Goal: Task Accomplishment & Management: Use online tool/utility

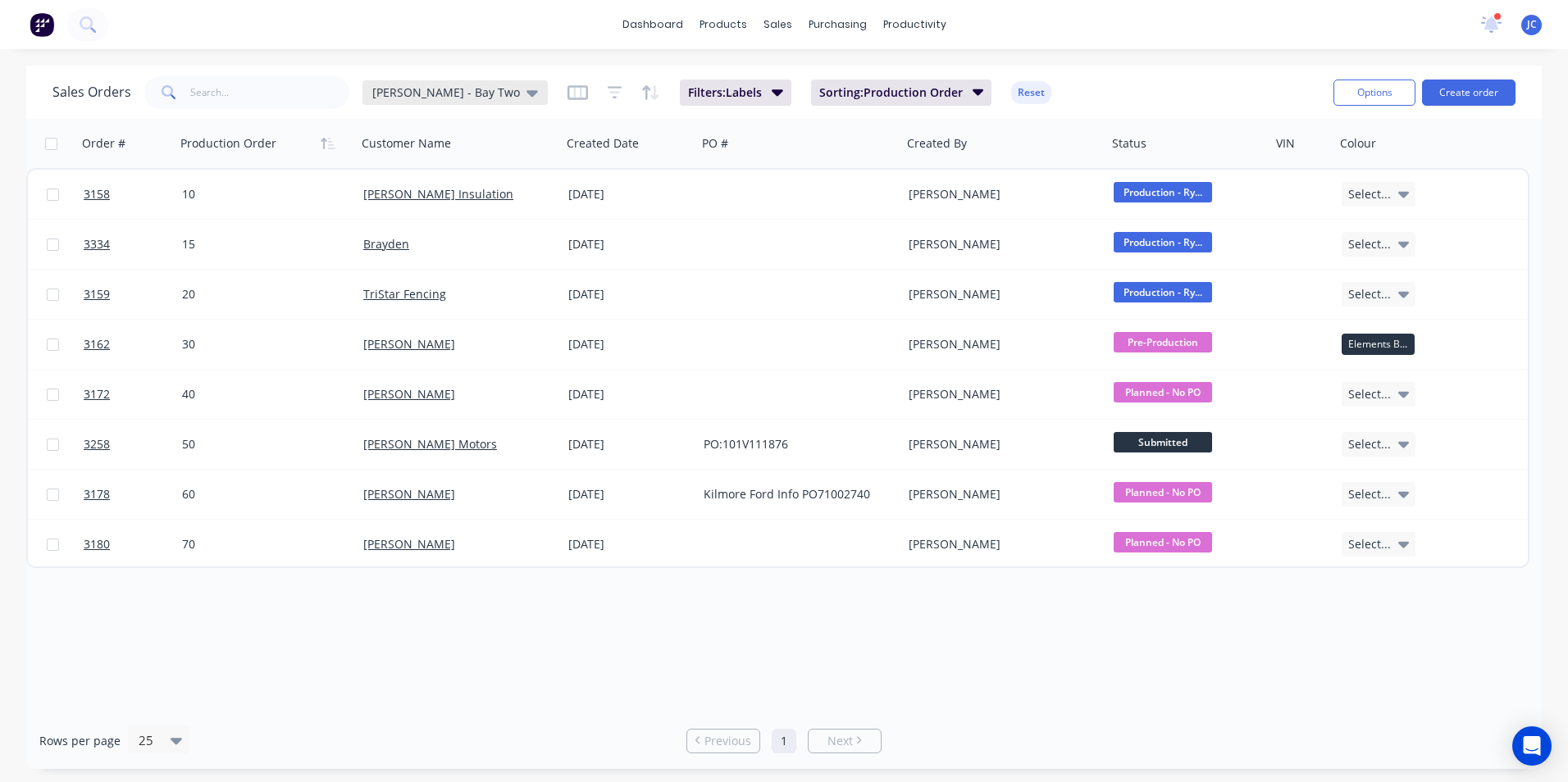
click at [426, 96] on span "[PERSON_NAME] - Bay Two" at bounding box center [447, 92] width 148 height 18
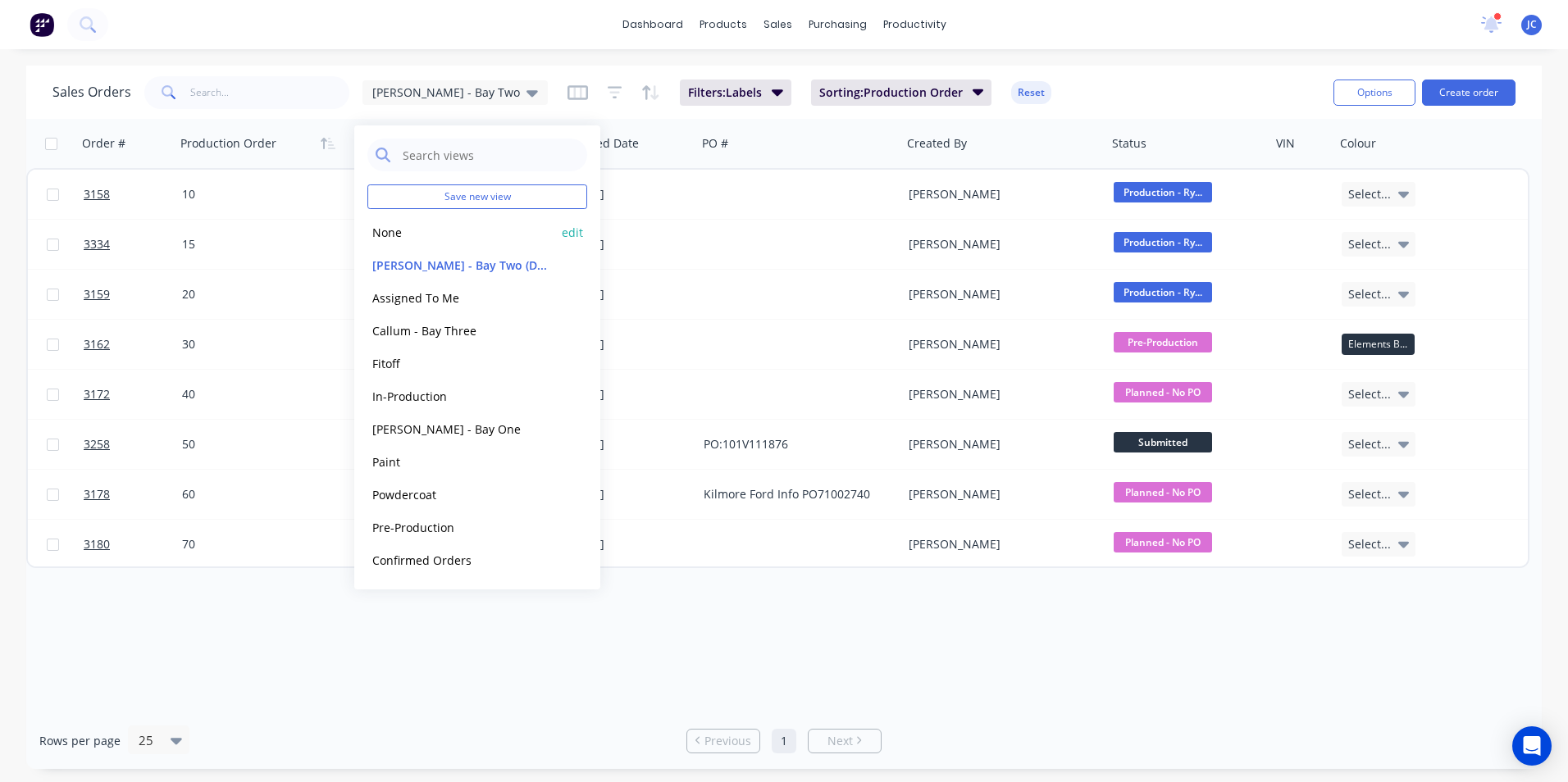
click at [406, 232] on button "None" at bounding box center [461, 232] width 187 height 18
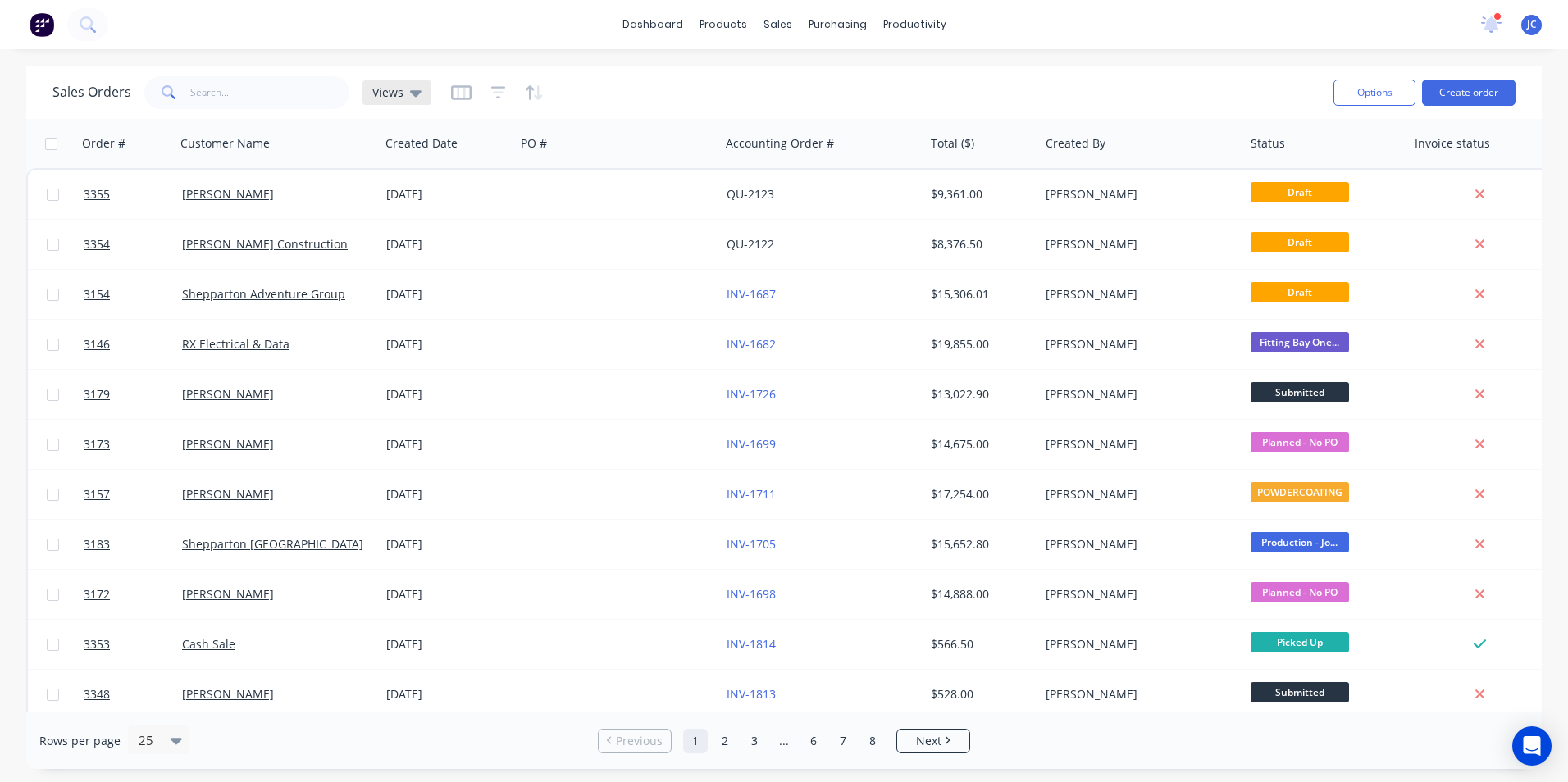
click at [402, 89] on div "Views" at bounding box center [397, 93] width 50 height 15
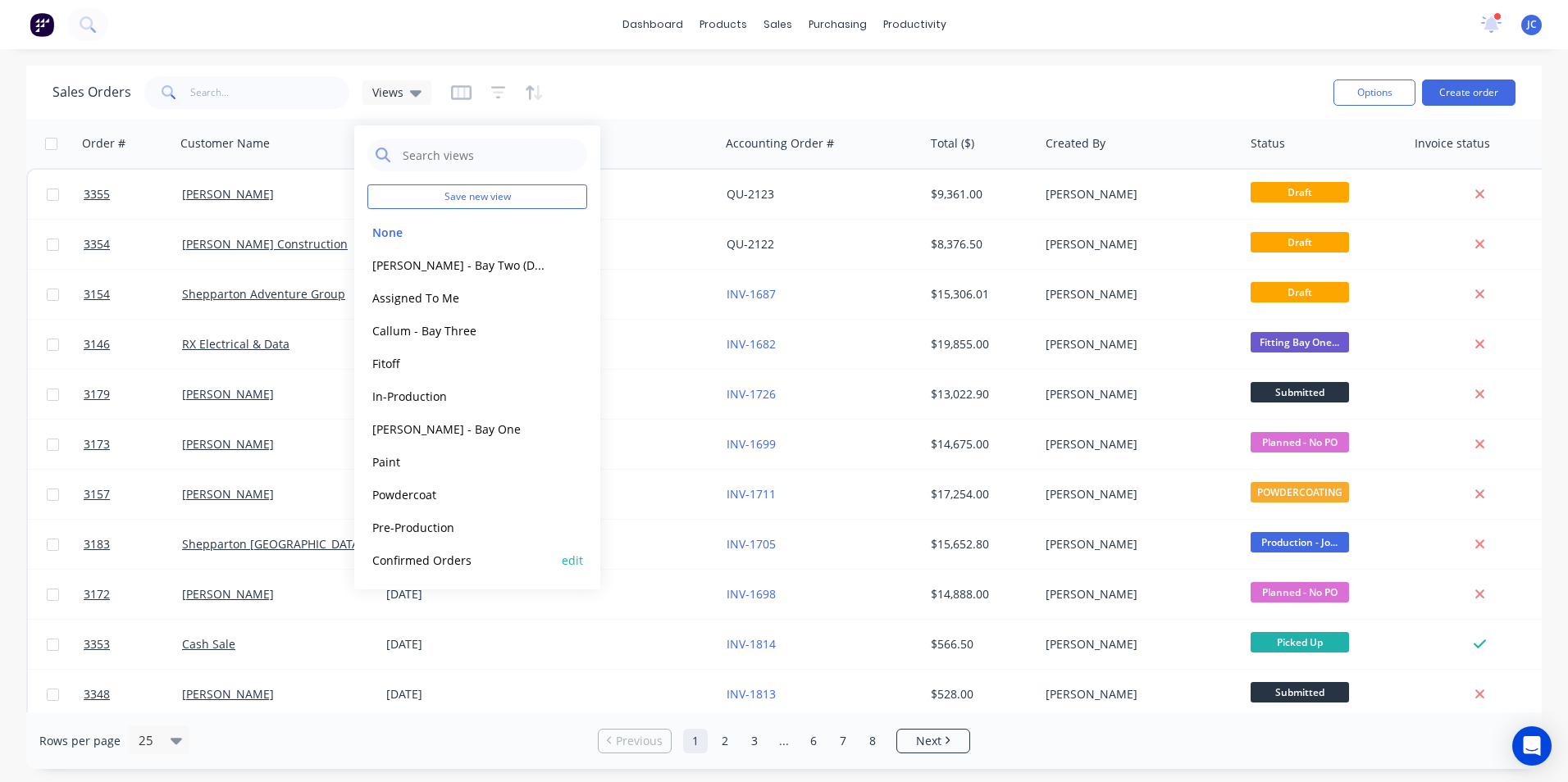
click at [427, 558] on button "Confirmed Orders" at bounding box center [461, 560] width 187 height 18
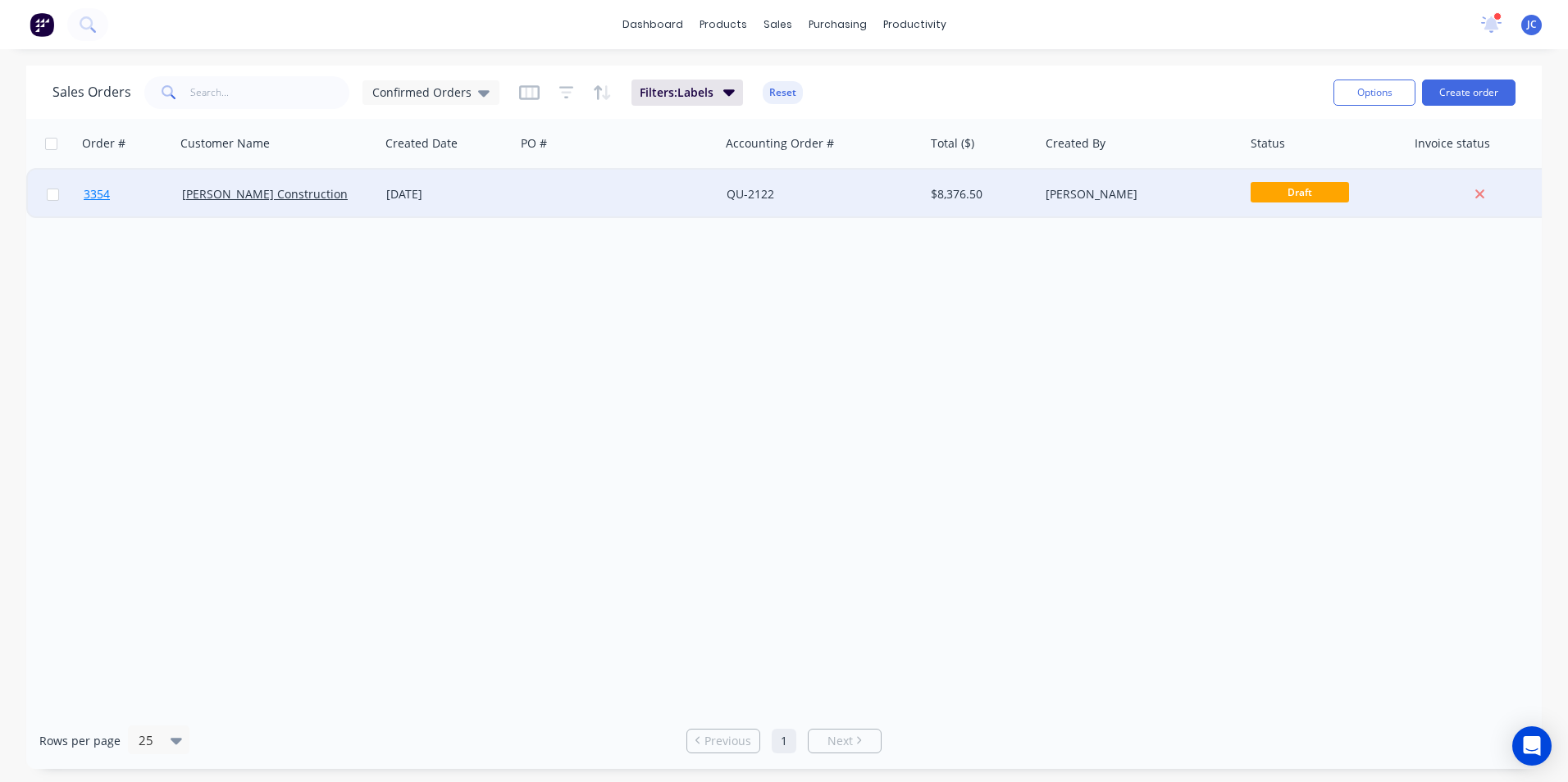
click at [97, 195] on span "3354" at bounding box center [97, 195] width 26 height 17
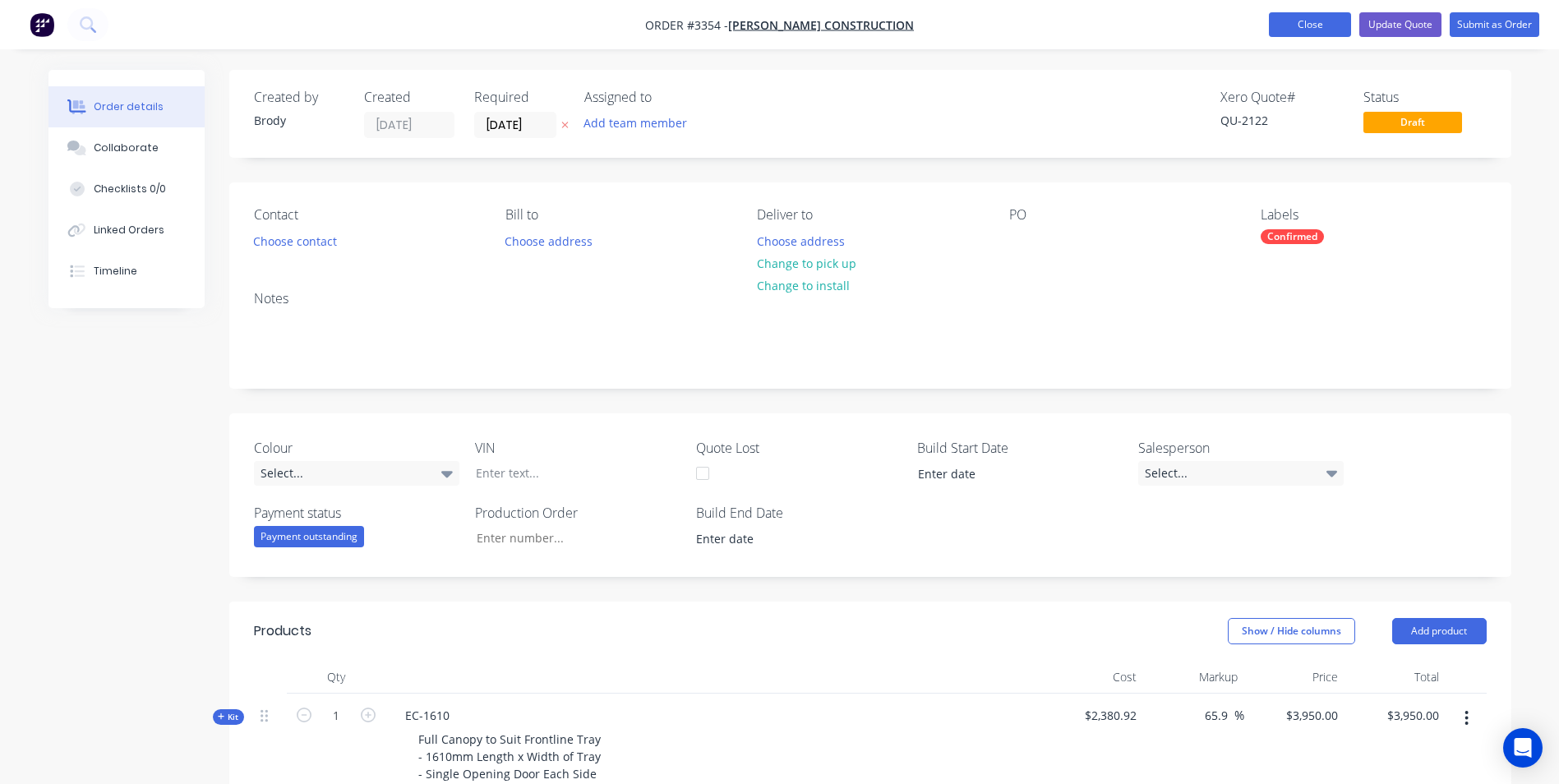
click at [1299, 21] on button "Close" at bounding box center [1310, 24] width 82 height 24
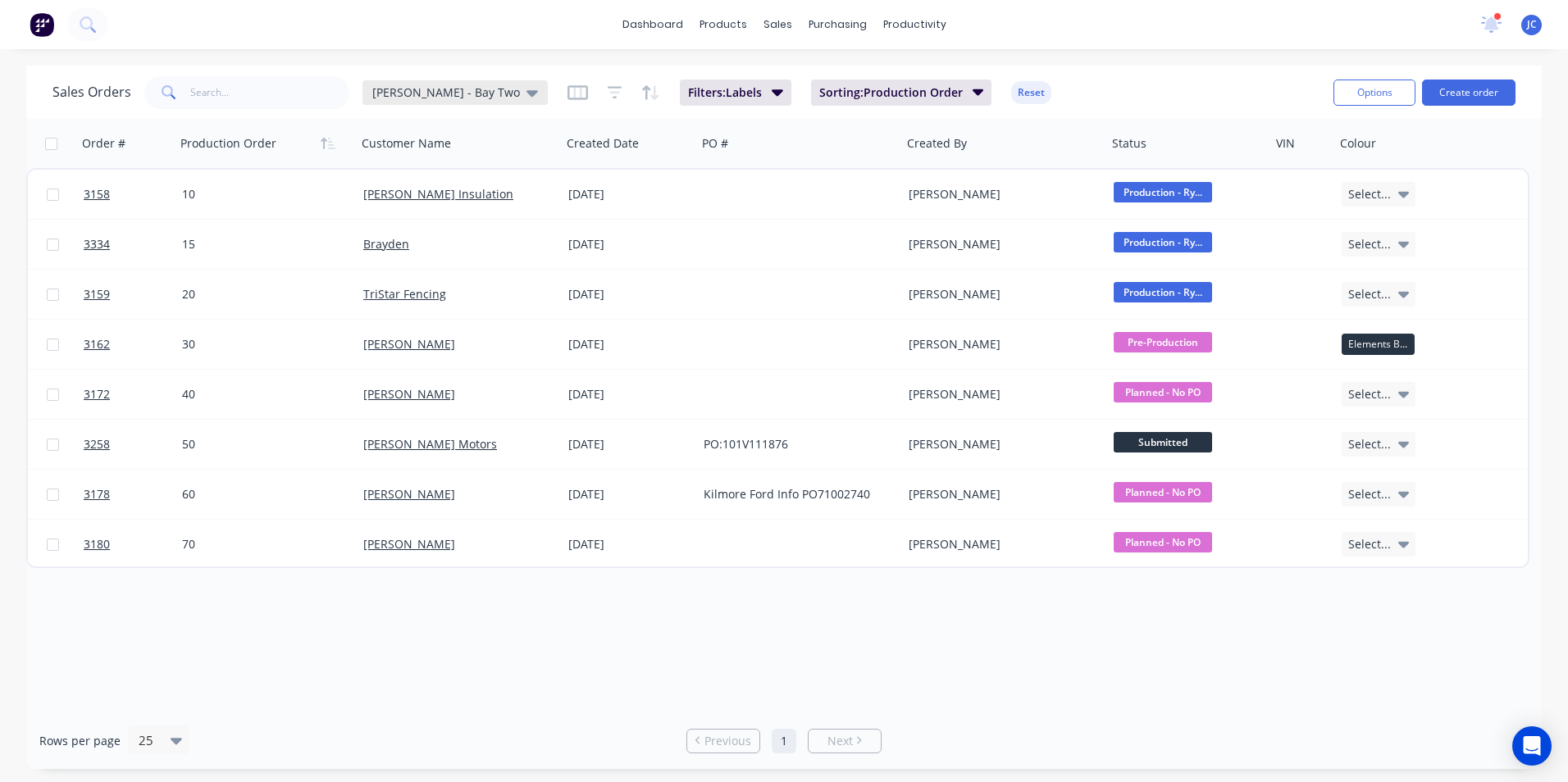
click at [439, 100] on div "[PERSON_NAME] - Bay Two" at bounding box center [455, 92] width 186 height 24
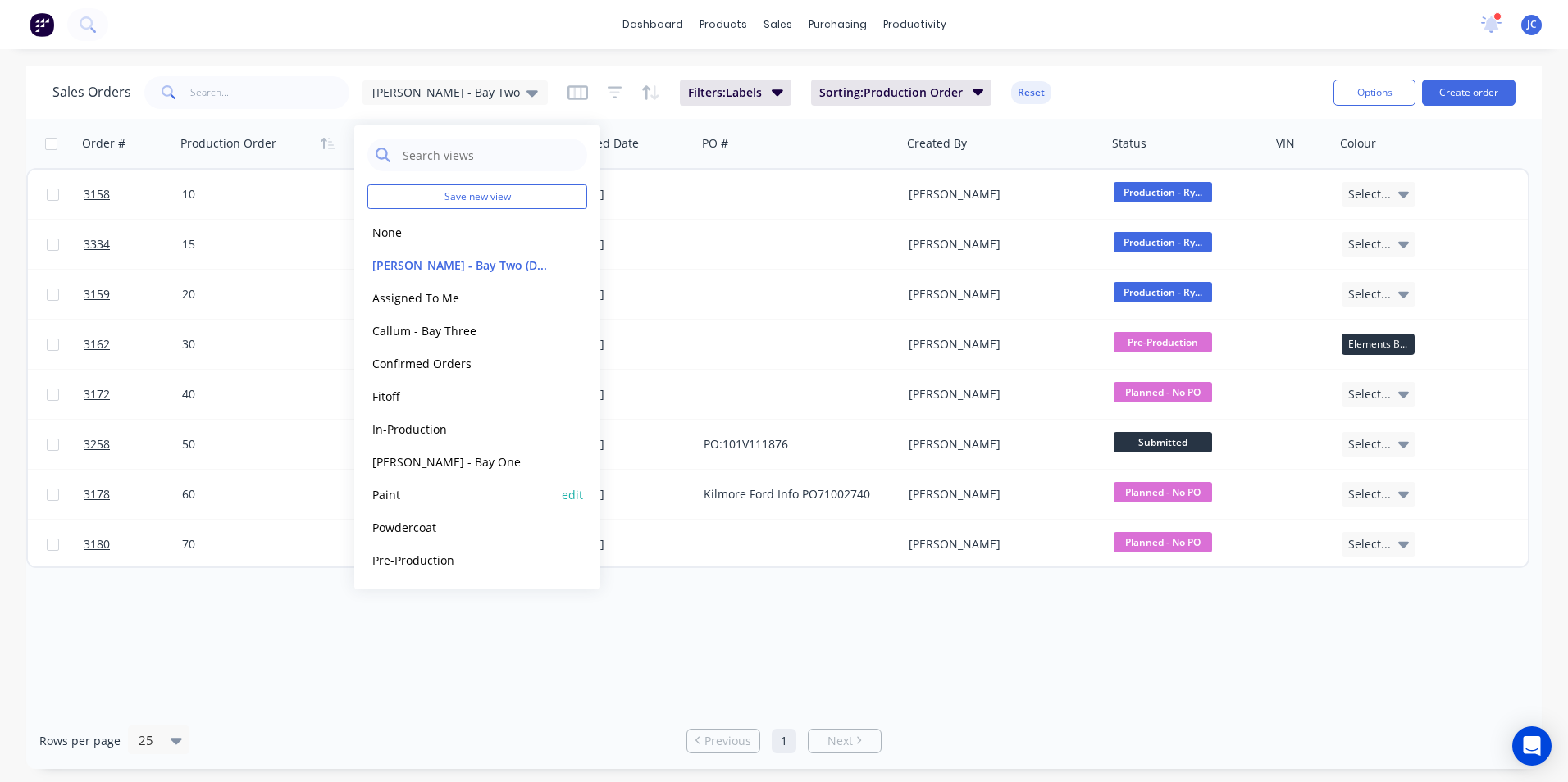
click at [423, 487] on button "Paint" at bounding box center [461, 494] width 187 height 18
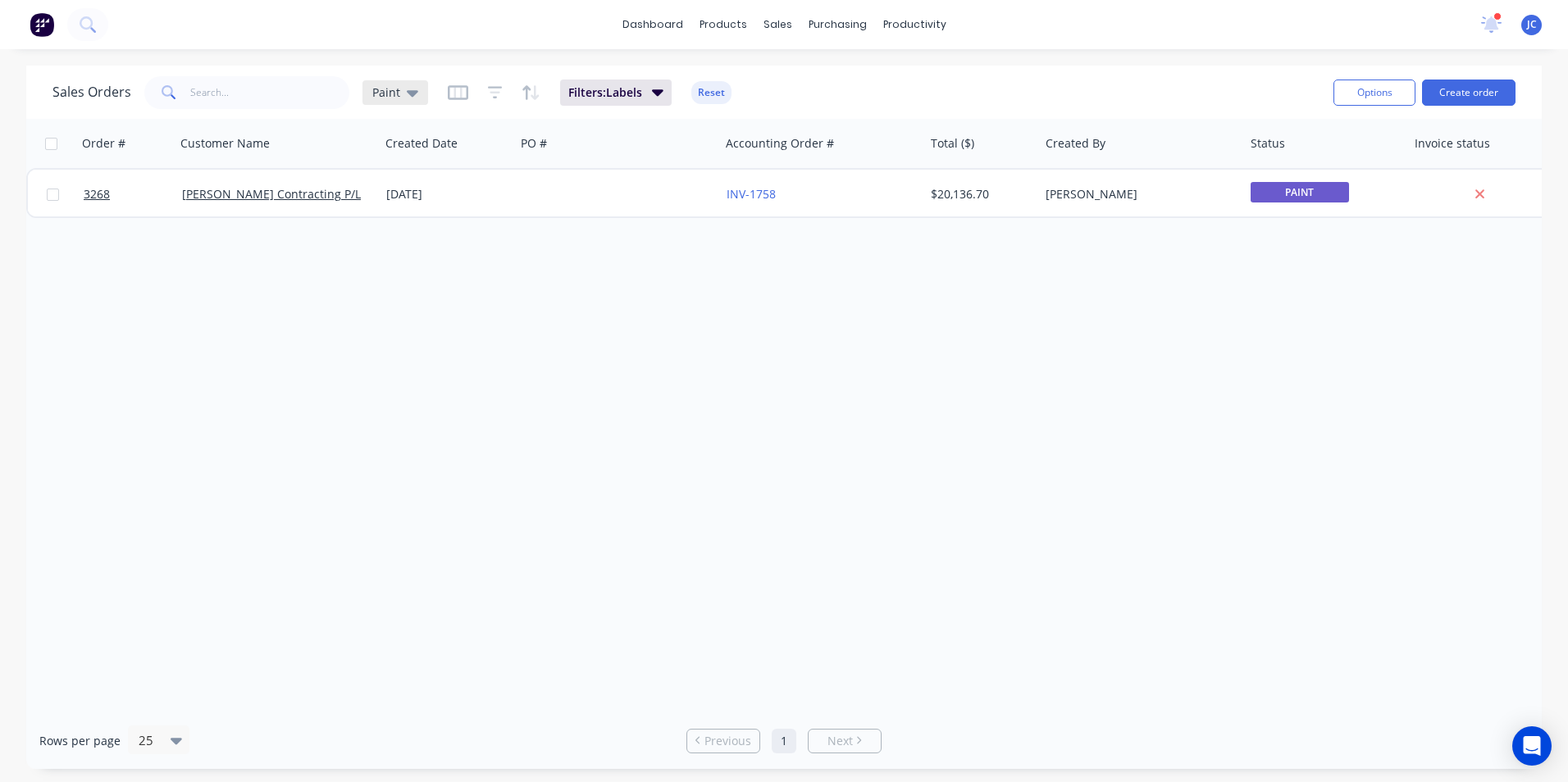
click at [415, 91] on icon at bounding box center [413, 93] width 12 height 7
click at [862, 396] on div "Order # Customer Name Created Date PO # Accounting Order # Total ($) Created By…" at bounding box center [783, 415] width 1515 height 593
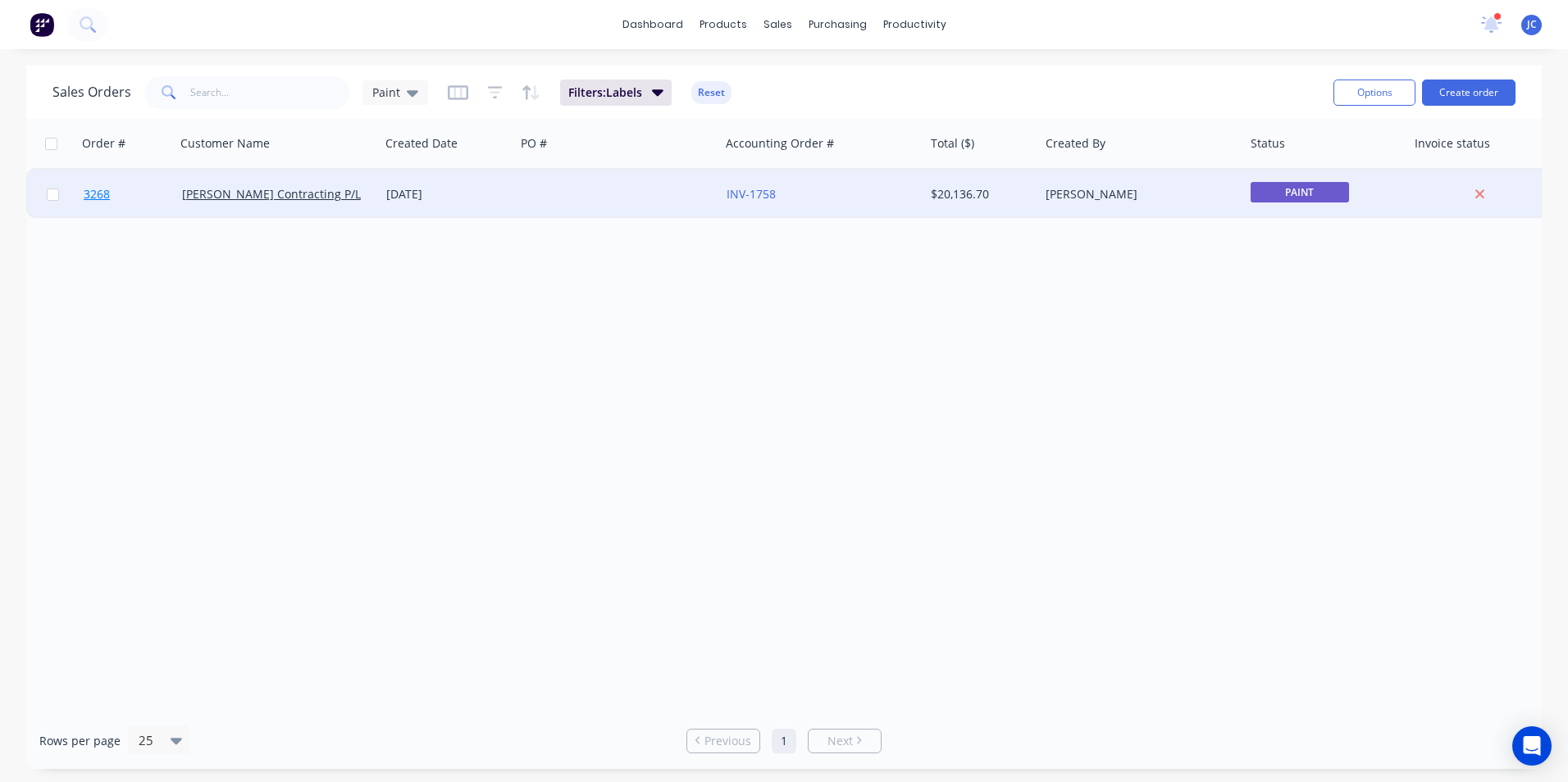
click at [108, 193] on span "3268" at bounding box center [97, 195] width 26 height 17
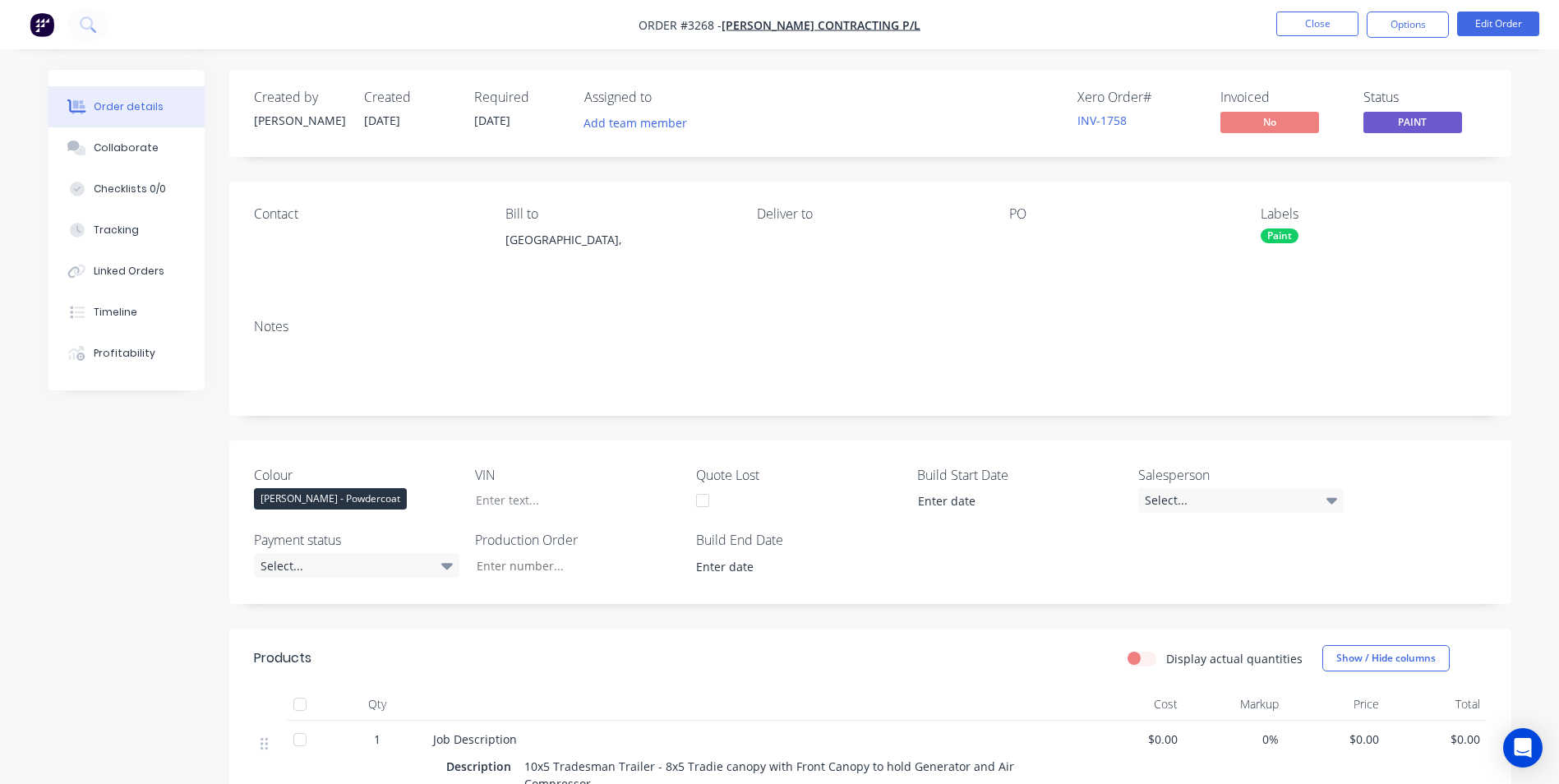
click at [1287, 233] on div "Paint" at bounding box center [1280, 236] width 38 height 15
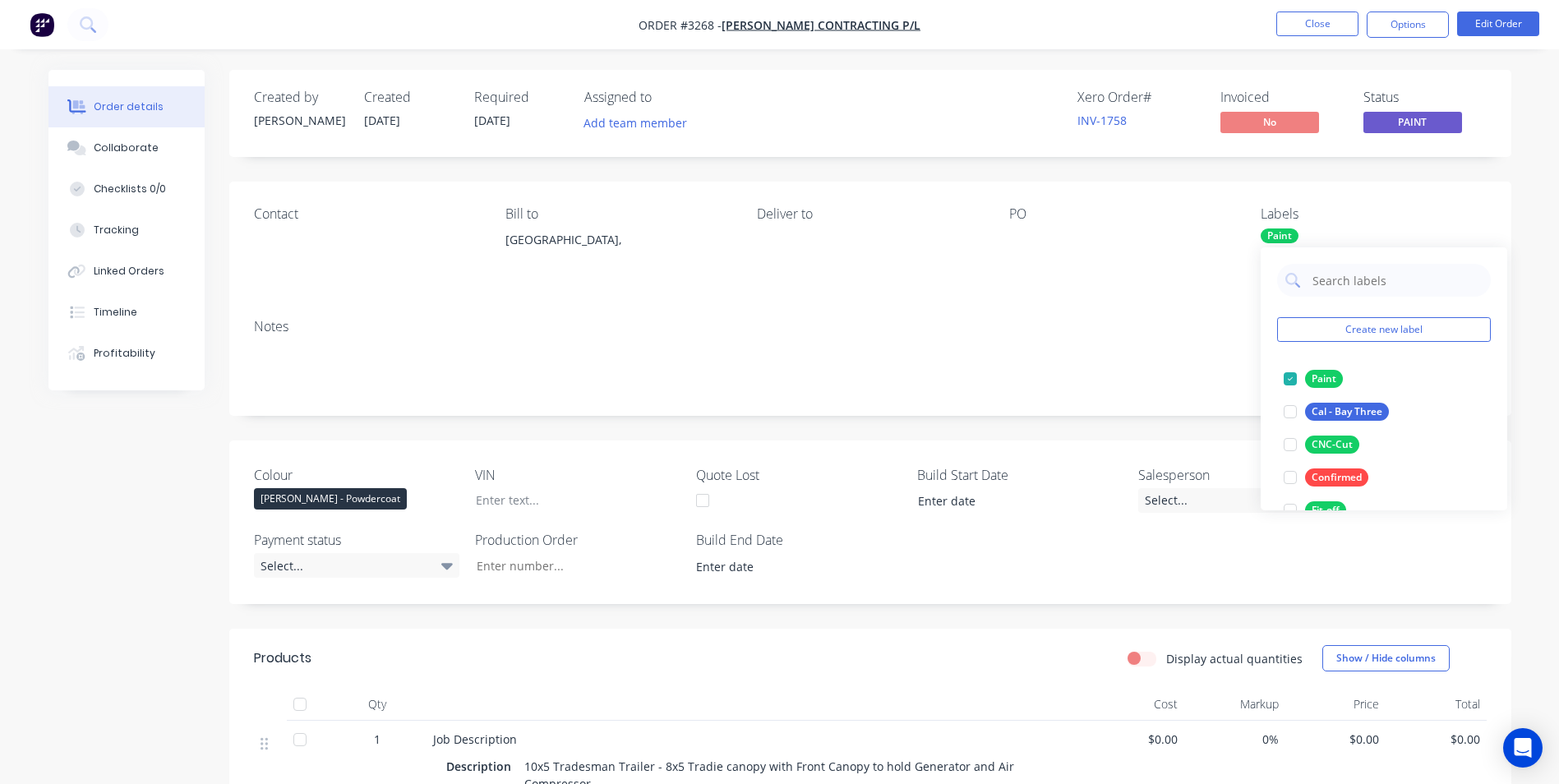
click at [1093, 303] on div "Contact Bill to [GEOGRAPHIC_DATA], Deliver to PO Labels Paint" at bounding box center [871, 244] width 1282 height 124
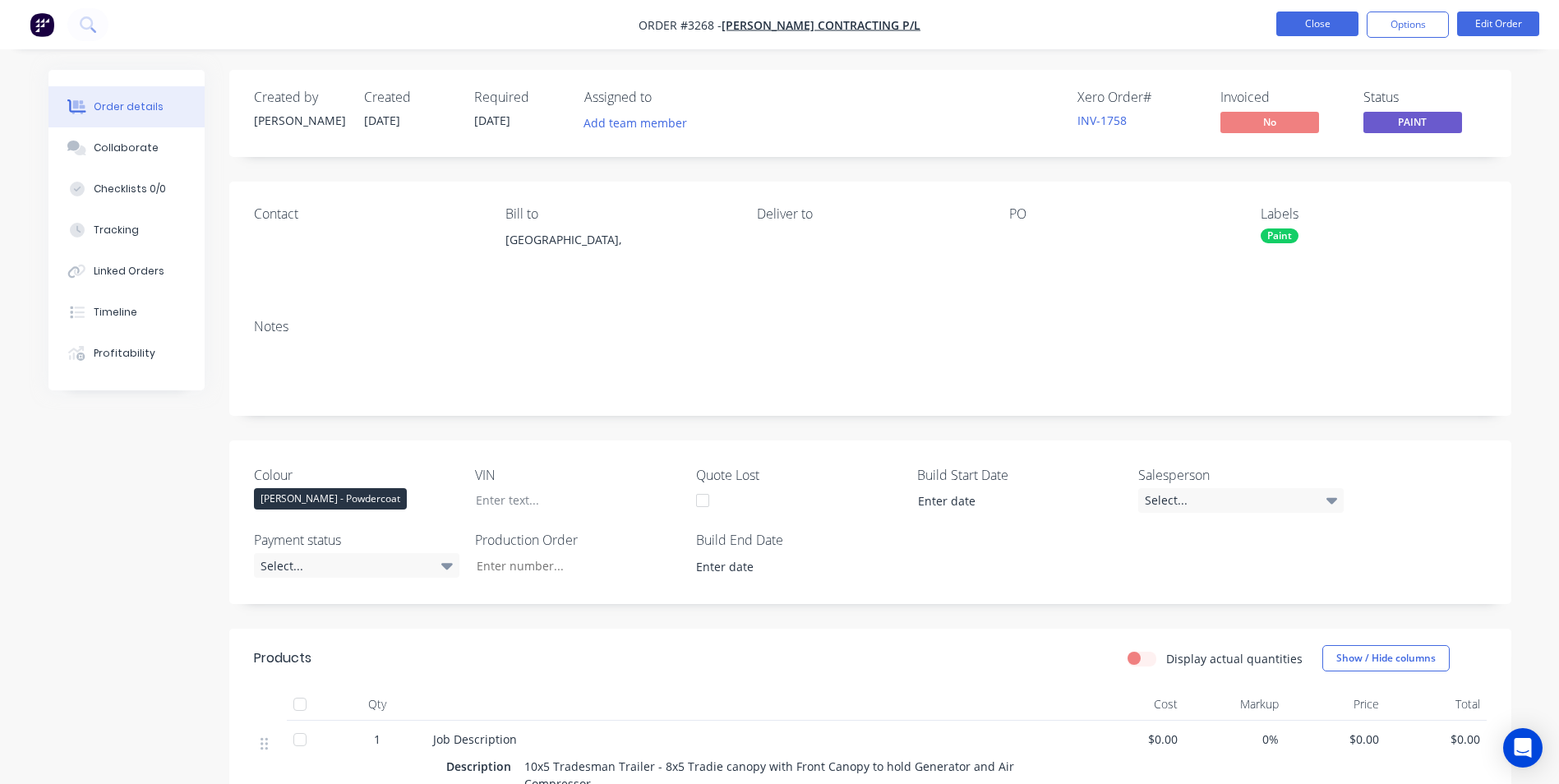
click at [1307, 28] on button "Close" at bounding box center [1318, 24] width 82 height 24
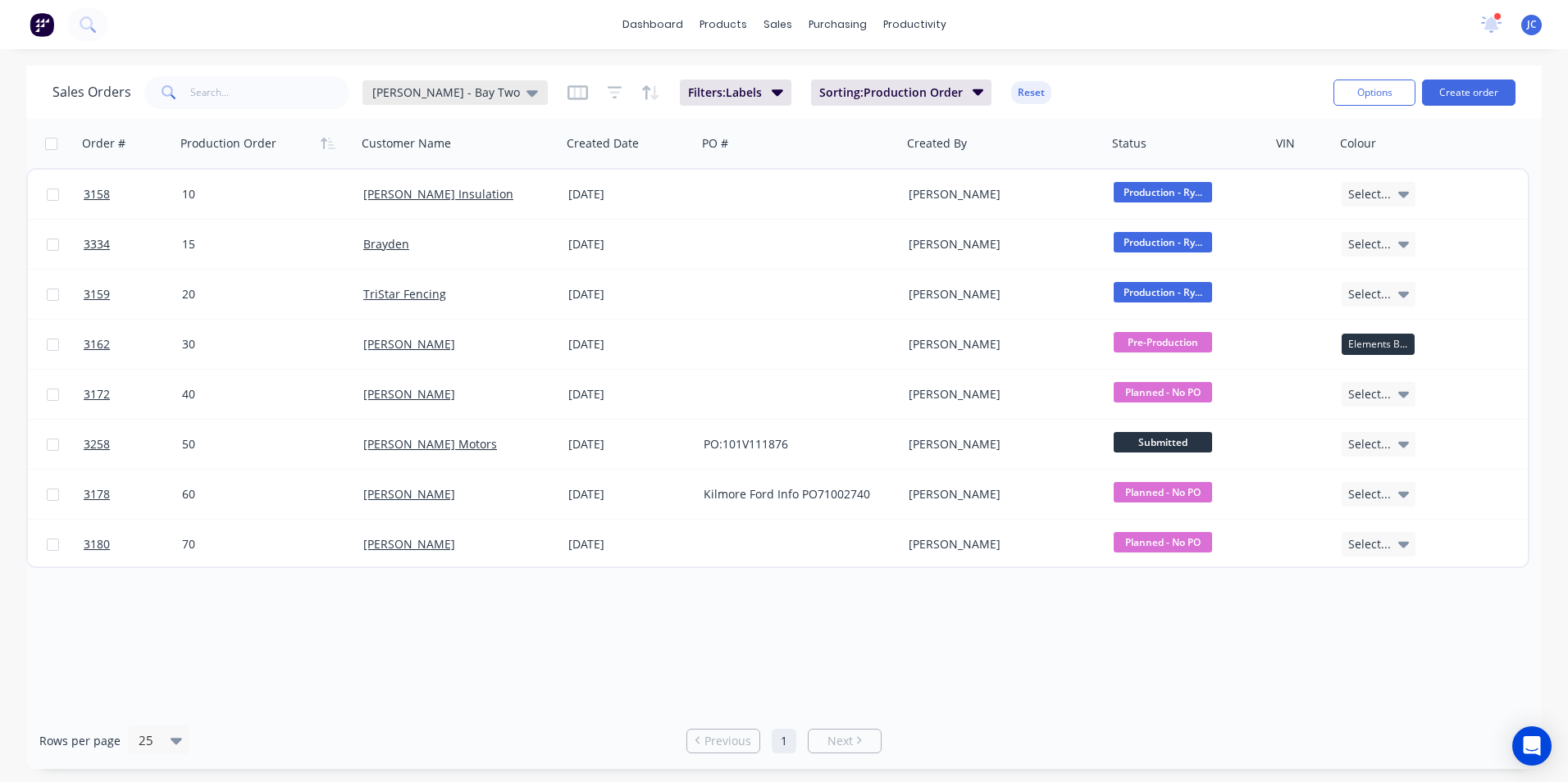
click at [526, 99] on icon at bounding box center [532, 92] width 12 height 18
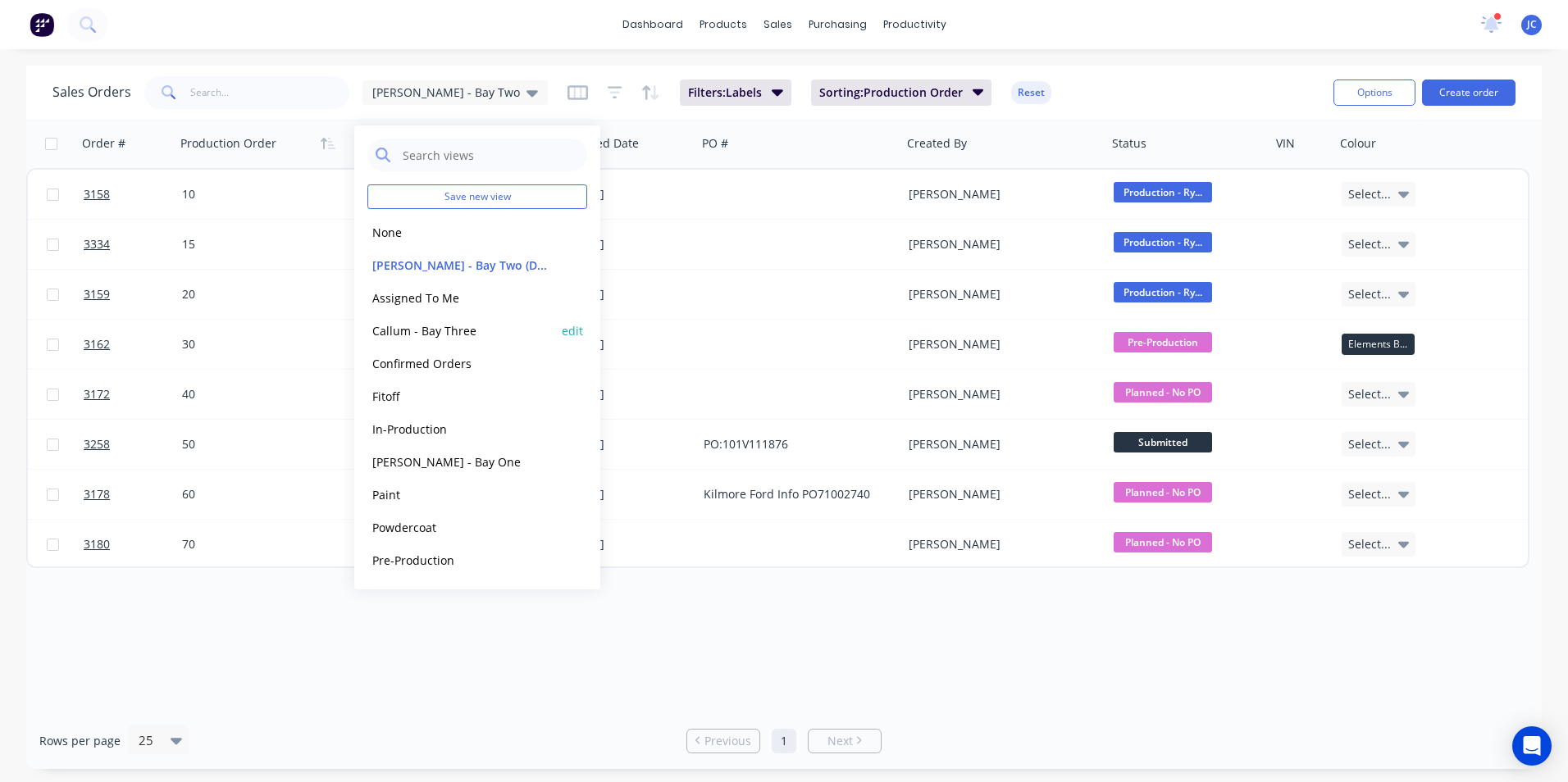
click at [436, 327] on button "Callum - Bay Three" at bounding box center [461, 331] width 187 height 18
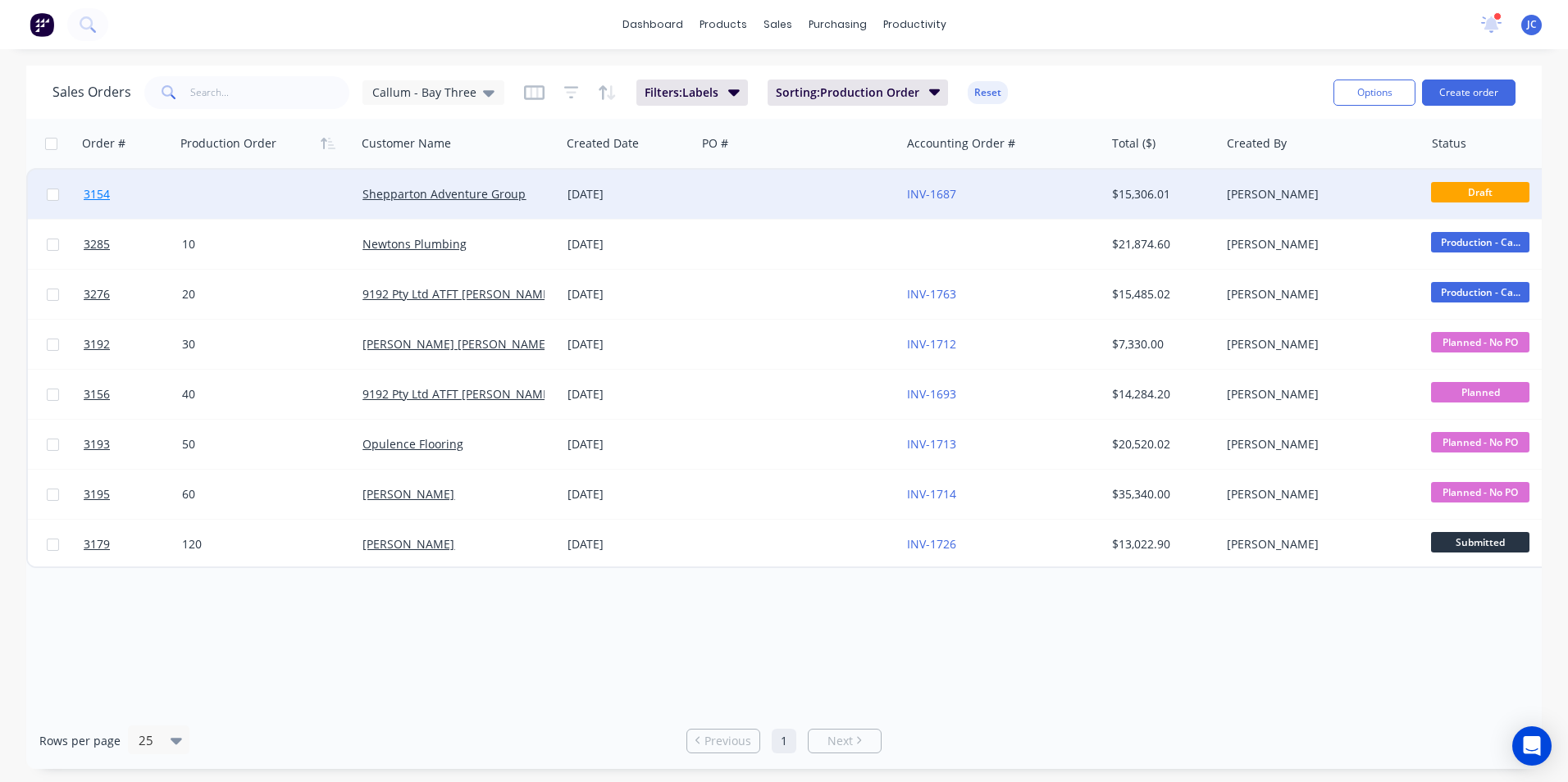
click at [102, 197] on span "3154" at bounding box center [97, 195] width 26 height 17
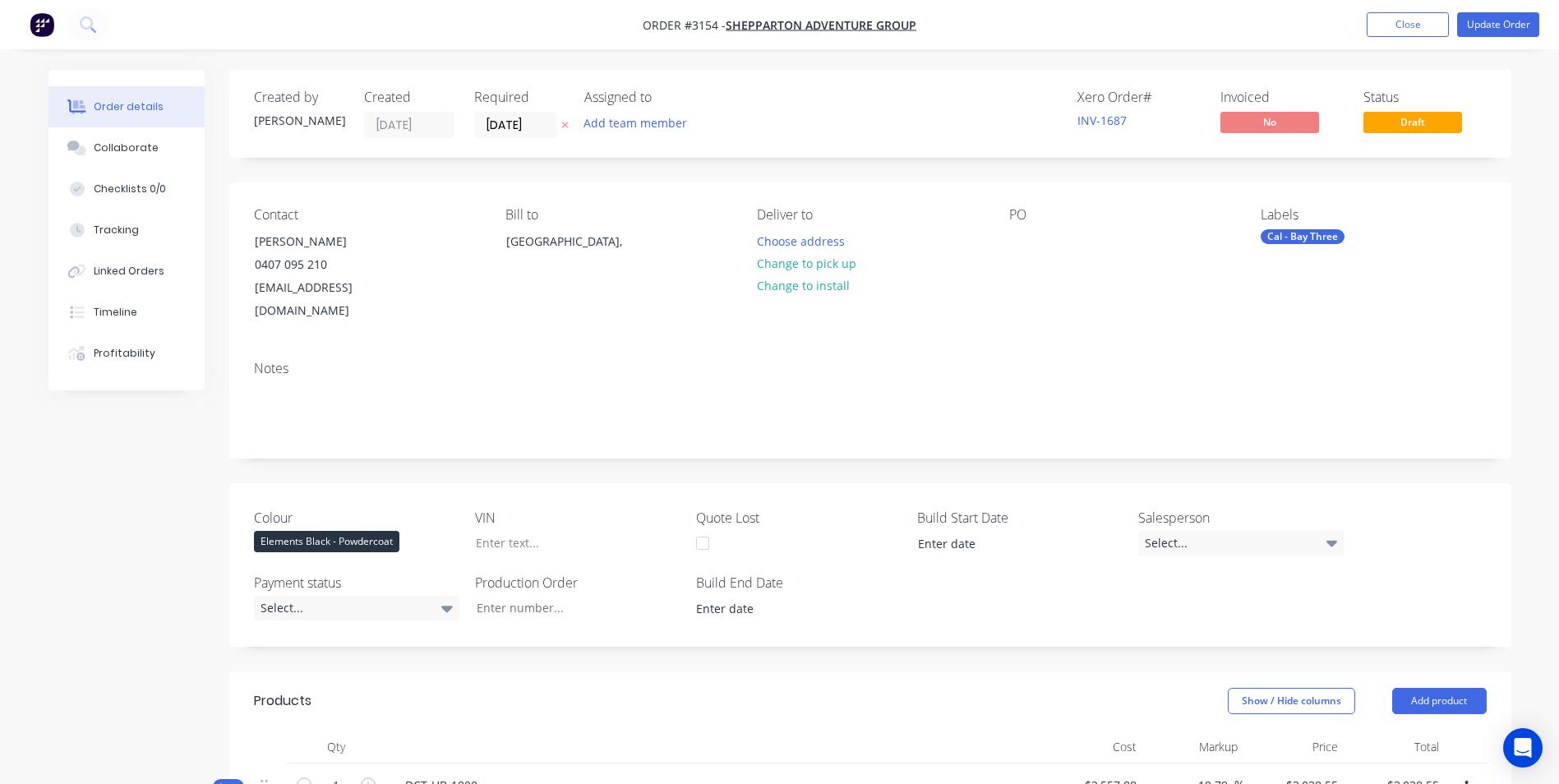
click at [1333, 236] on div "Cal - Bay Three" at bounding box center [1303, 237] width 84 height 15
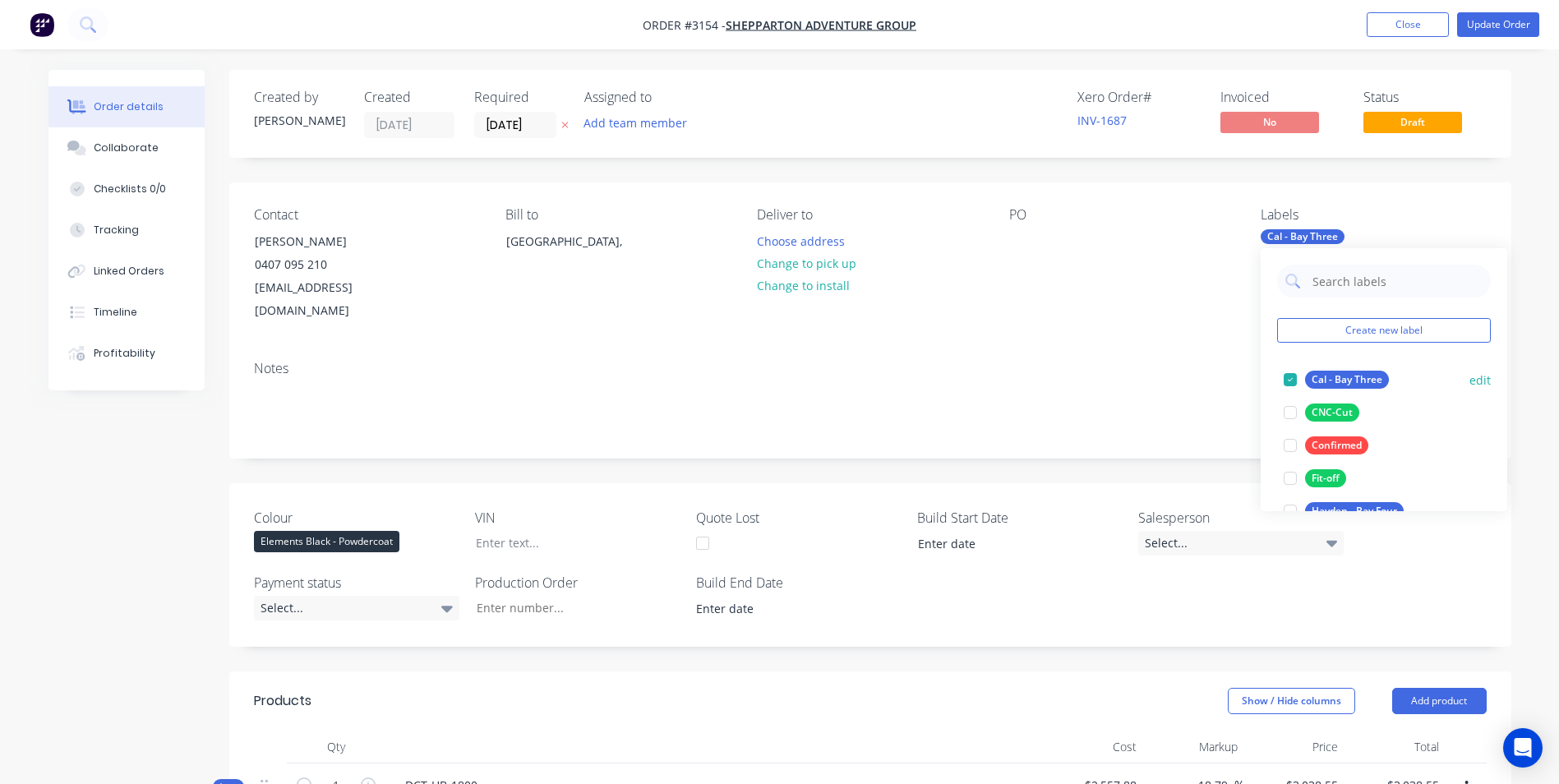
click at [1290, 381] on div at bounding box center [1290, 379] width 33 height 33
click at [1196, 269] on div "PO" at bounding box center [1122, 265] width 225 height 116
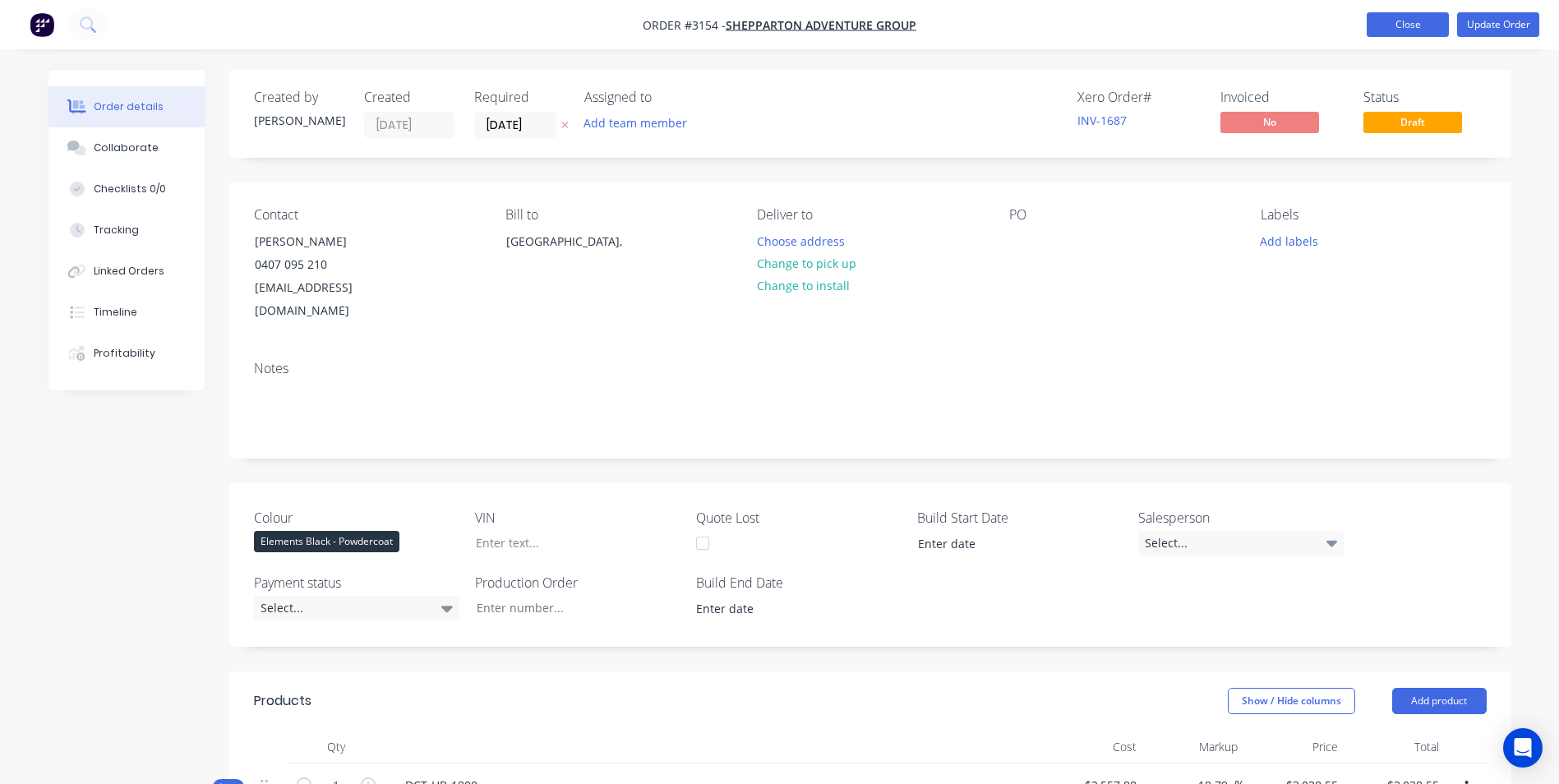
click at [1398, 24] on button "Close" at bounding box center [1408, 24] width 82 height 24
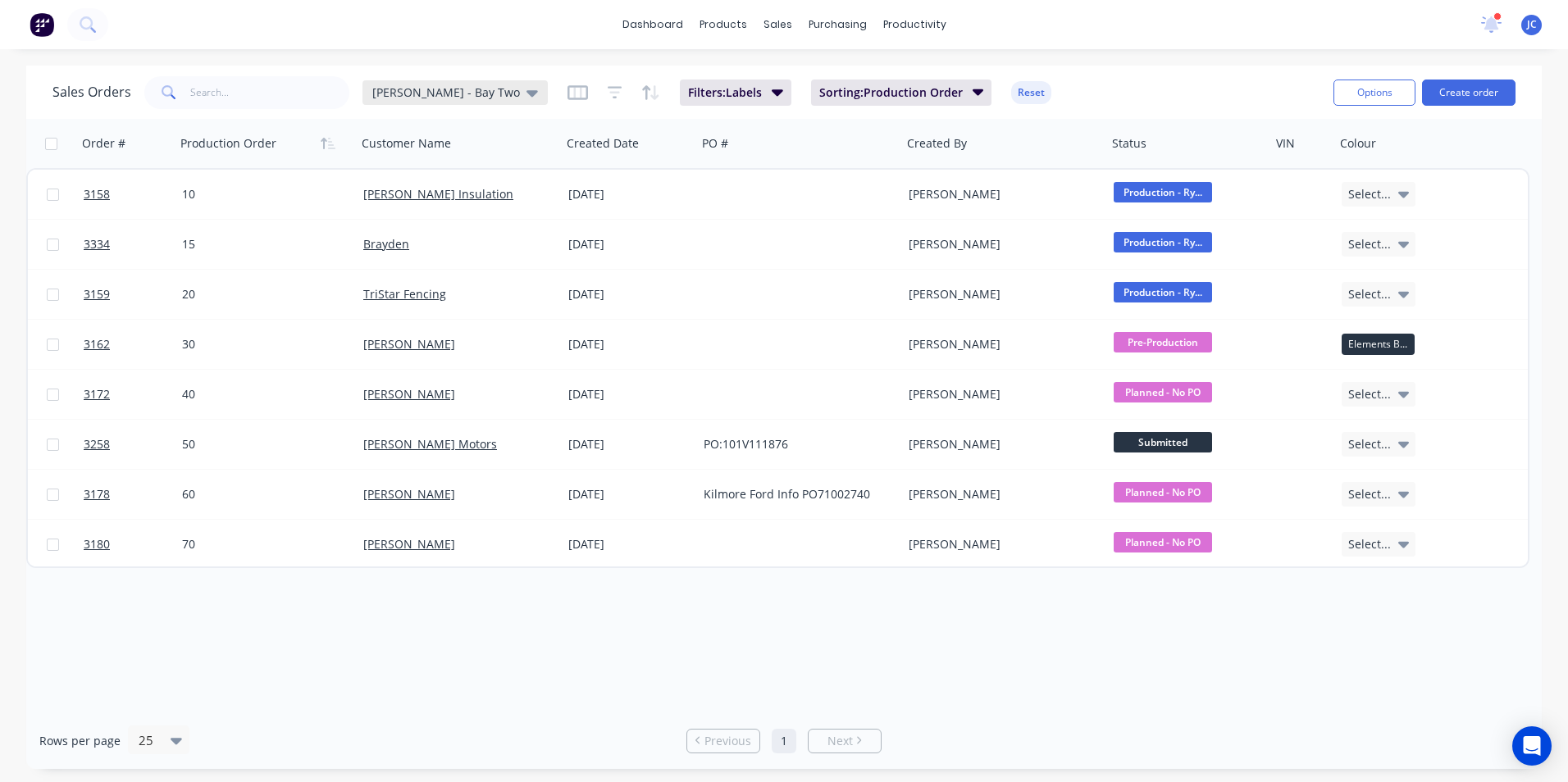
click at [431, 100] on div "[PERSON_NAME] - Bay Two" at bounding box center [455, 92] width 186 height 24
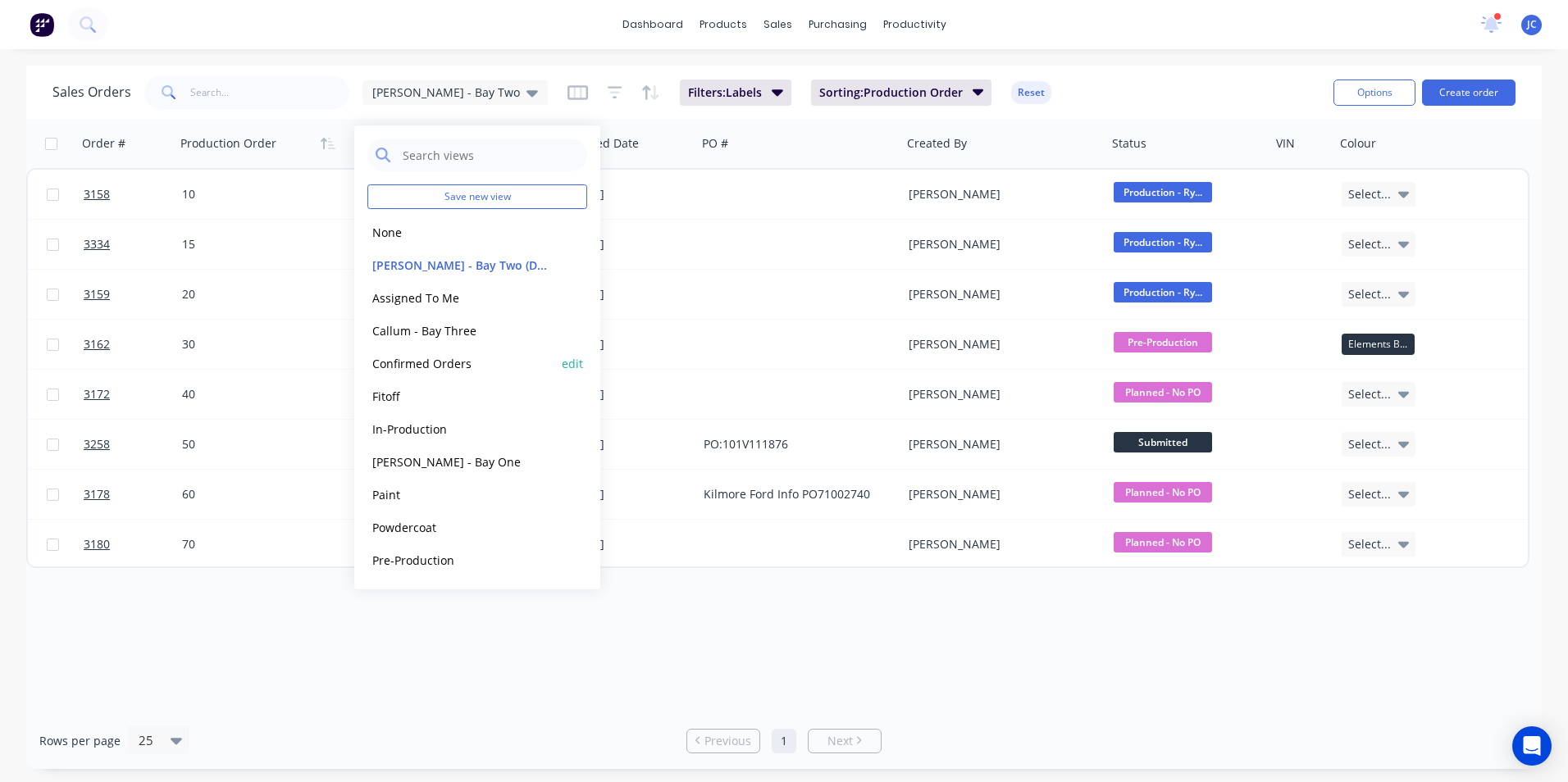
click at [416, 365] on button "Confirmed Orders" at bounding box center [461, 363] width 187 height 18
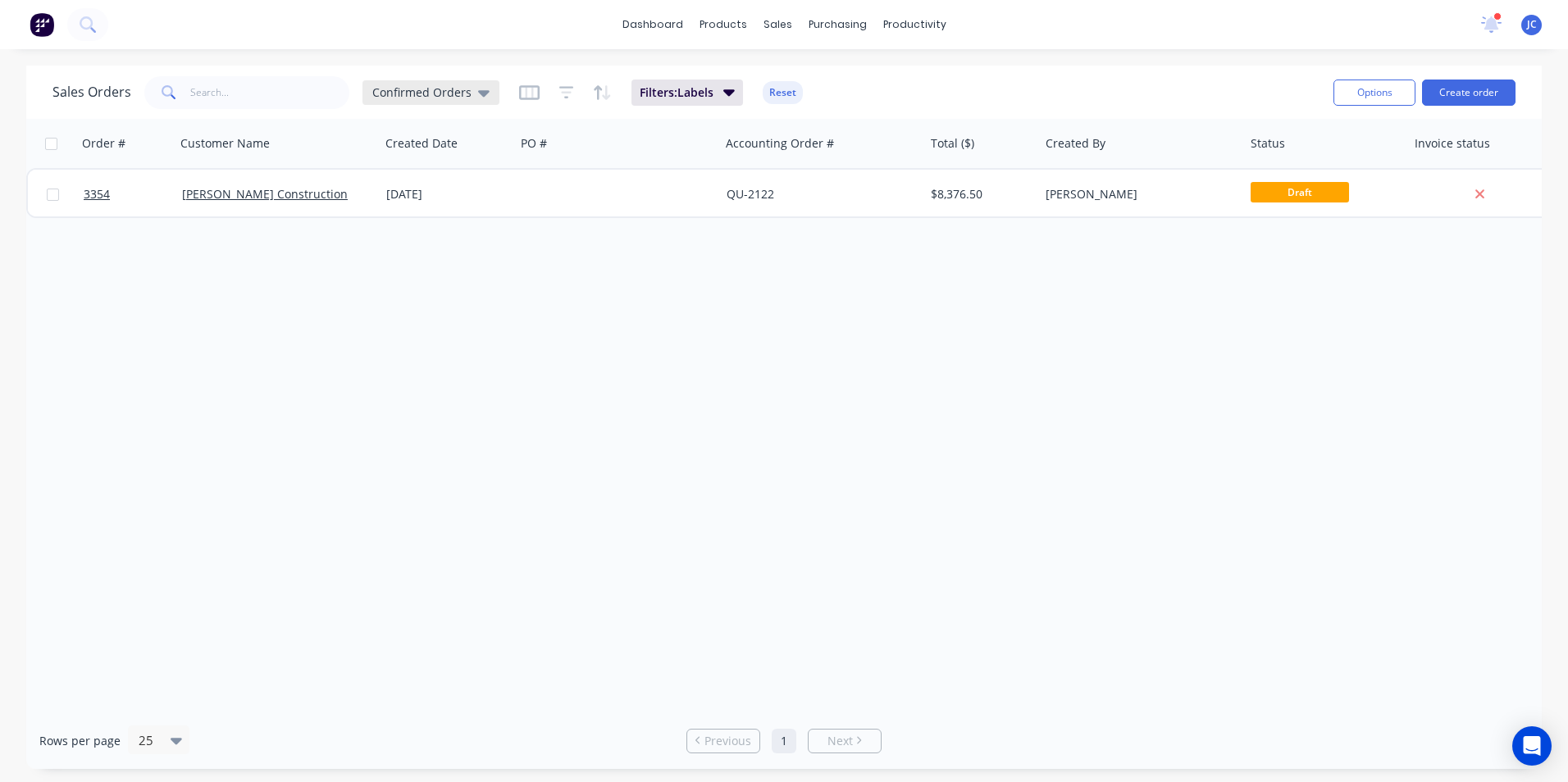
click at [422, 94] on span "Confirmed Orders" at bounding box center [422, 92] width 99 height 18
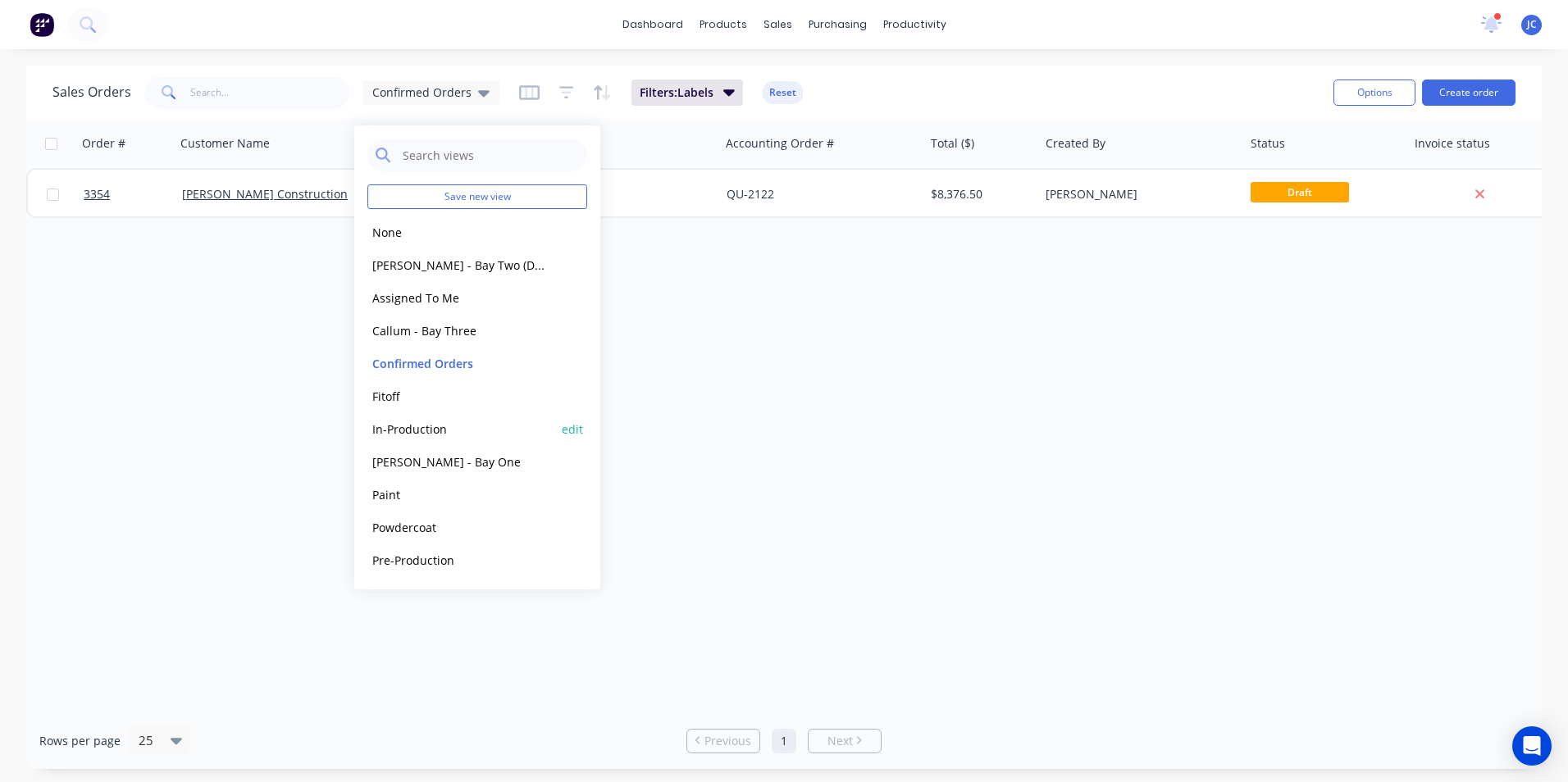
click at [410, 431] on button "In-Production" at bounding box center [461, 429] width 187 height 18
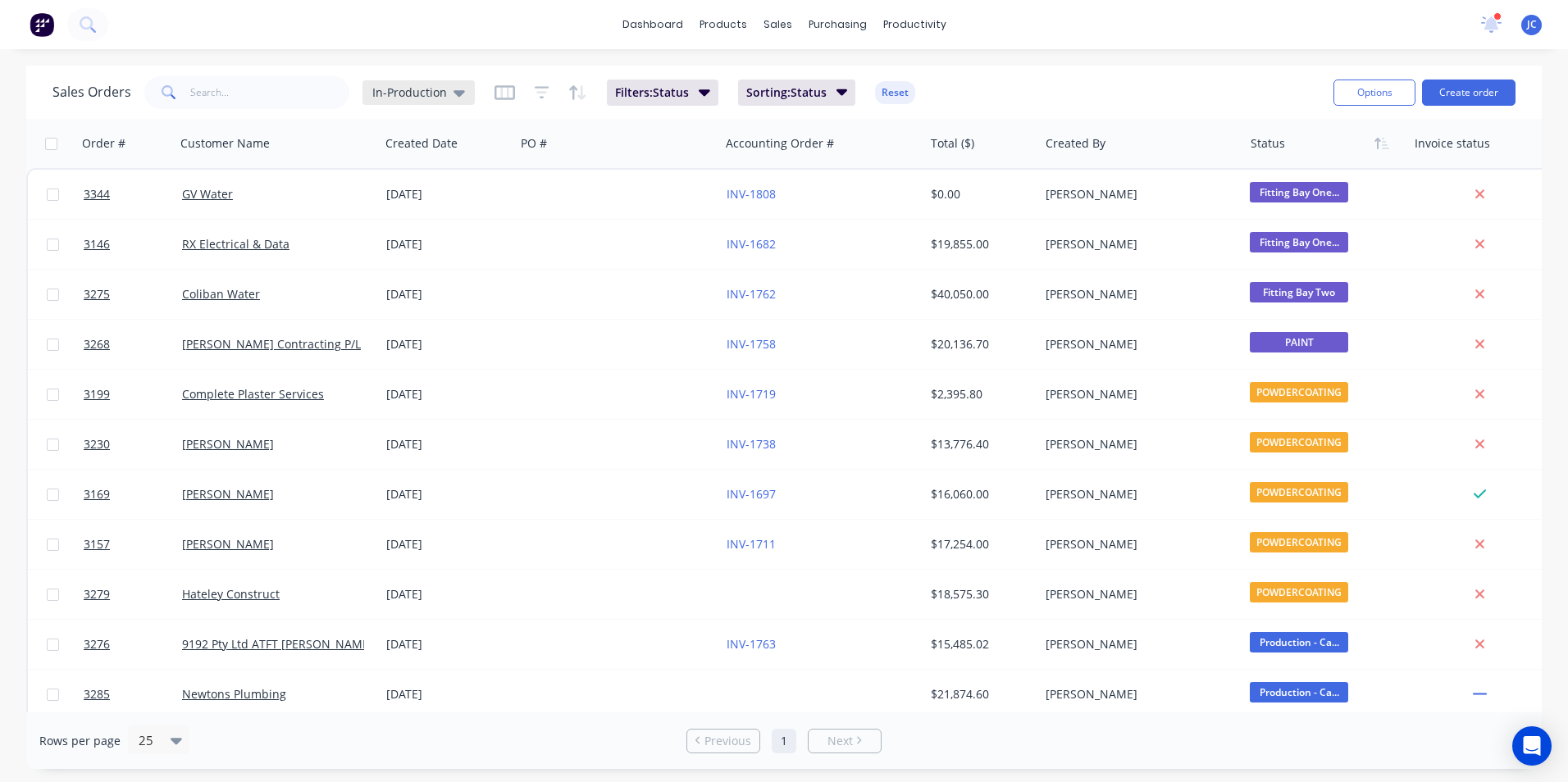
click at [437, 96] on span "In-Production" at bounding box center [410, 92] width 75 height 18
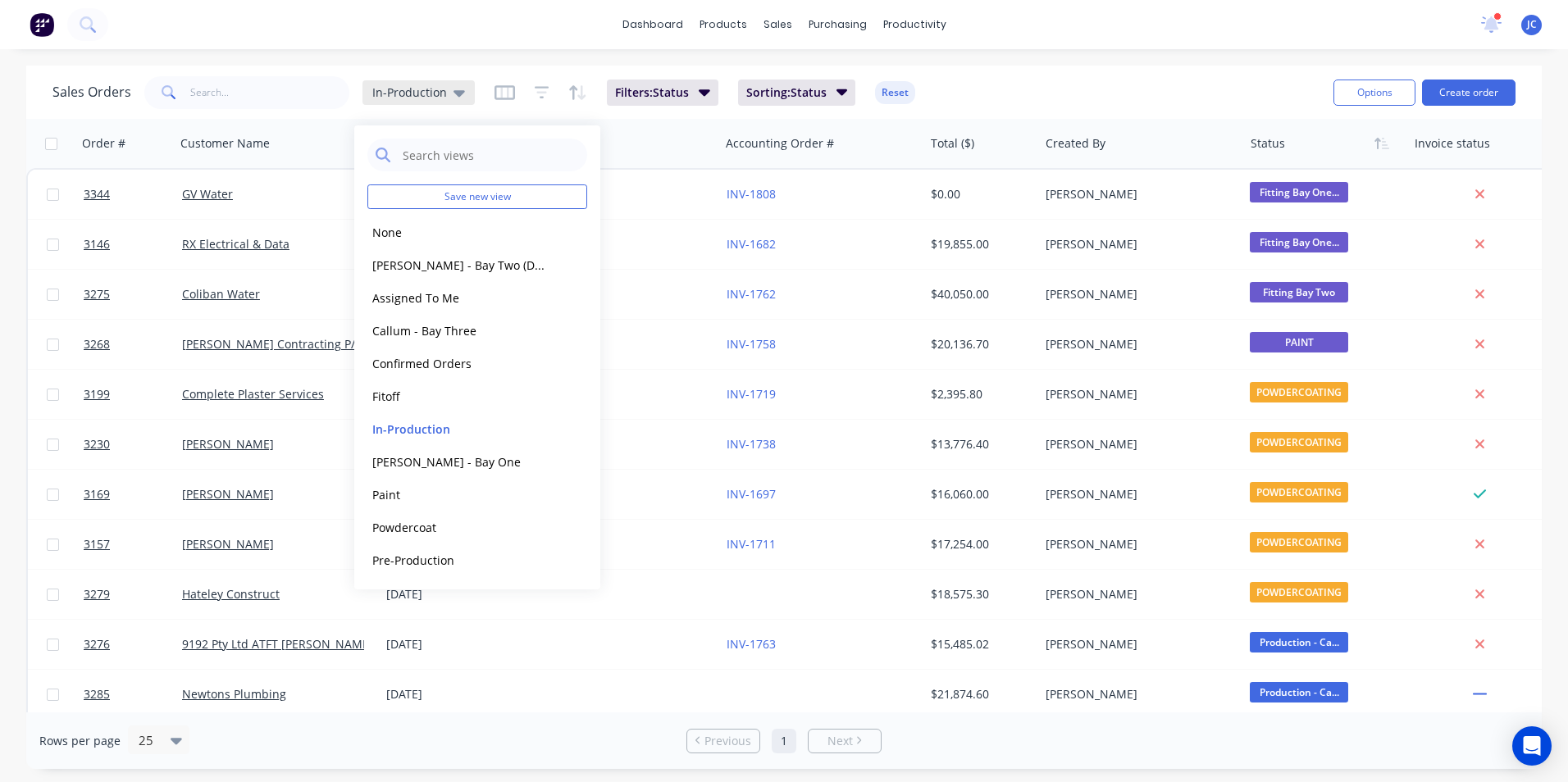
click at [439, 97] on span "In-Production" at bounding box center [410, 92] width 75 height 18
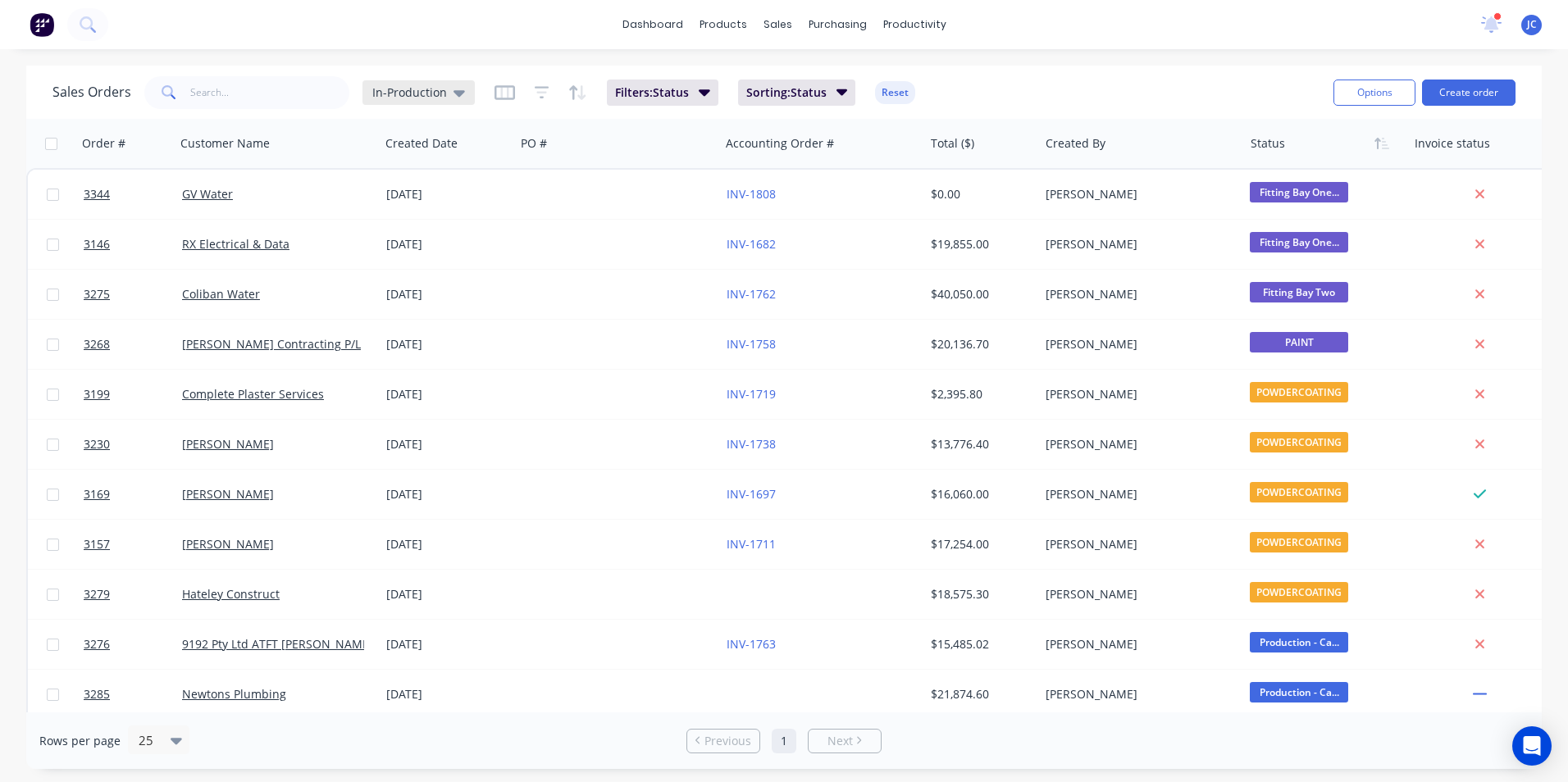
click at [439, 97] on span "In-Production" at bounding box center [410, 92] width 75 height 18
click at [938, 26] on div "productivity" at bounding box center [914, 24] width 80 height 24
click at [946, 119] on link "Planner" at bounding box center [978, 111] width 217 height 33
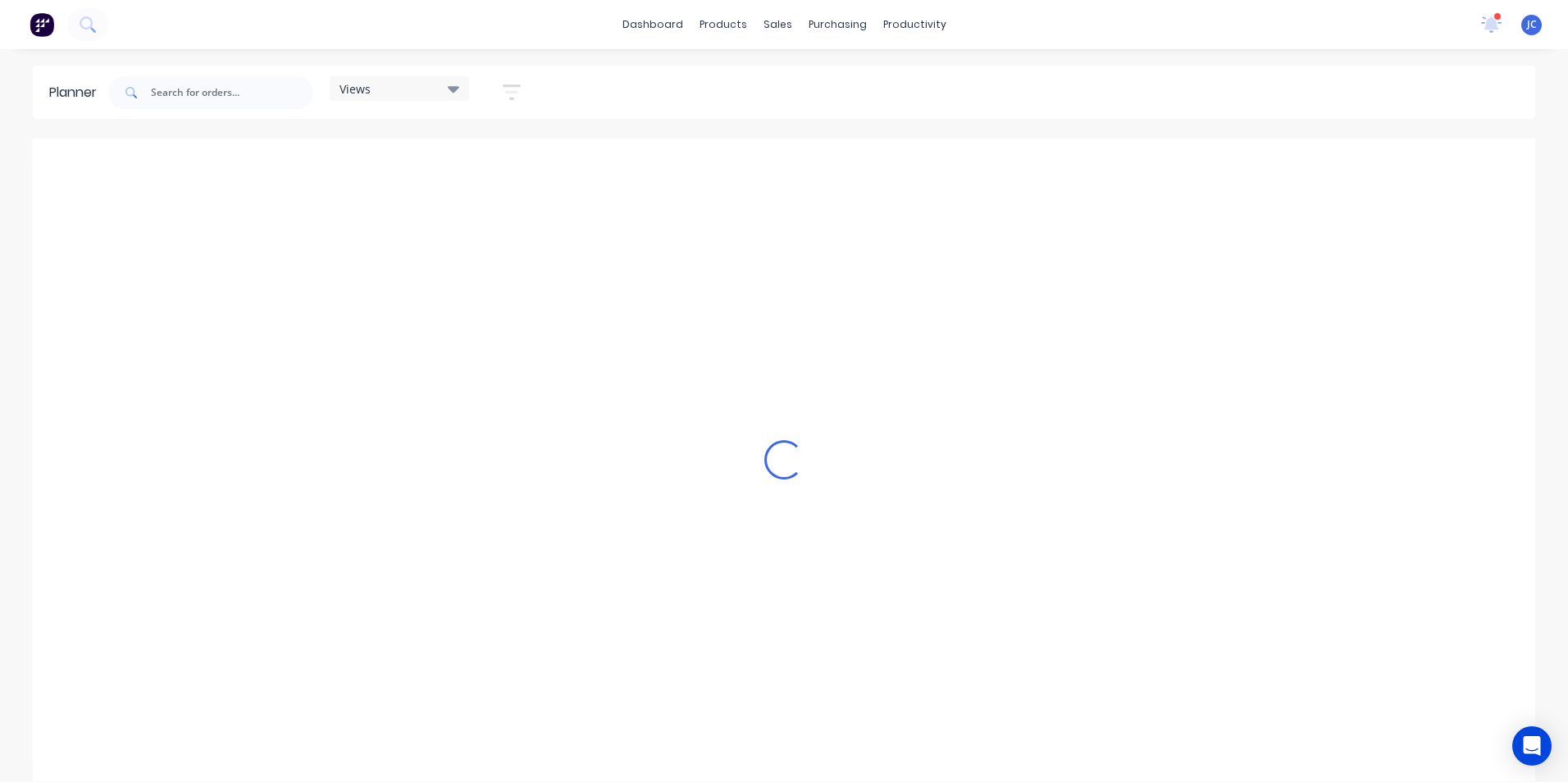
scroll to position [0, 1289]
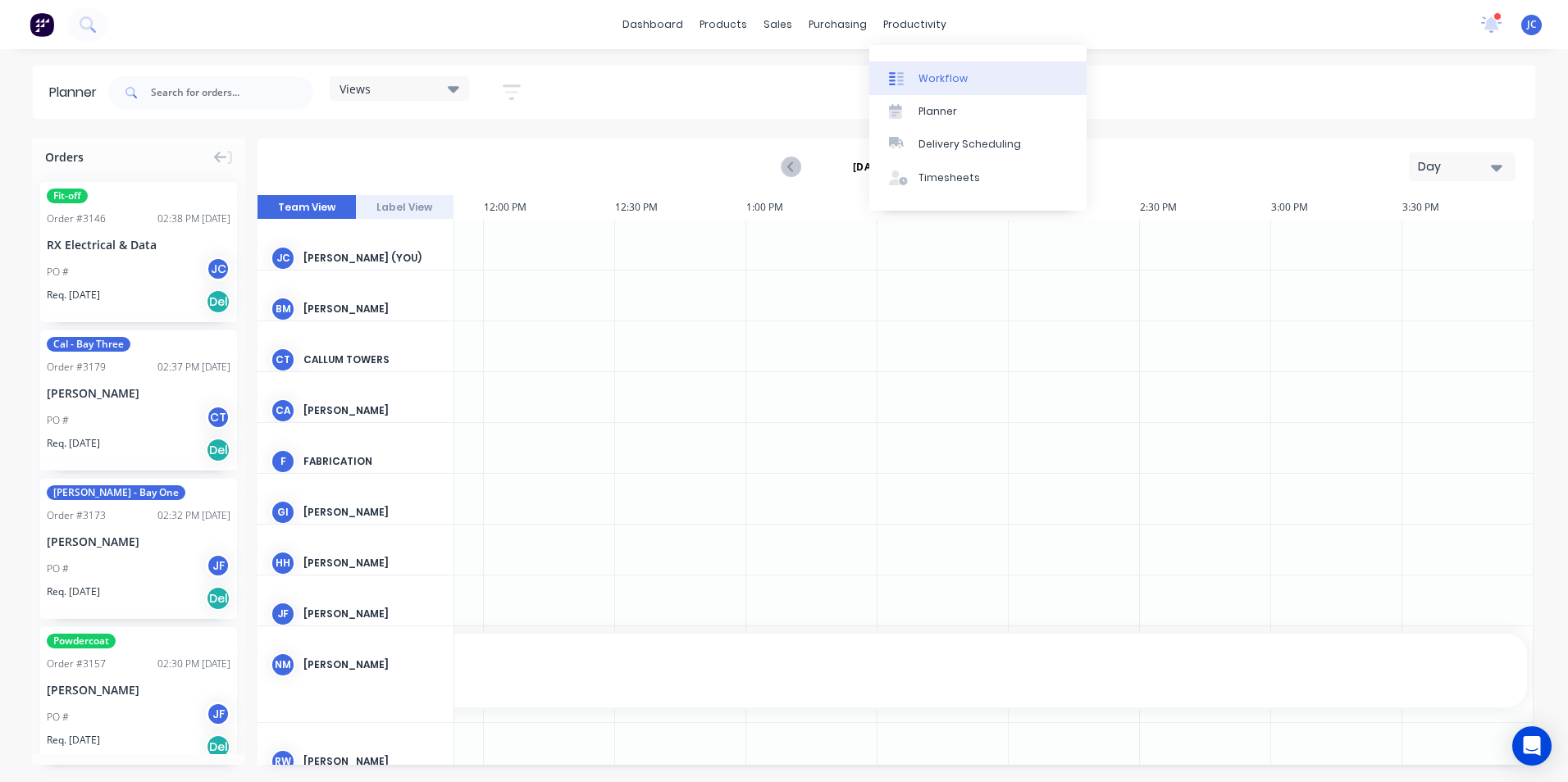
click at [926, 69] on link "Workflow" at bounding box center [978, 77] width 217 height 33
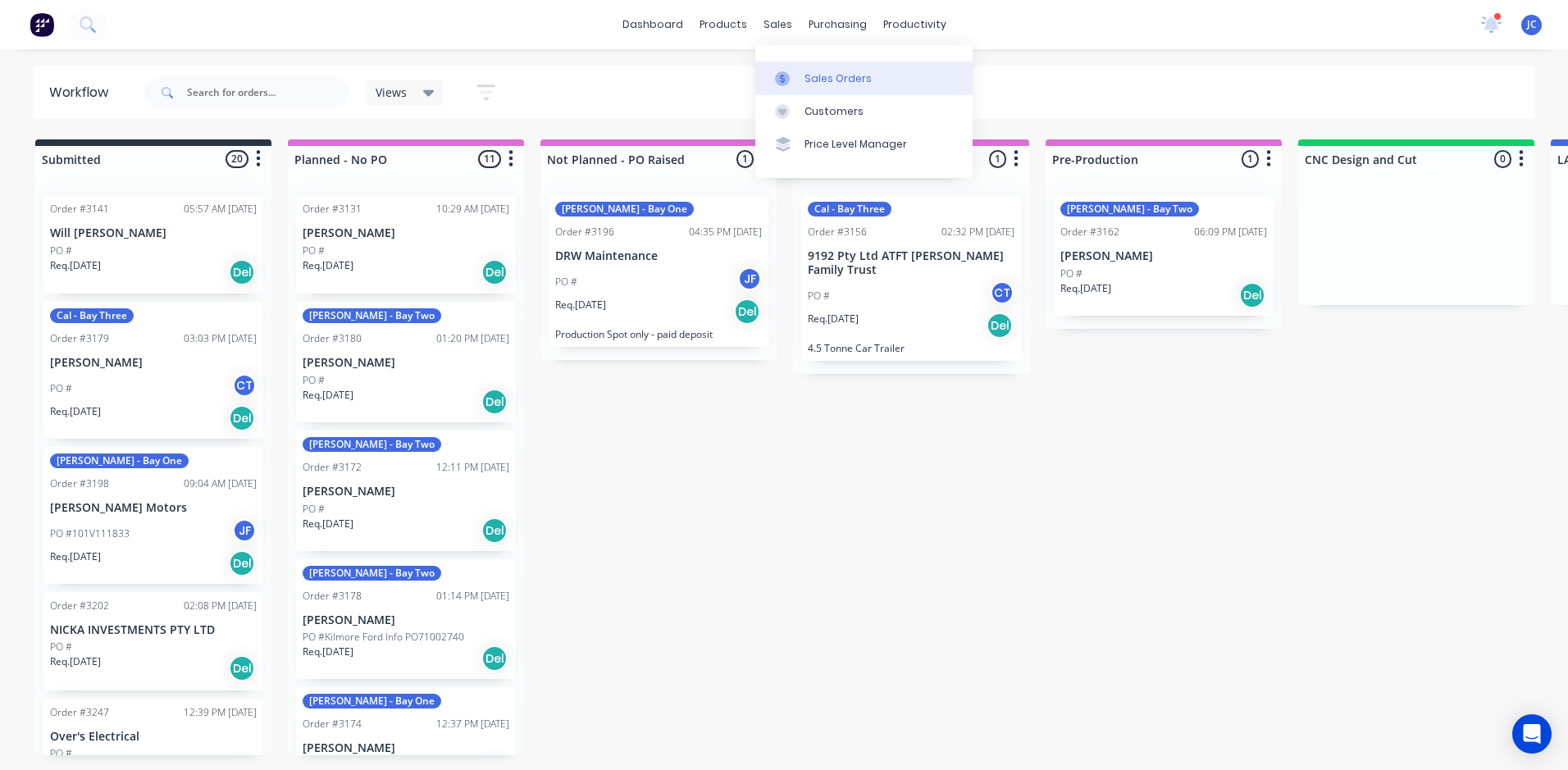
click at [822, 81] on div "Sales Orders" at bounding box center [838, 79] width 67 height 15
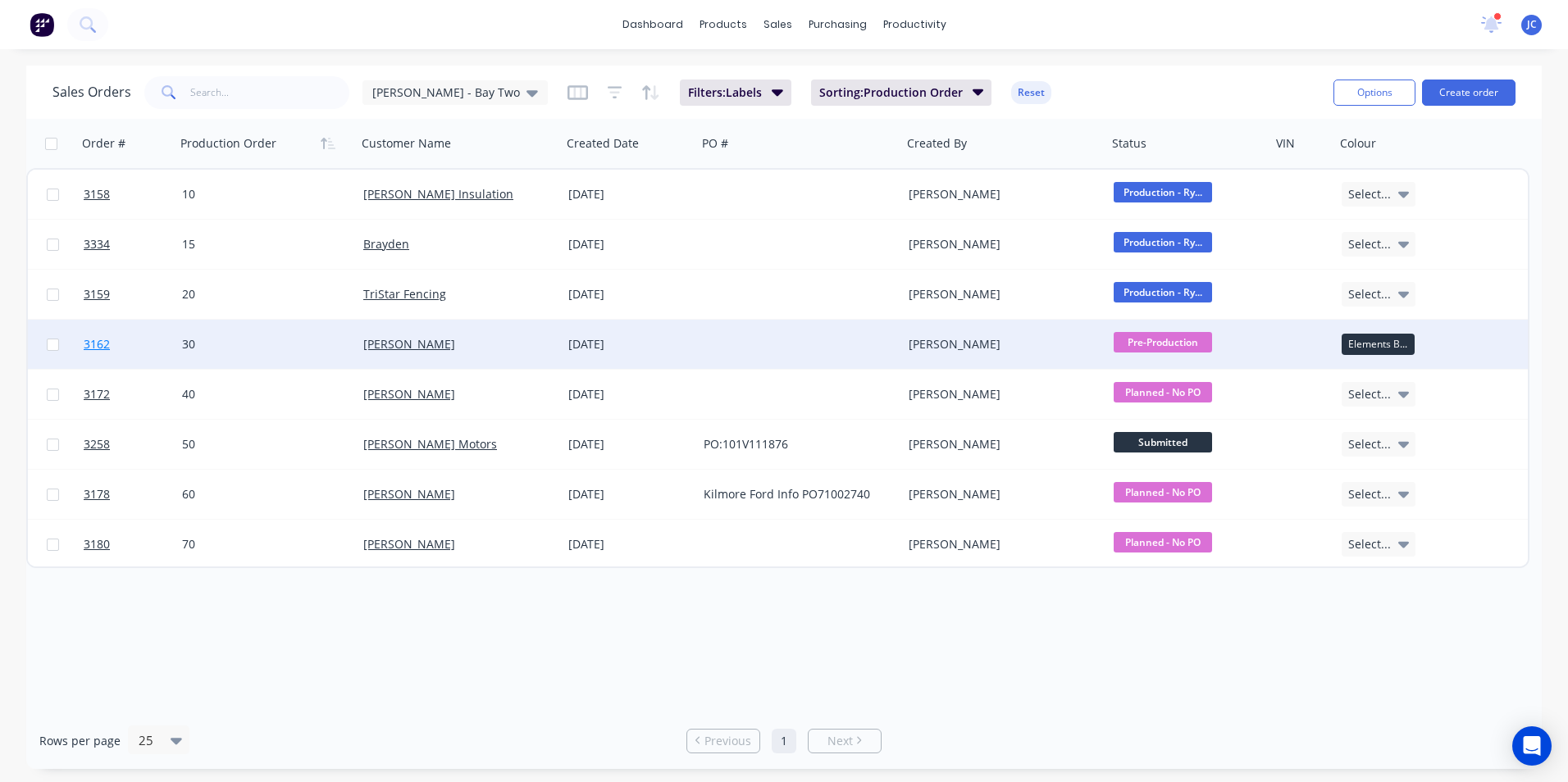
click at [101, 346] on span "3162" at bounding box center [97, 345] width 26 height 17
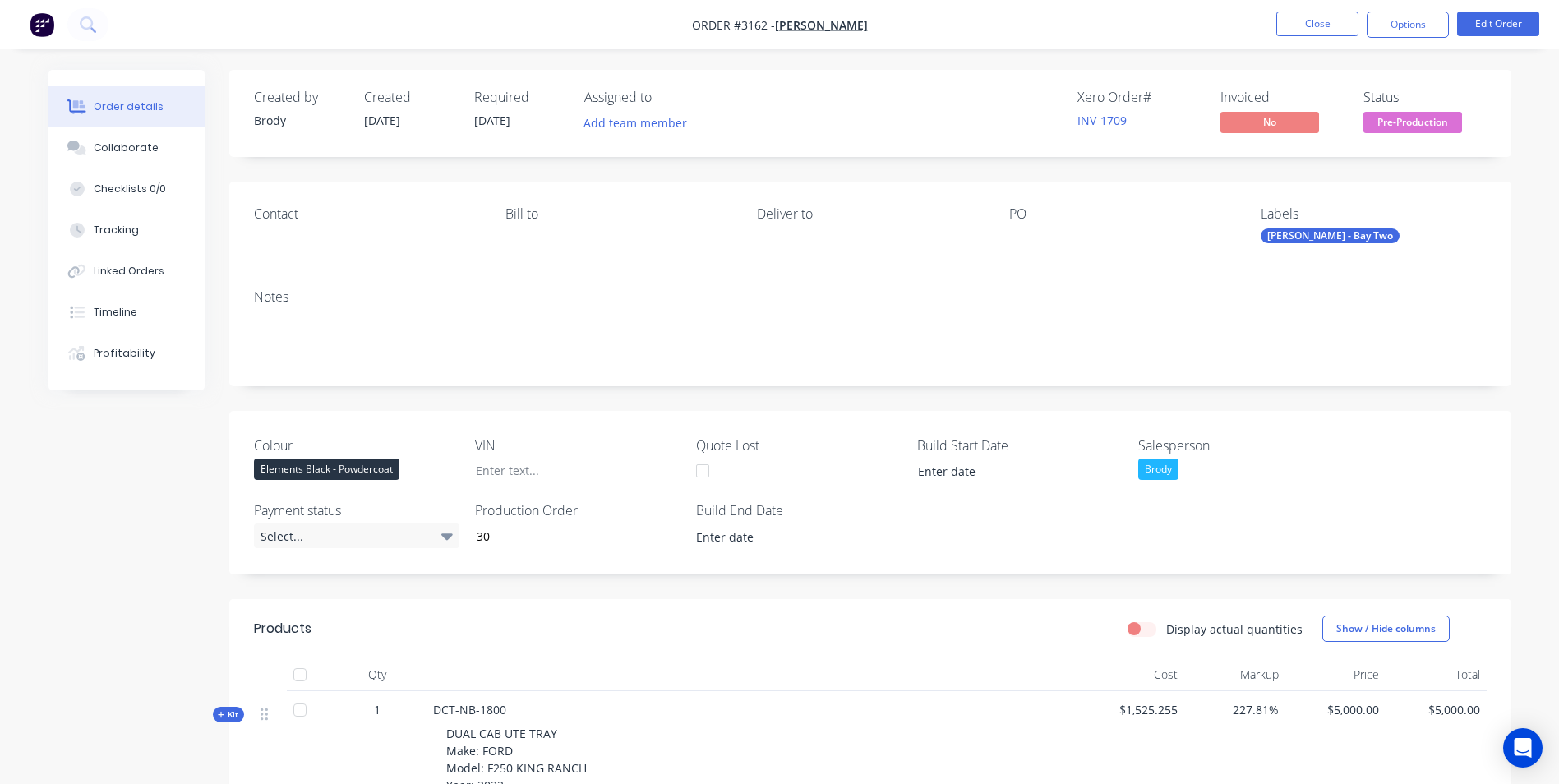
click at [1298, 231] on div "[PERSON_NAME] - Bay Two" at bounding box center [1330, 236] width 139 height 15
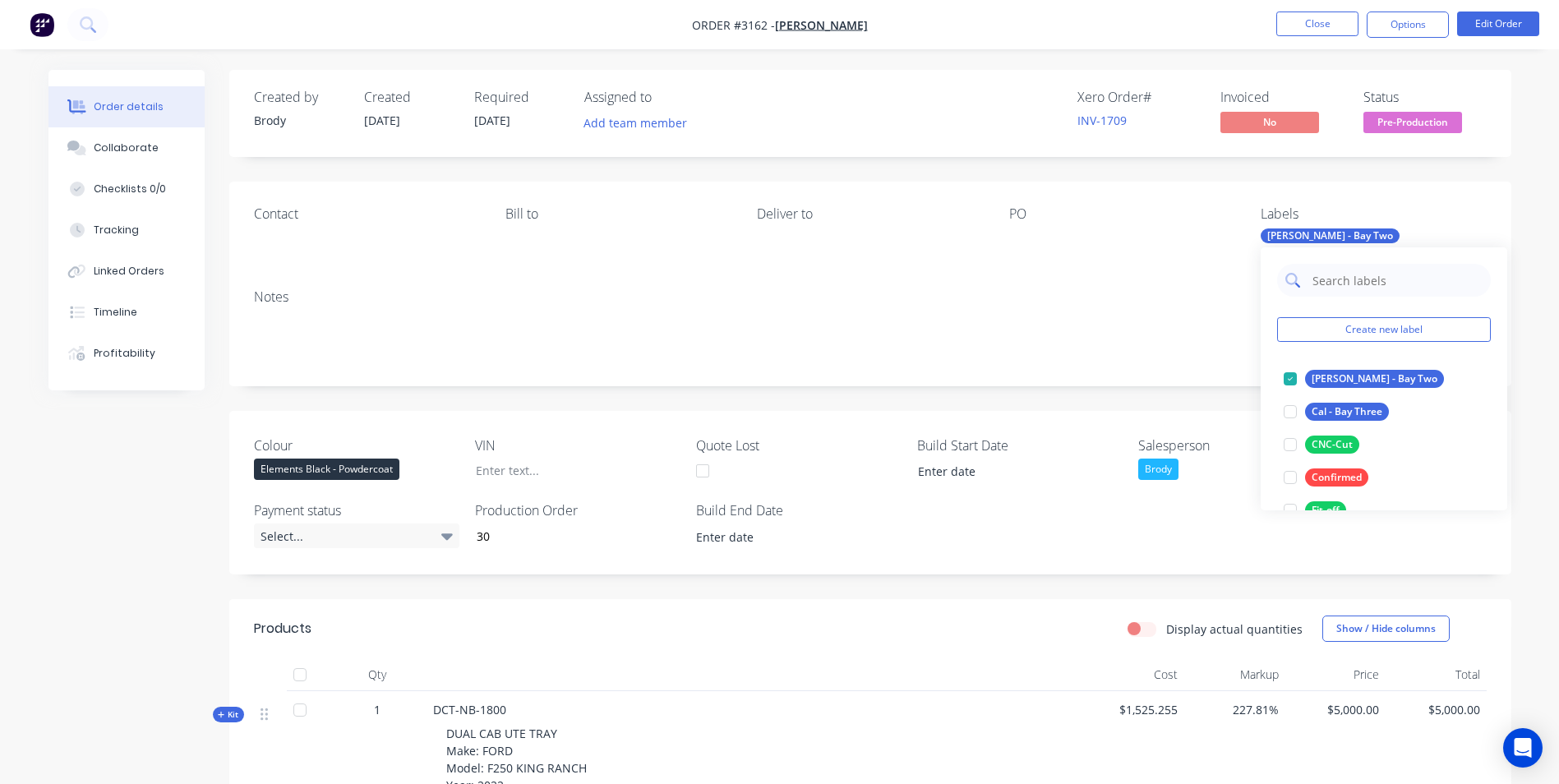
drag, startPoint x: 1366, startPoint y: 283, endPoint x: 1375, endPoint y: 287, distance: 9.8
click at [1366, 283] on input "text" at bounding box center [1397, 280] width 172 height 33
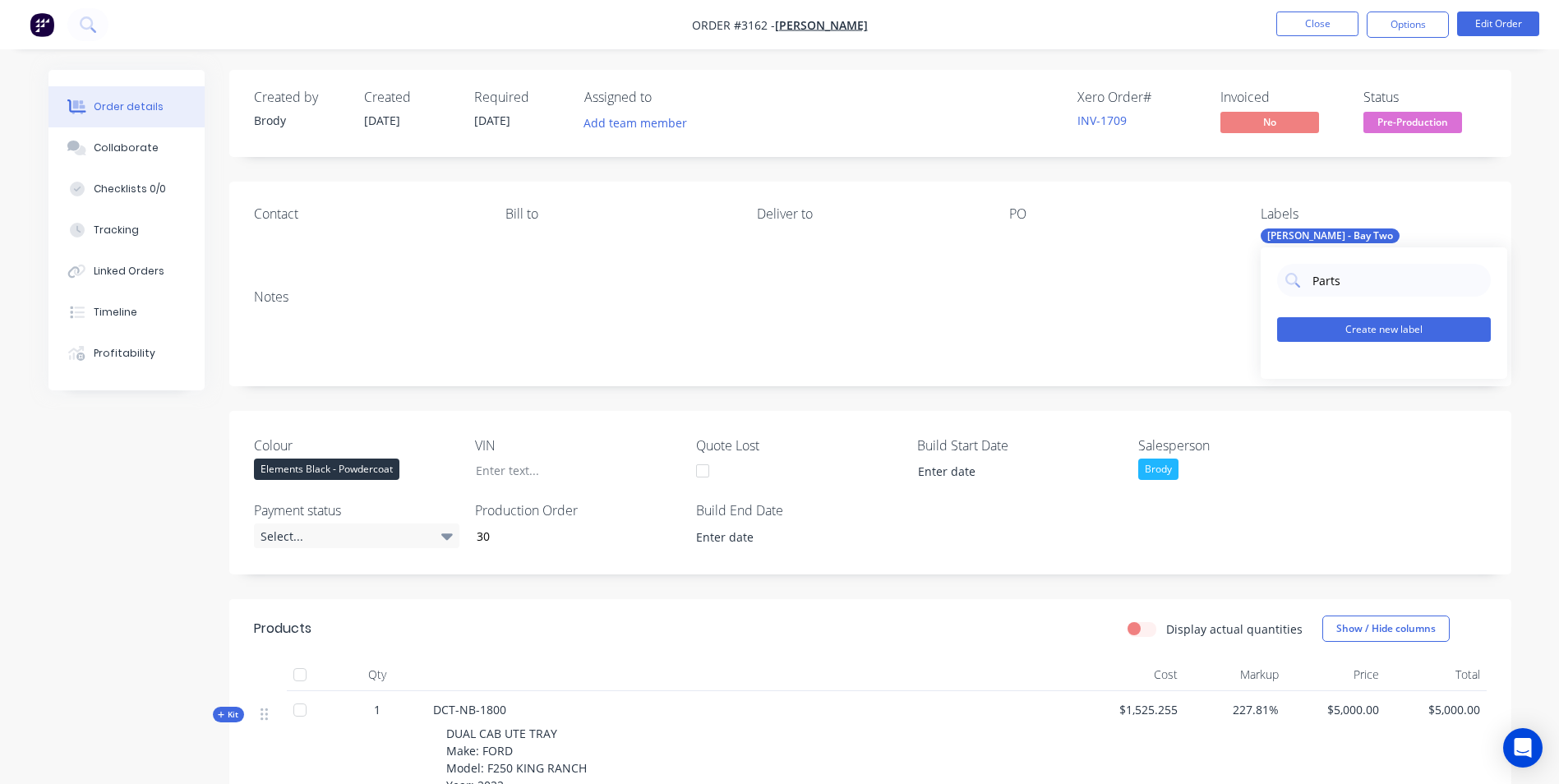
type input "Parts"
click at [1417, 339] on button "Create new label" at bounding box center [1384, 329] width 214 height 24
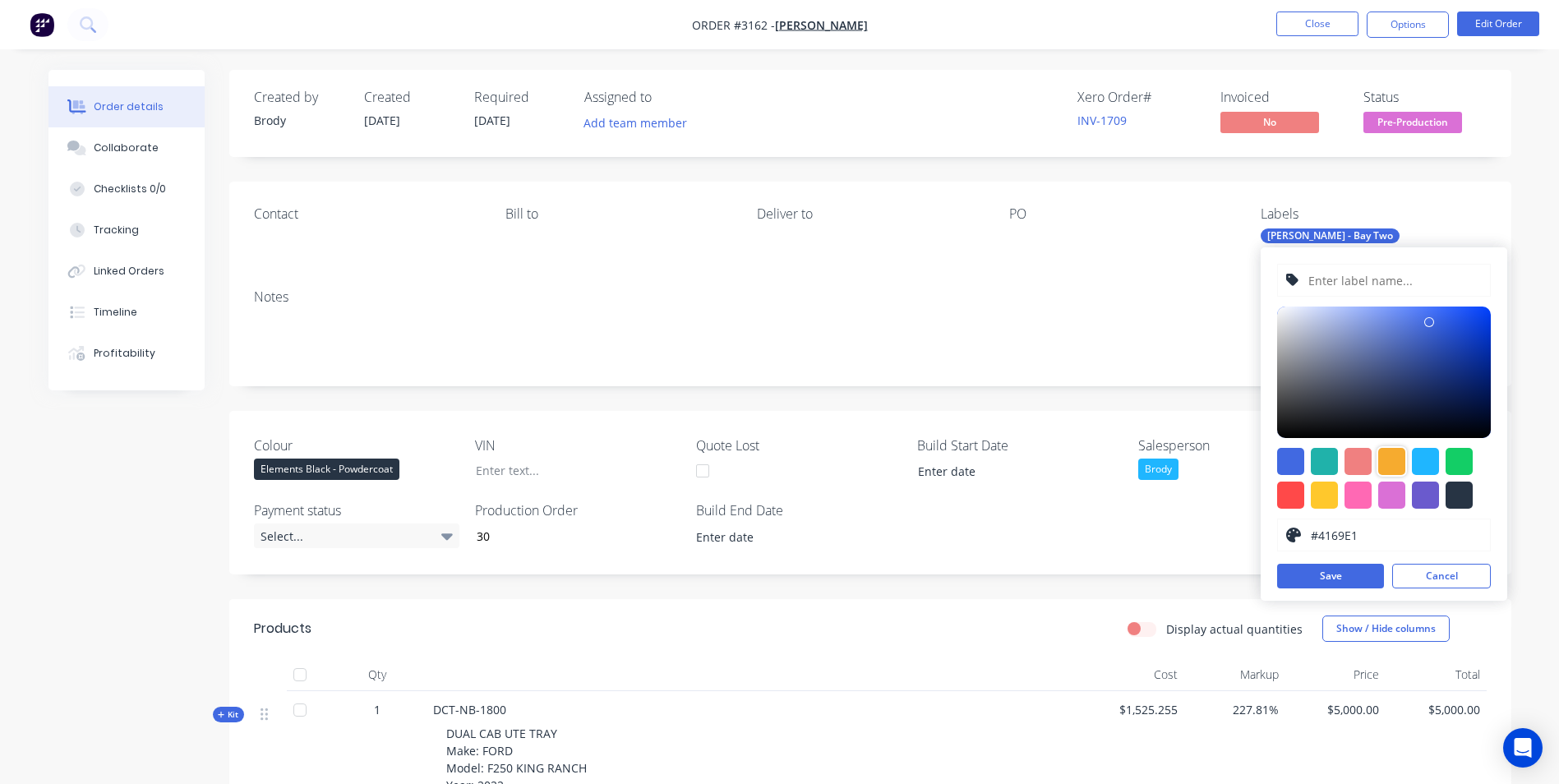
click at [1390, 455] on div at bounding box center [1392, 461] width 27 height 27
type input "#F6AB2F"
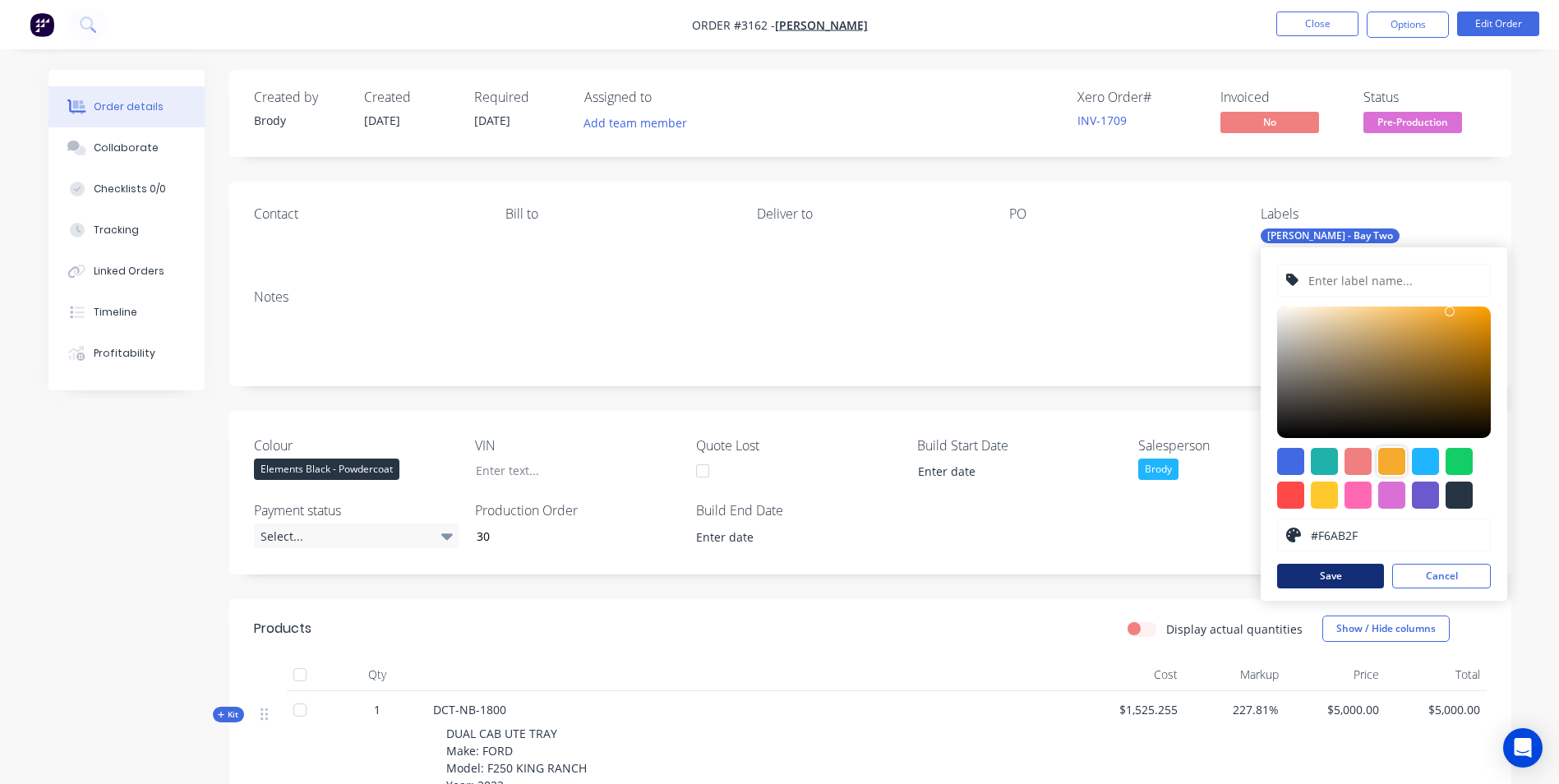
click at [1334, 578] on button "Save" at bounding box center [1330, 575] width 107 height 24
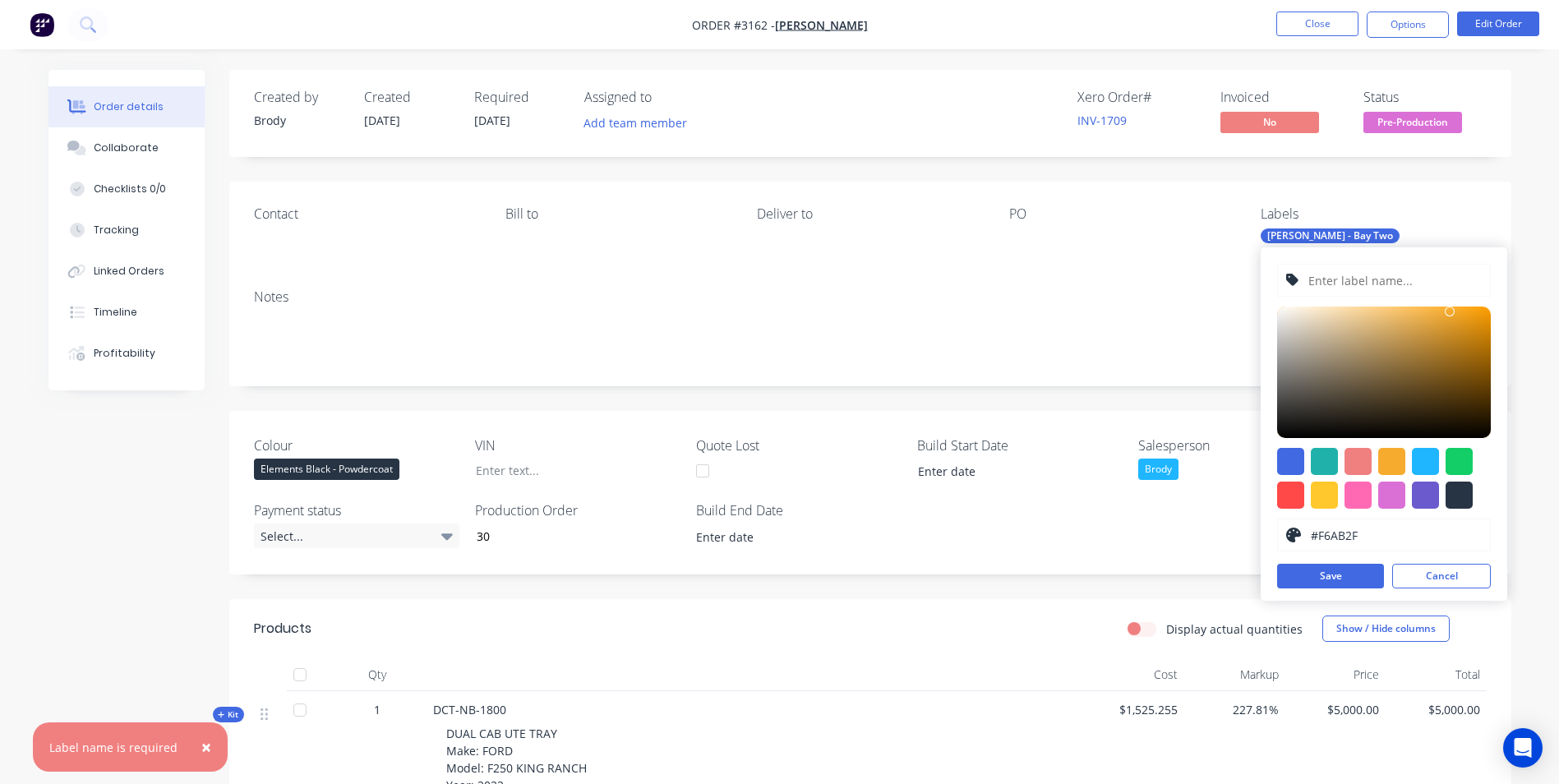
click at [1401, 273] on input "text" at bounding box center [1394, 280] width 175 height 31
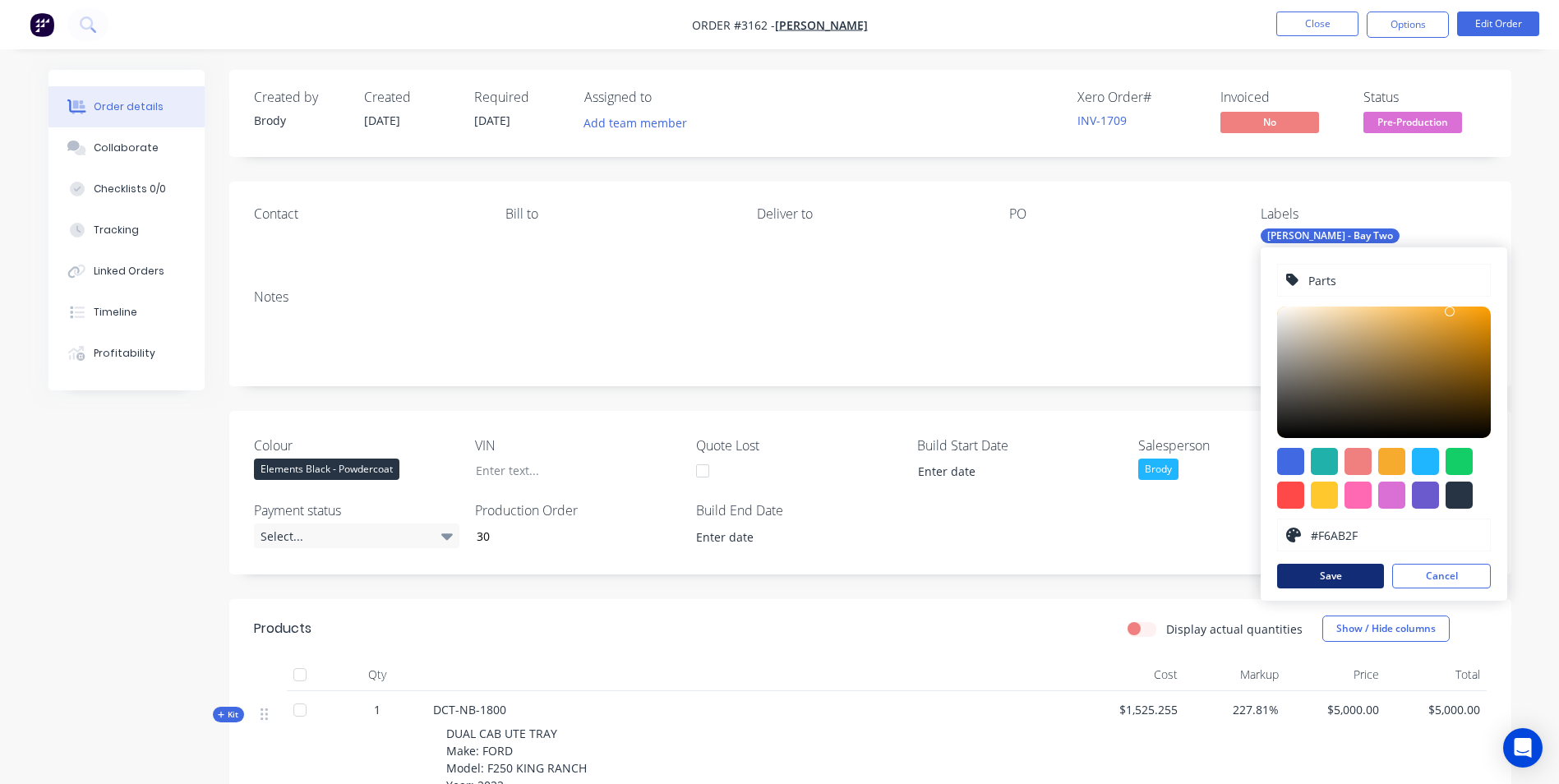
type input "Parts"
click at [1327, 576] on button "Save" at bounding box center [1330, 575] width 107 height 24
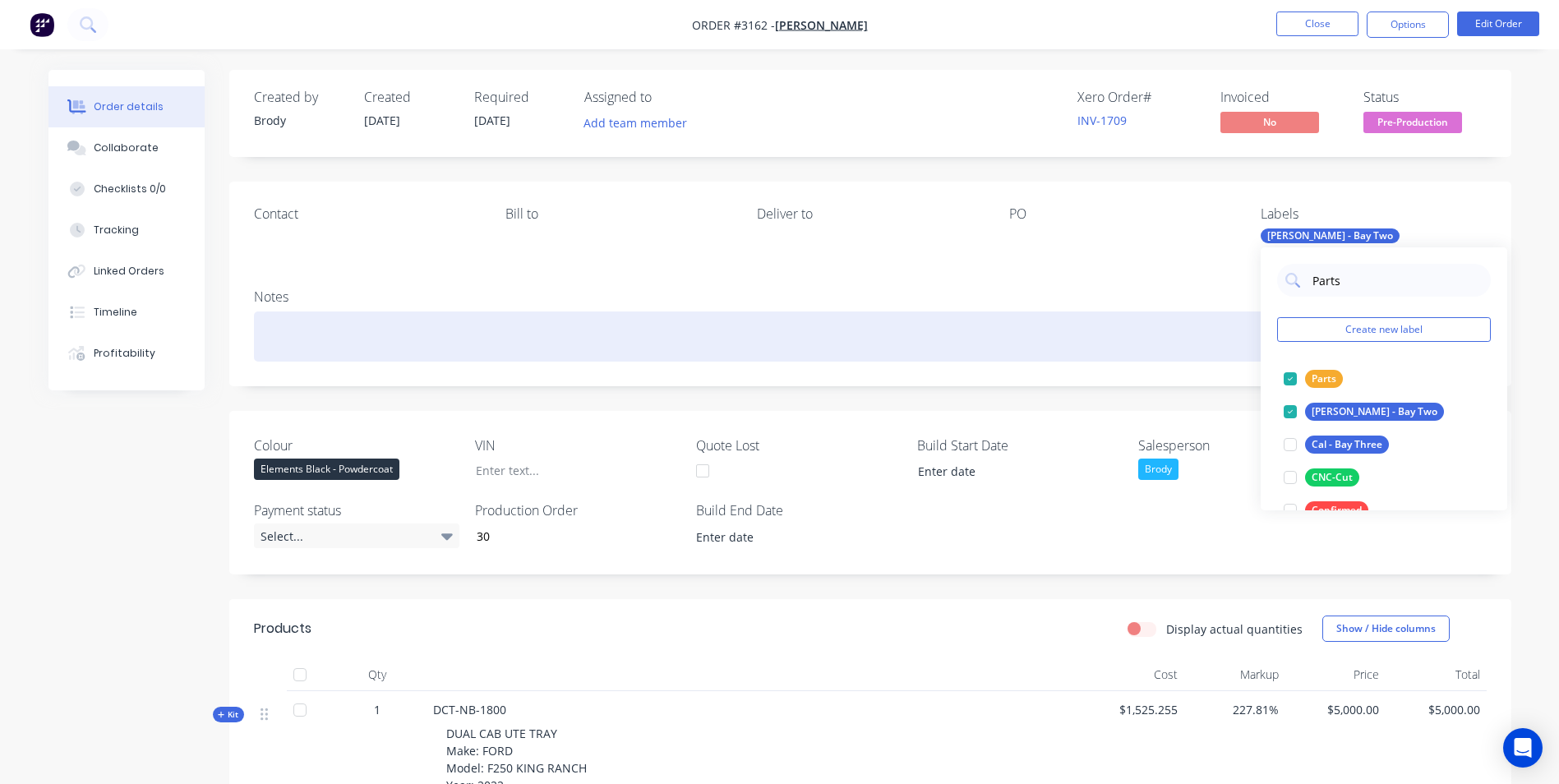
click at [1110, 323] on div at bounding box center [870, 336] width 1233 height 50
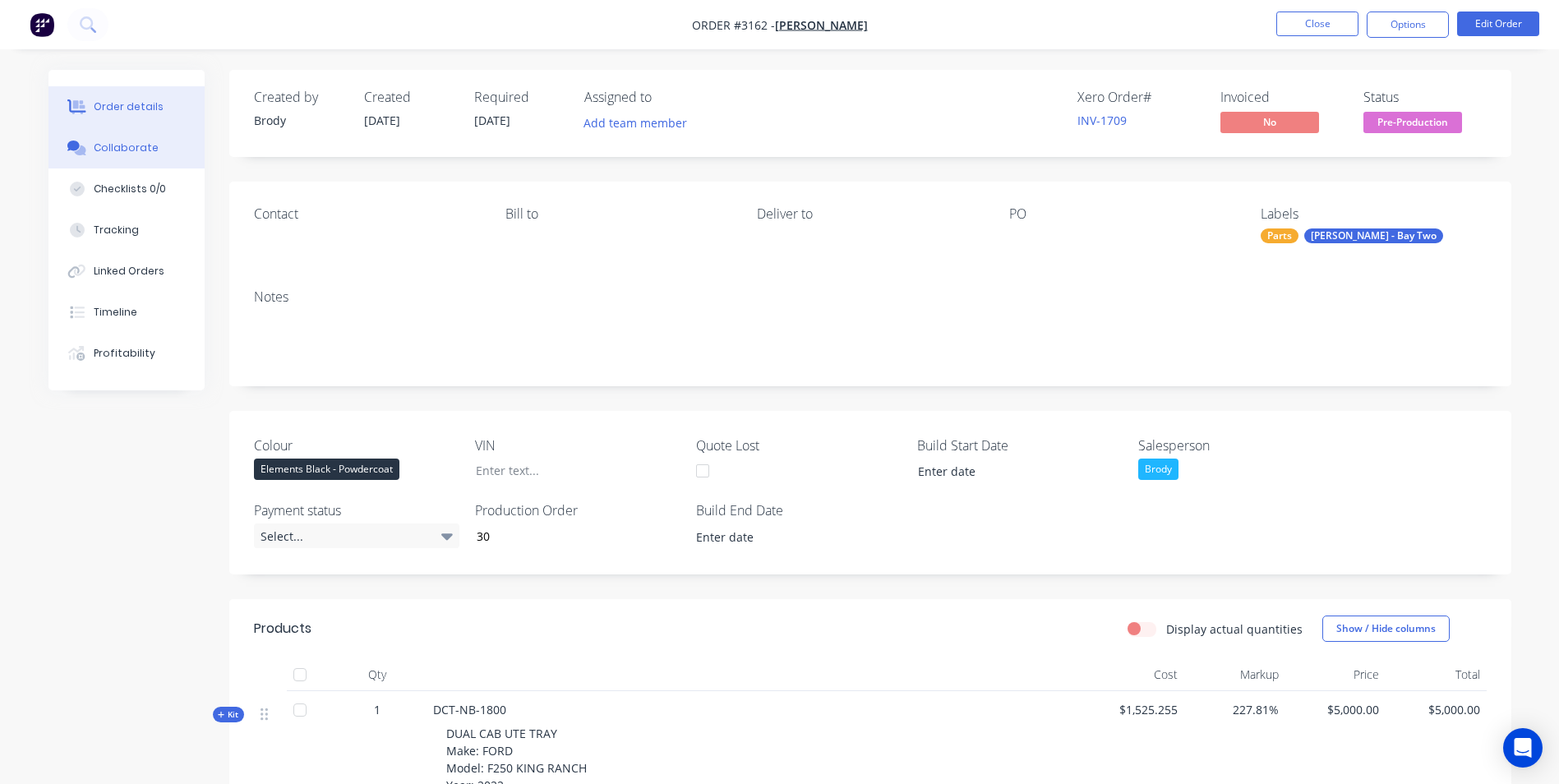
click at [126, 158] on button "Collaborate" at bounding box center [127, 147] width 156 height 41
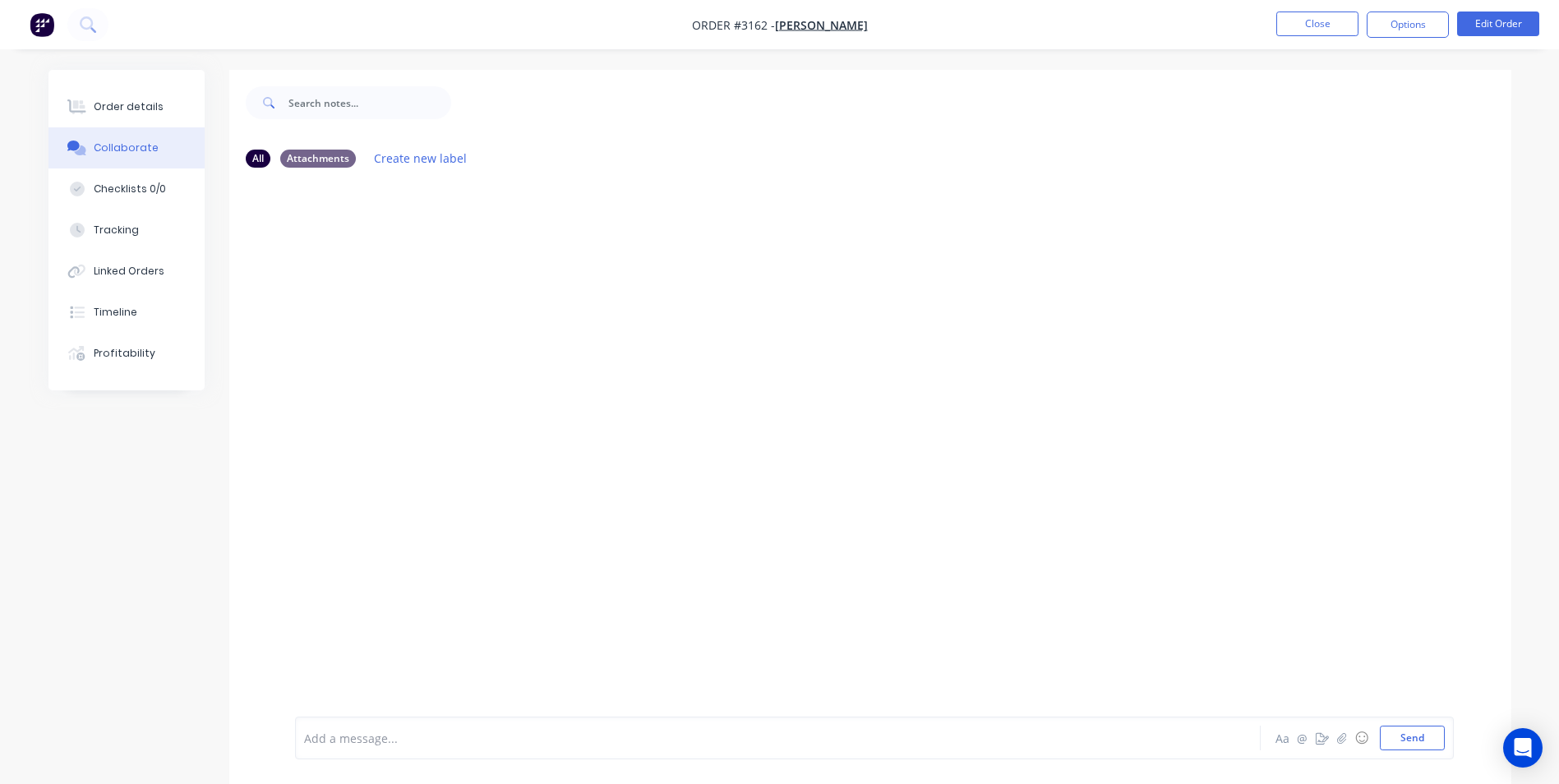
click at [544, 740] on div at bounding box center [732, 739] width 855 height 18
click at [1404, 736] on button "Send" at bounding box center [1412, 738] width 65 height 24
click at [1341, 13] on button "Close" at bounding box center [1318, 24] width 82 height 24
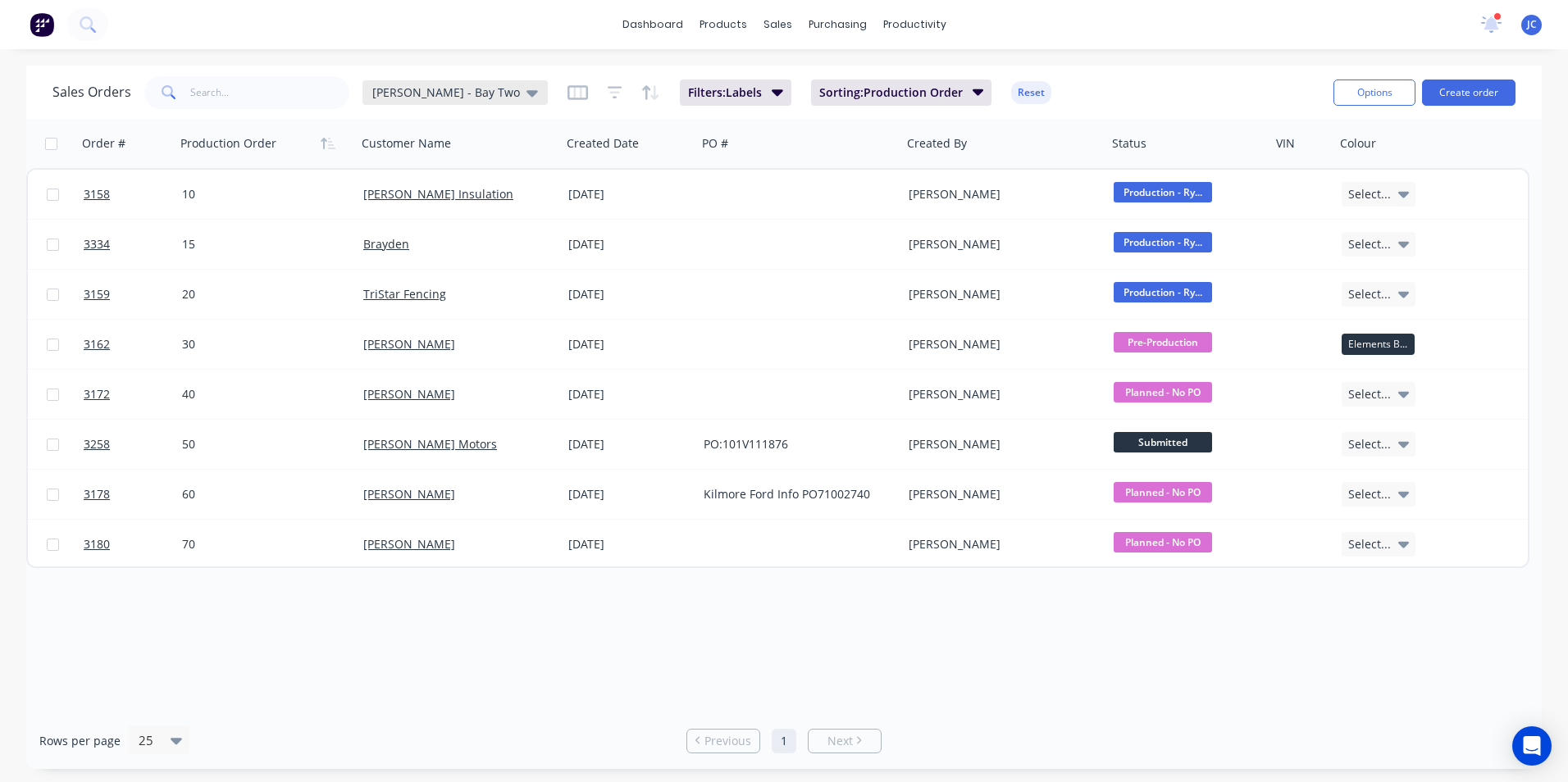
click at [400, 94] on span "[PERSON_NAME] - Bay Two" at bounding box center [447, 92] width 148 height 18
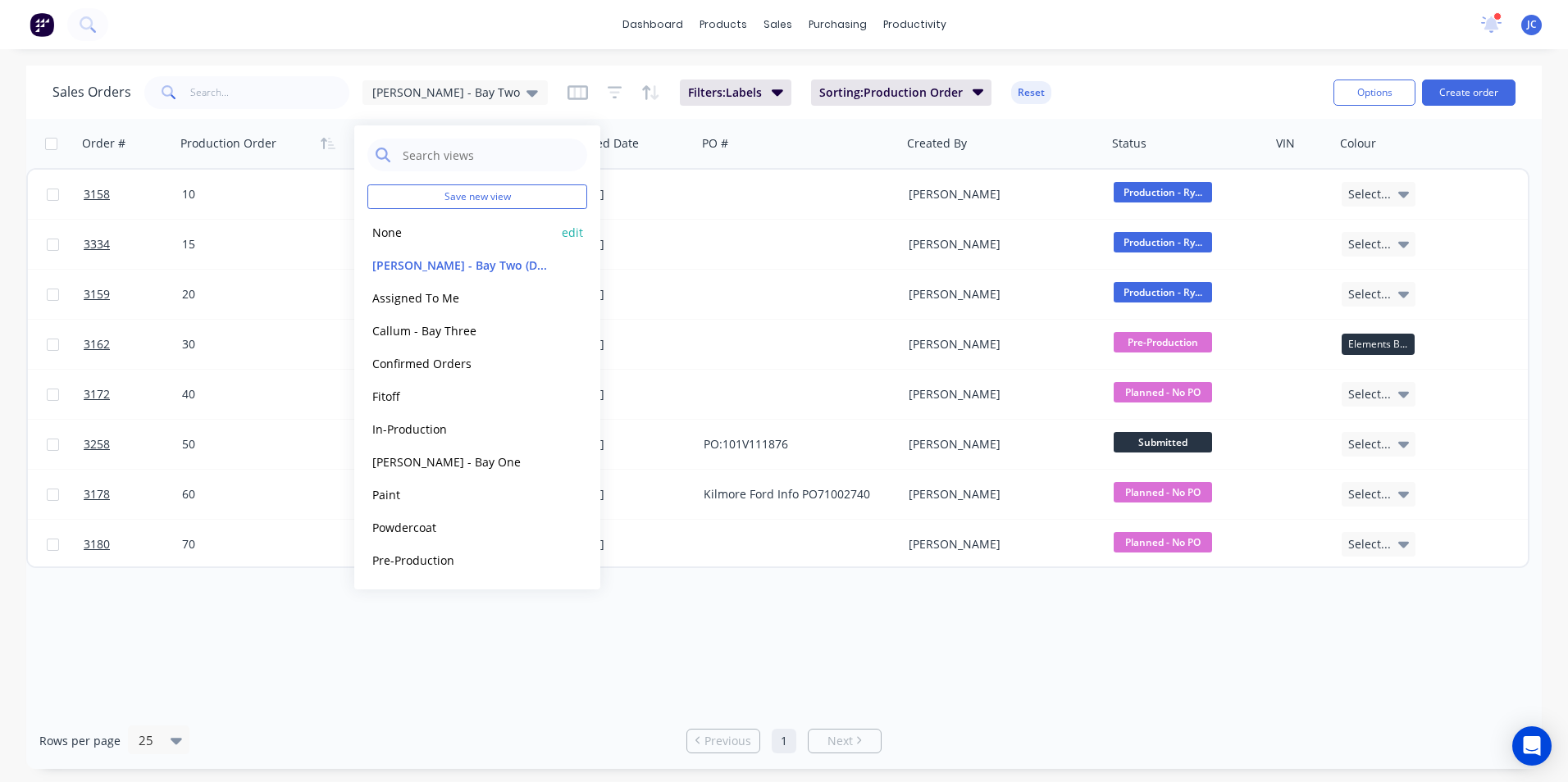
click at [421, 227] on button "None" at bounding box center [461, 232] width 187 height 18
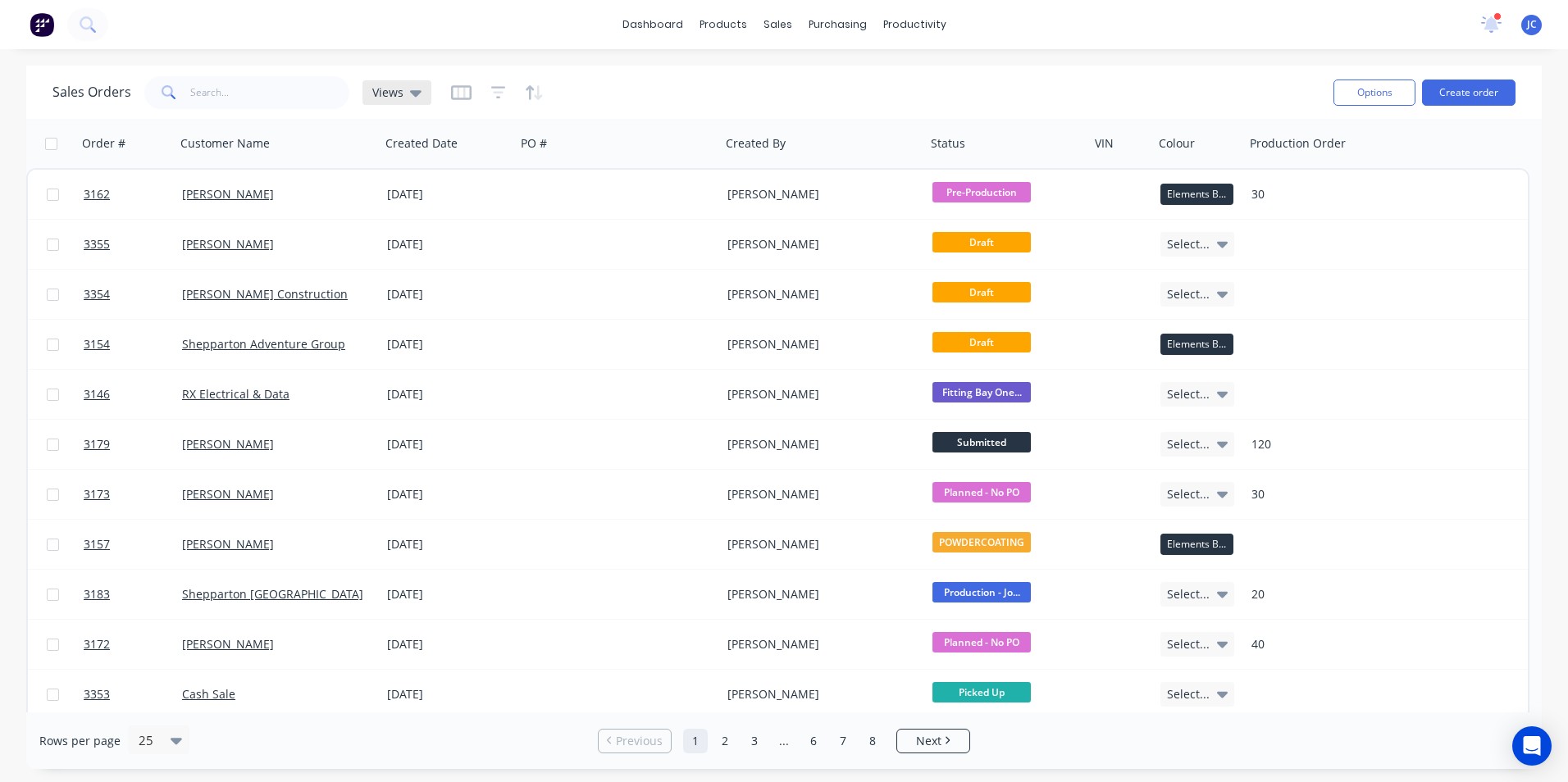
click at [398, 91] on span "Views" at bounding box center [388, 92] width 31 height 18
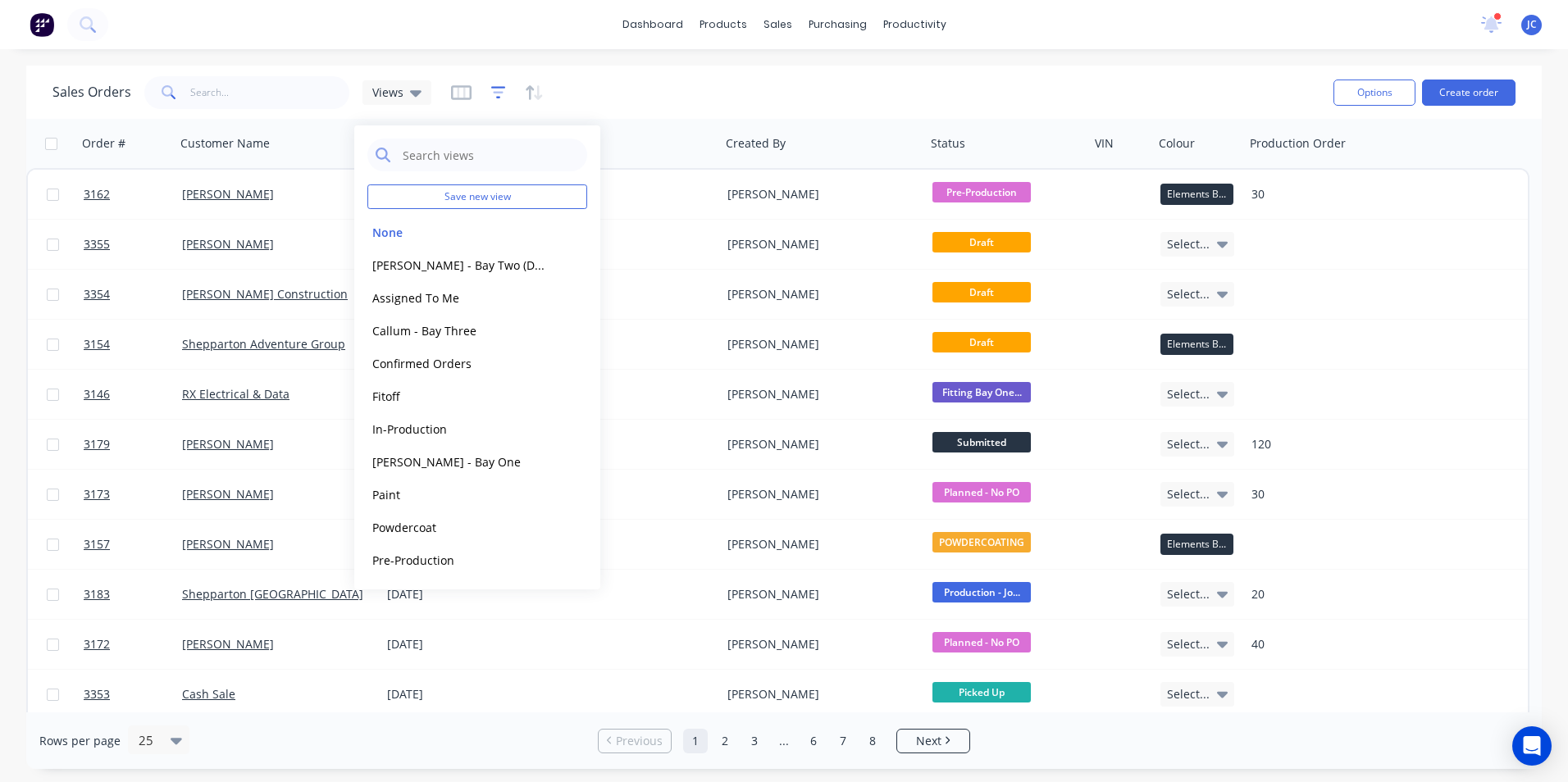
click at [494, 90] on icon "button" at bounding box center [499, 93] width 15 height 17
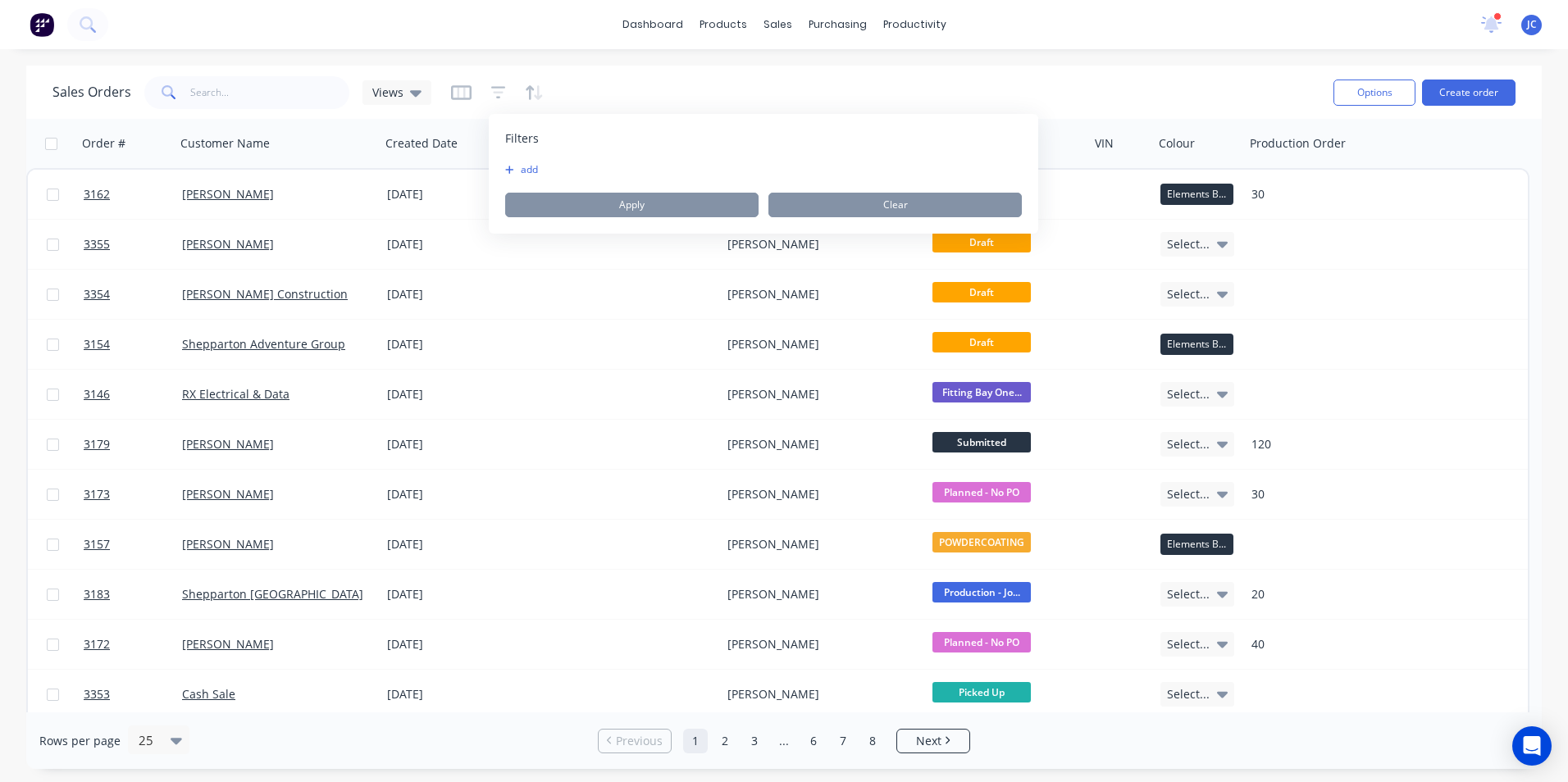
click at [536, 165] on button "add" at bounding box center [525, 169] width 41 height 13
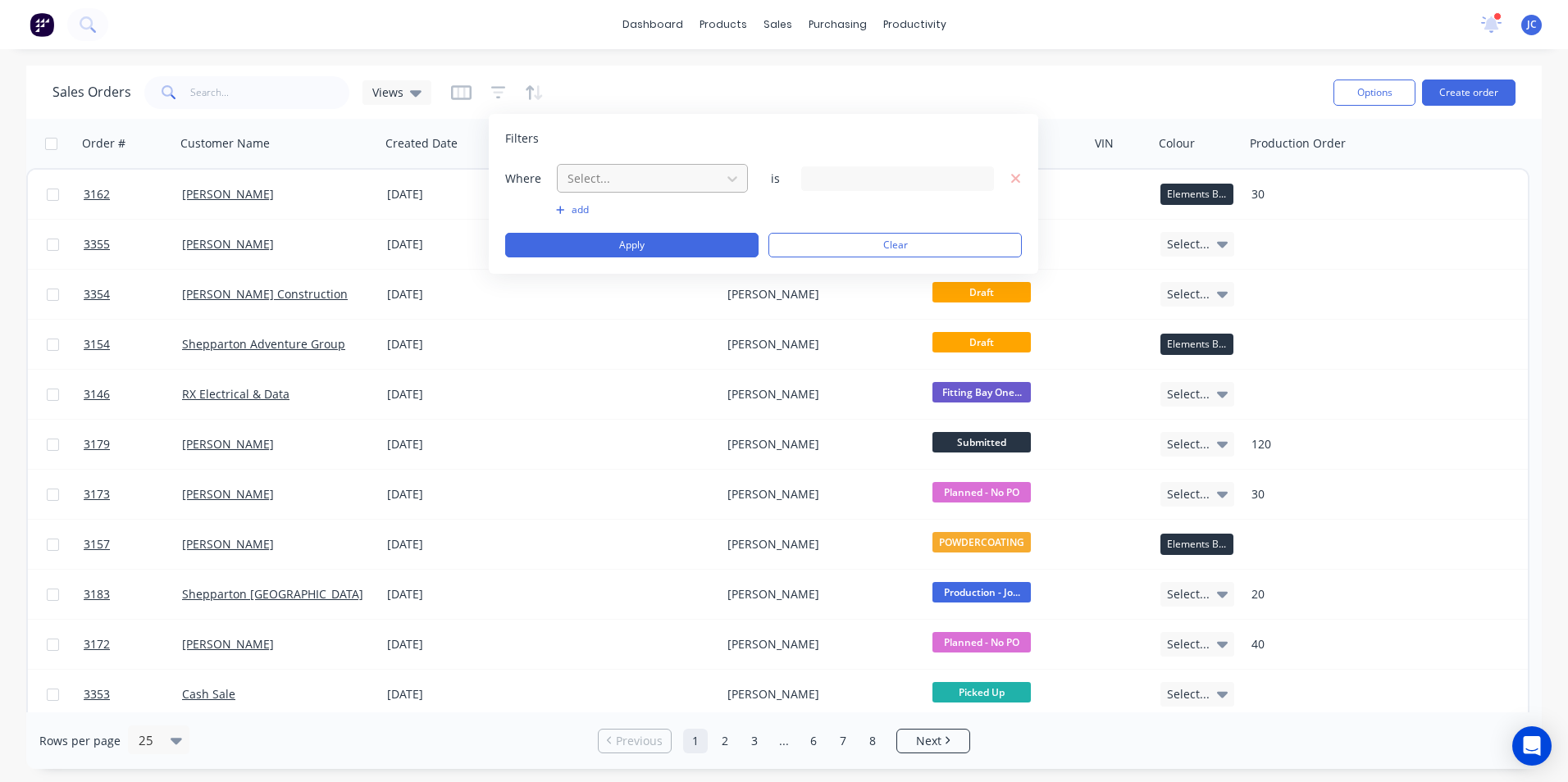
click at [632, 174] on div at bounding box center [639, 178] width 147 height 20
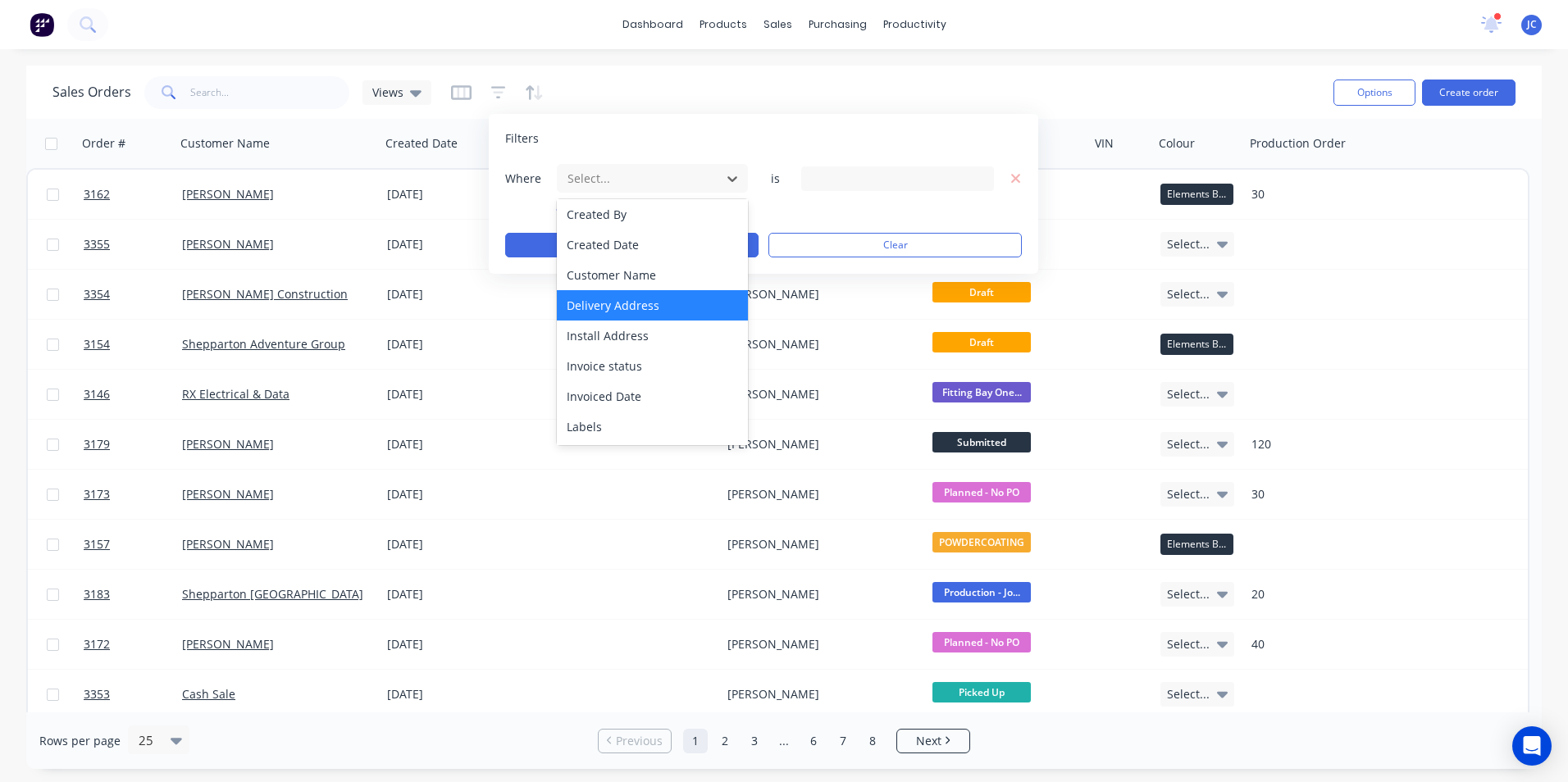
scroll to position [246, 0]
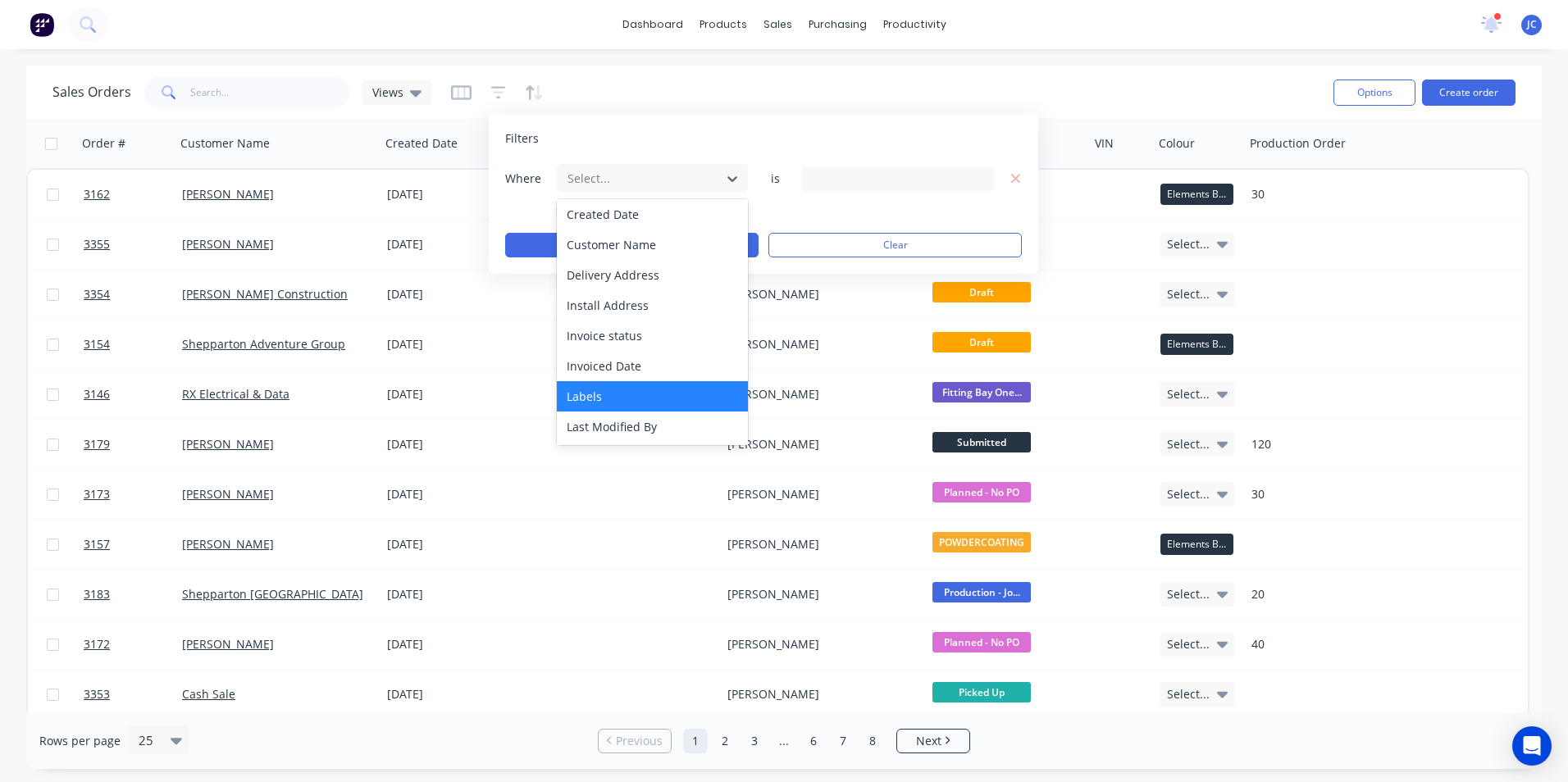
click at [593, 397] on div "Labels" at bounding box center [652, 396] width 191 height 30
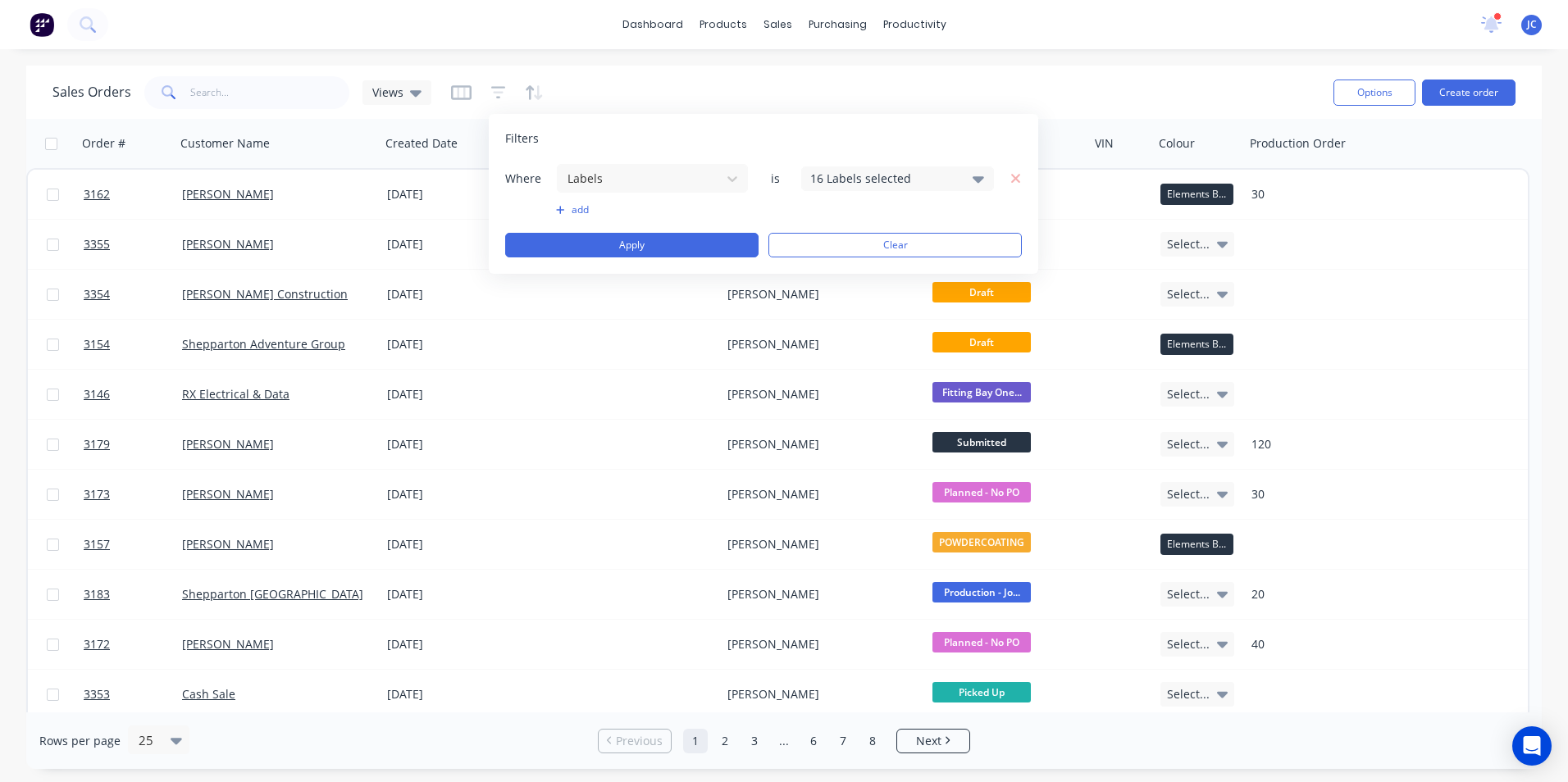
click at [894, 166] on div "16 Labels selected" at bounding box center [897, 178] width 193 height 24
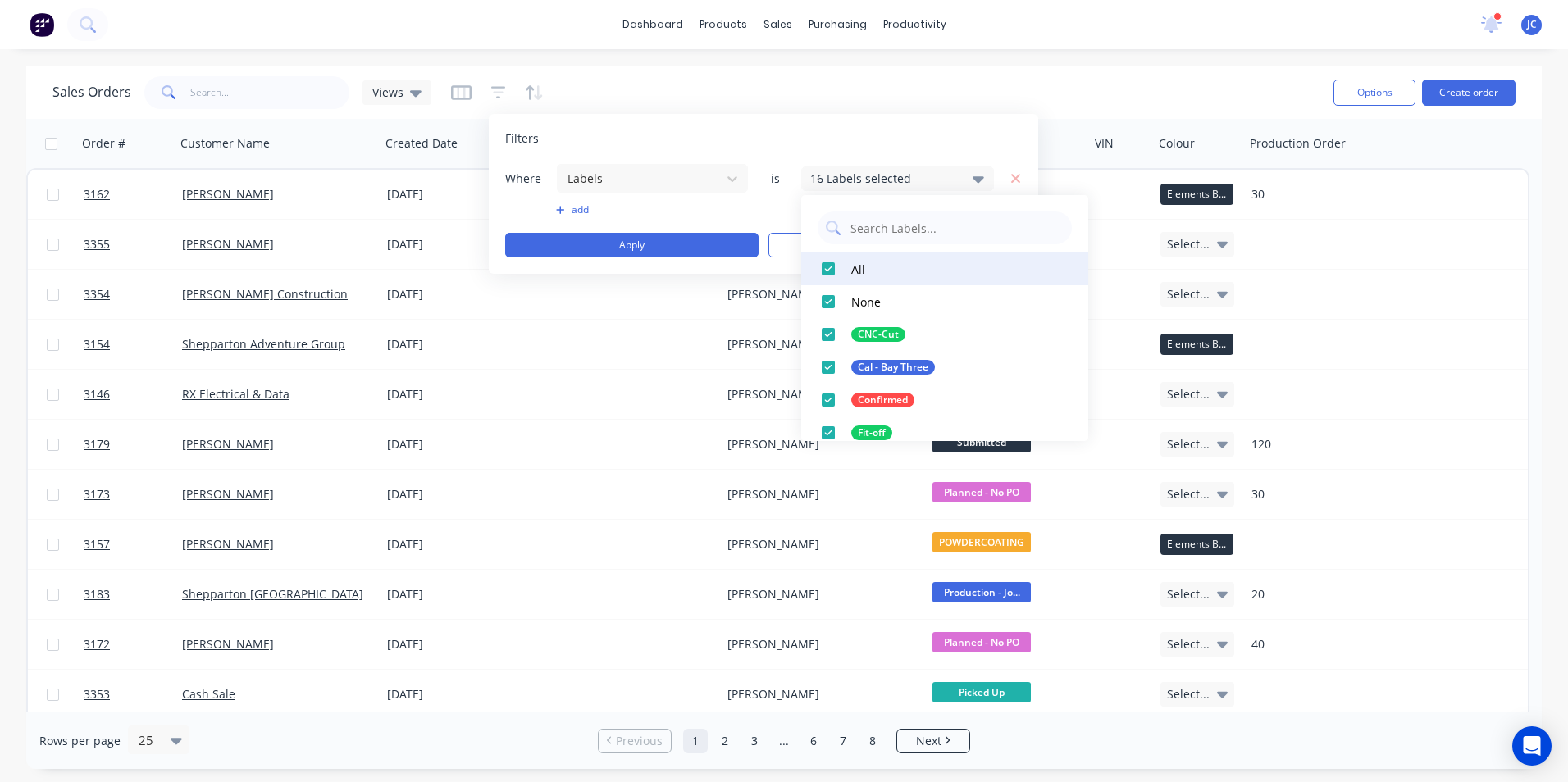
click at [829, 268] on div at bounding box center [828, 268] width 33 height 33
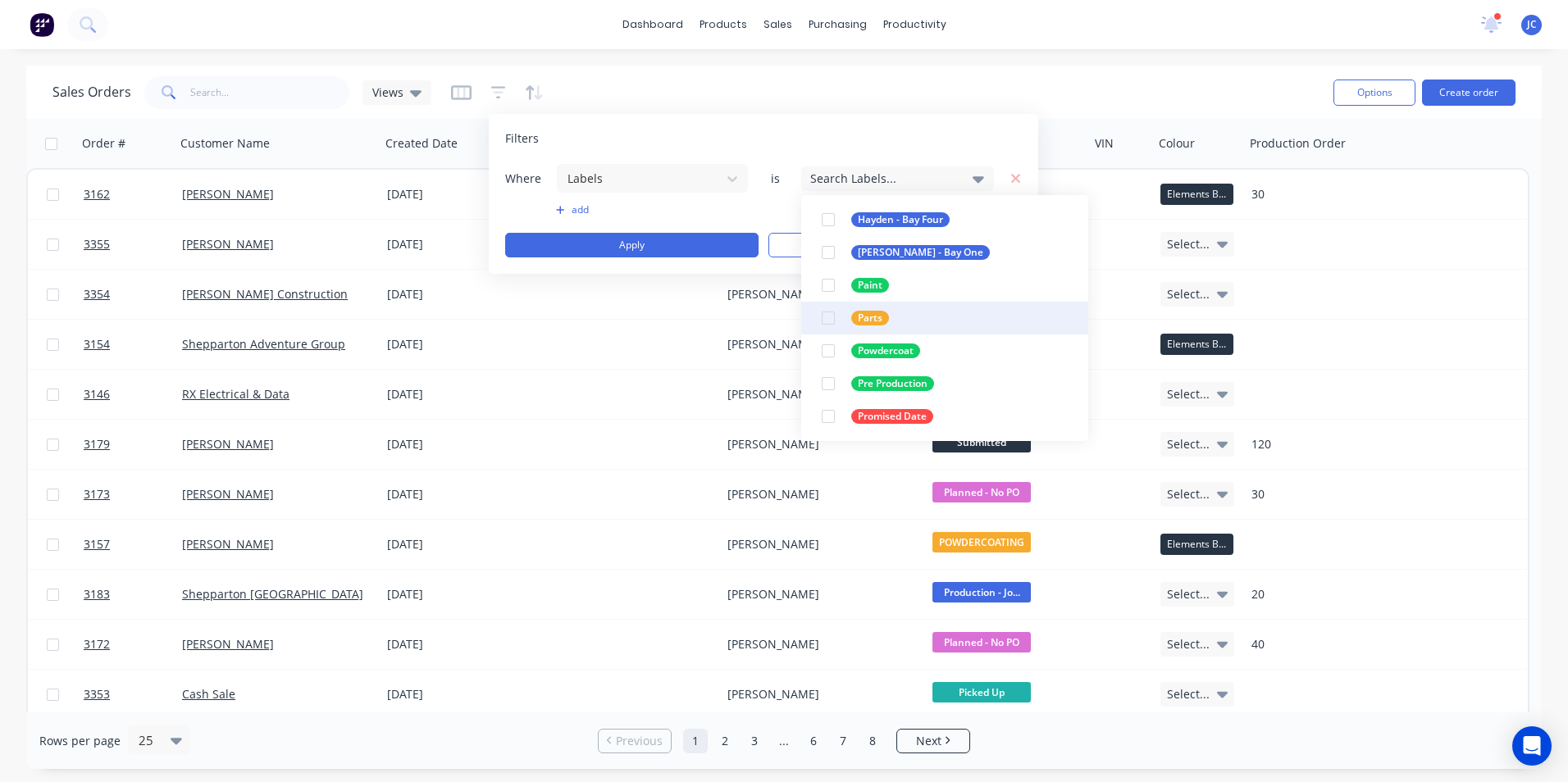
click at [834, 321] on div at bounding box center [828, 318] width 33 height 33
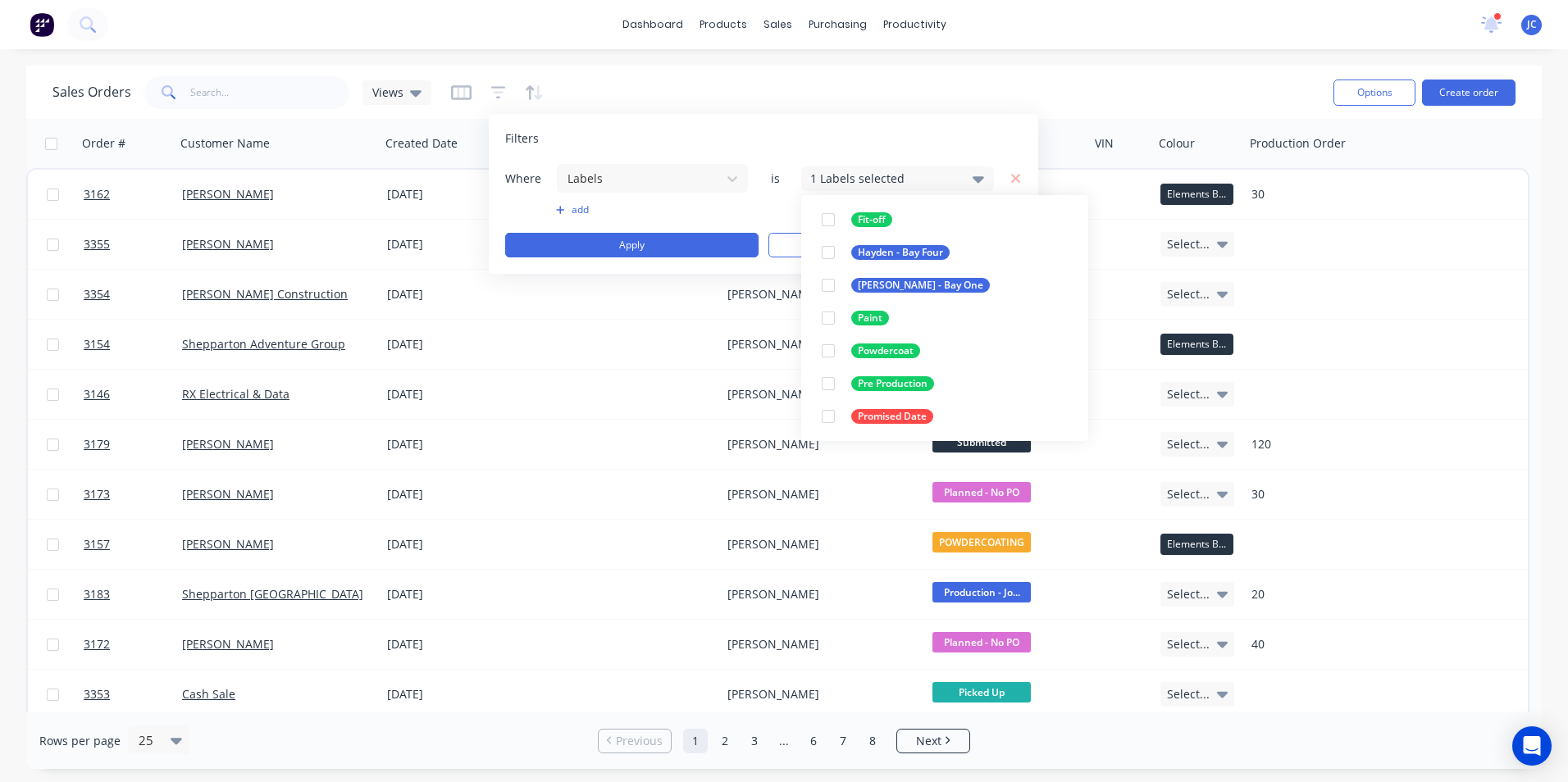
scroll to position [17, 0]
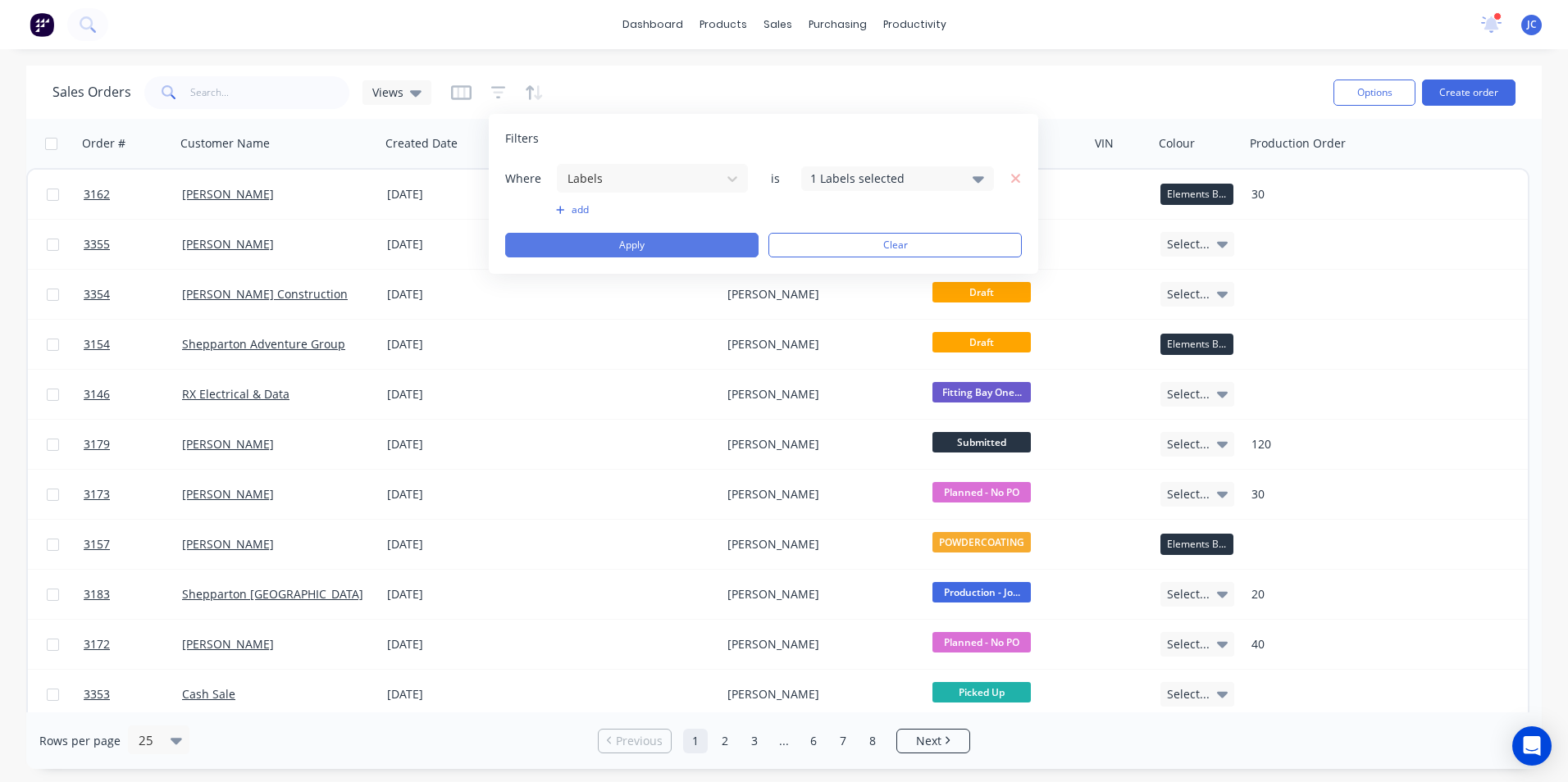
click at [608, 247] on button "Apply" at bounding box center [632, 244] width 253 height 24
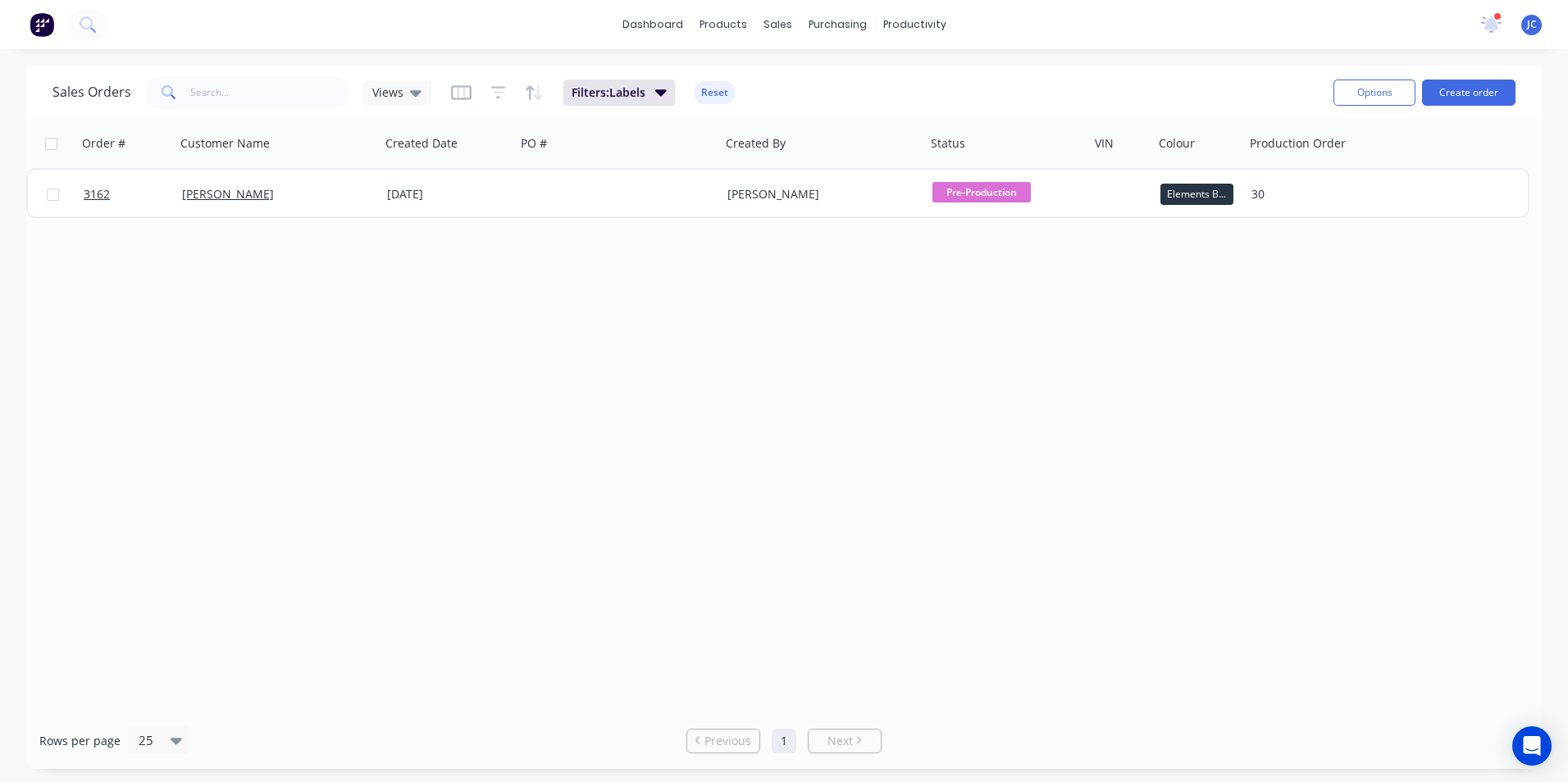
drag, startPoint x: 729, startPoint y: 547, endPoint x: 614, endPoint y: 503, distance: 123.1
click at [729, 547] on div "Order # Customer Name Created Date PO # Created By Status VIN Colour Production…" at bounding box center [783, 415] width 1515 height 593
click at [401, 91] on span "Views" at bounding box center [388, 92] width 31 height 18
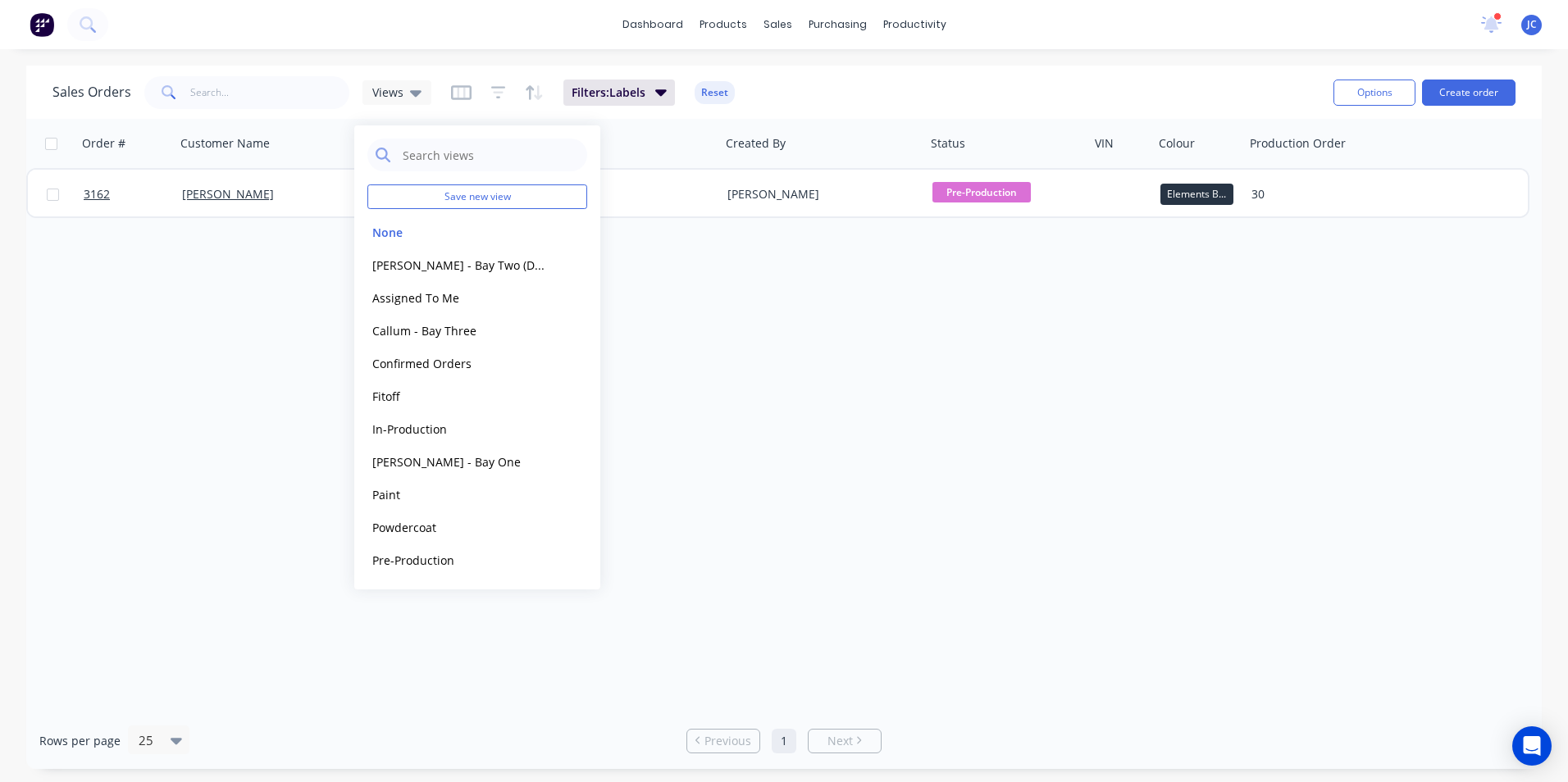
click at [1000, 364] on div "Order # Customer Name Created Date PO # Created By Status VIN Colour Production…" at bounding box center [783, 415] width 1515 height 593
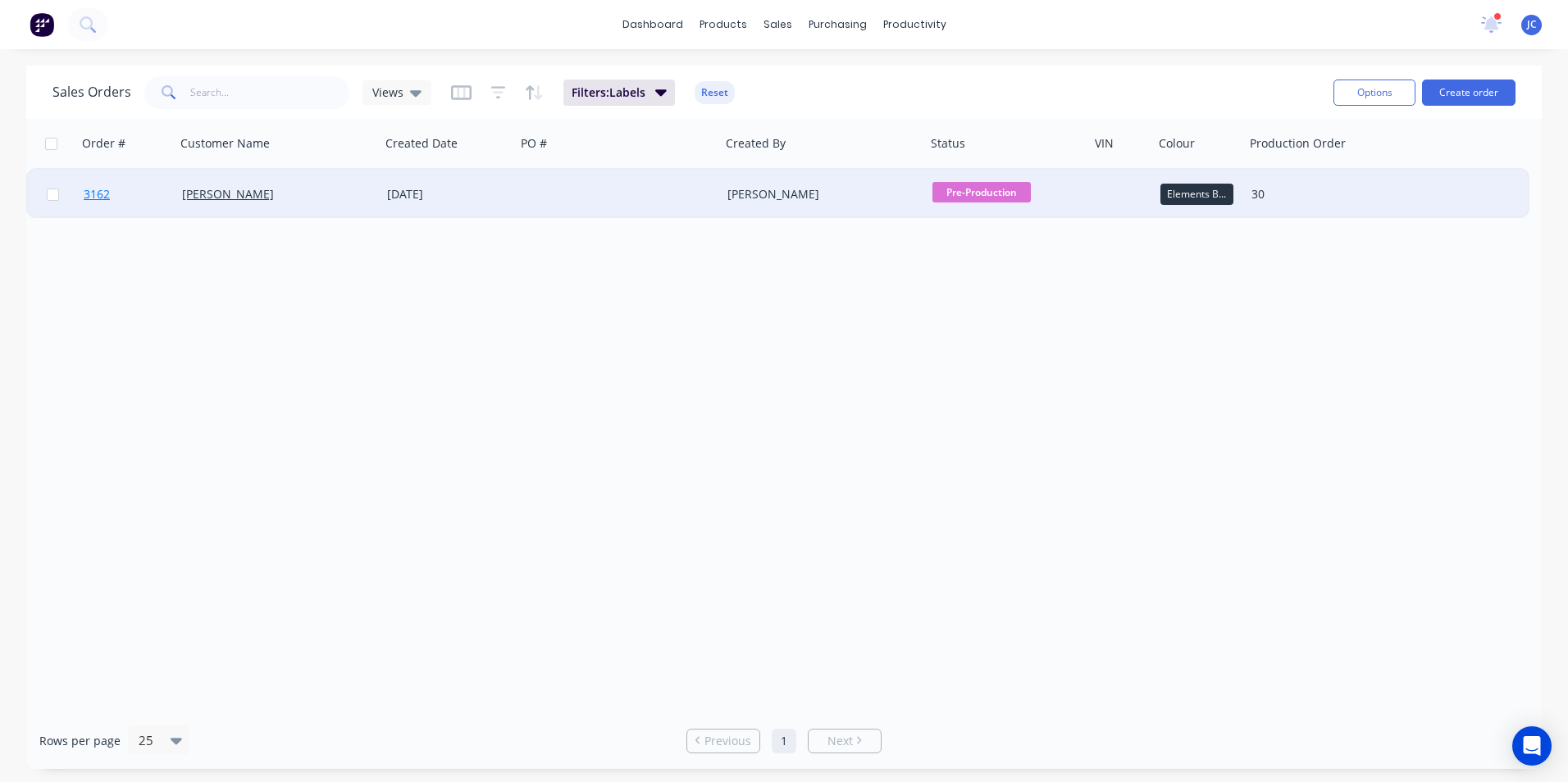
click at [108, 190] on span "3162" at bounding box center [97, 195] width 26 height 17
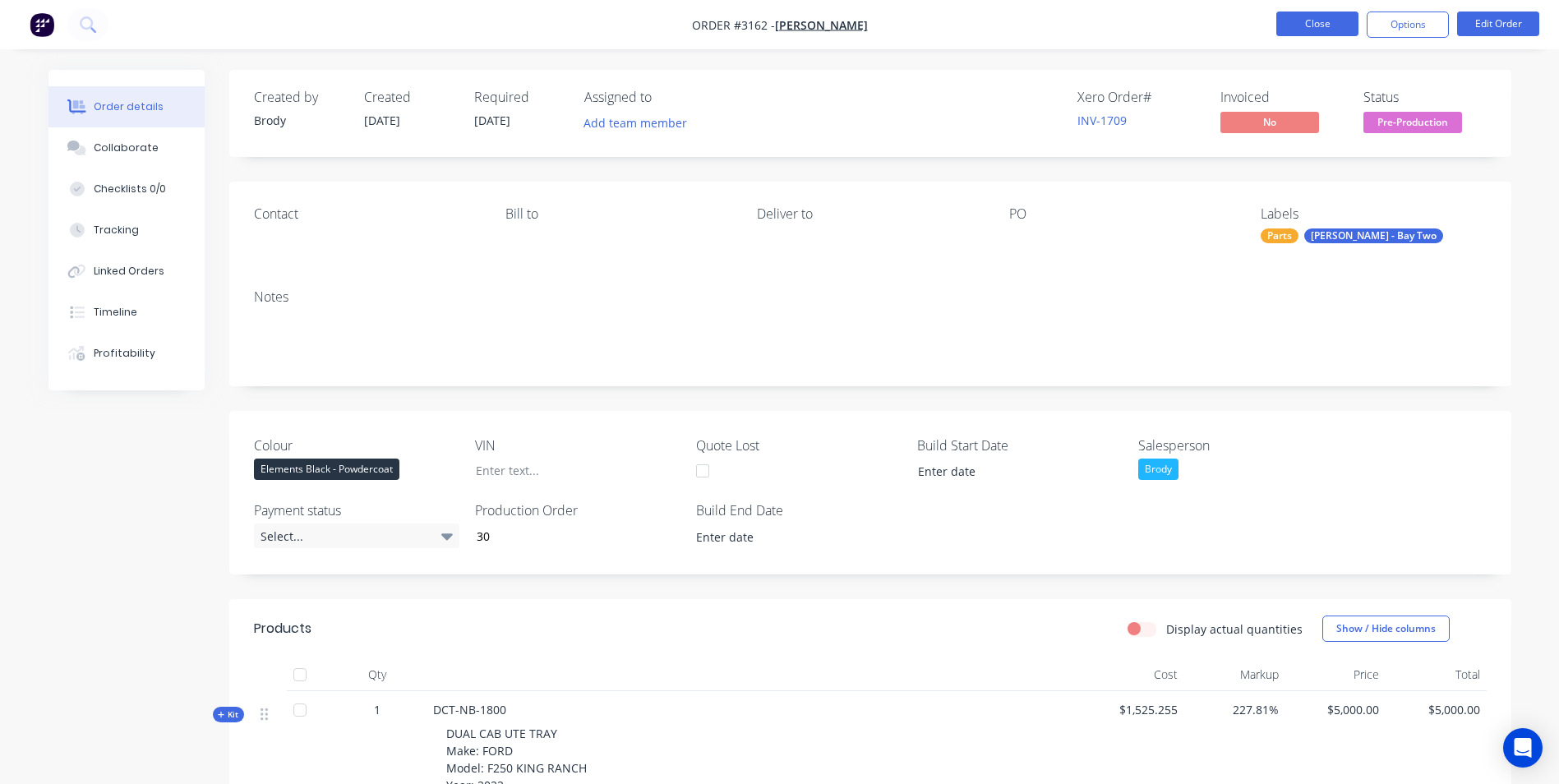
click at [1297, 30] on button "Close" at bounding box center [1318, 24] width 82 height 24
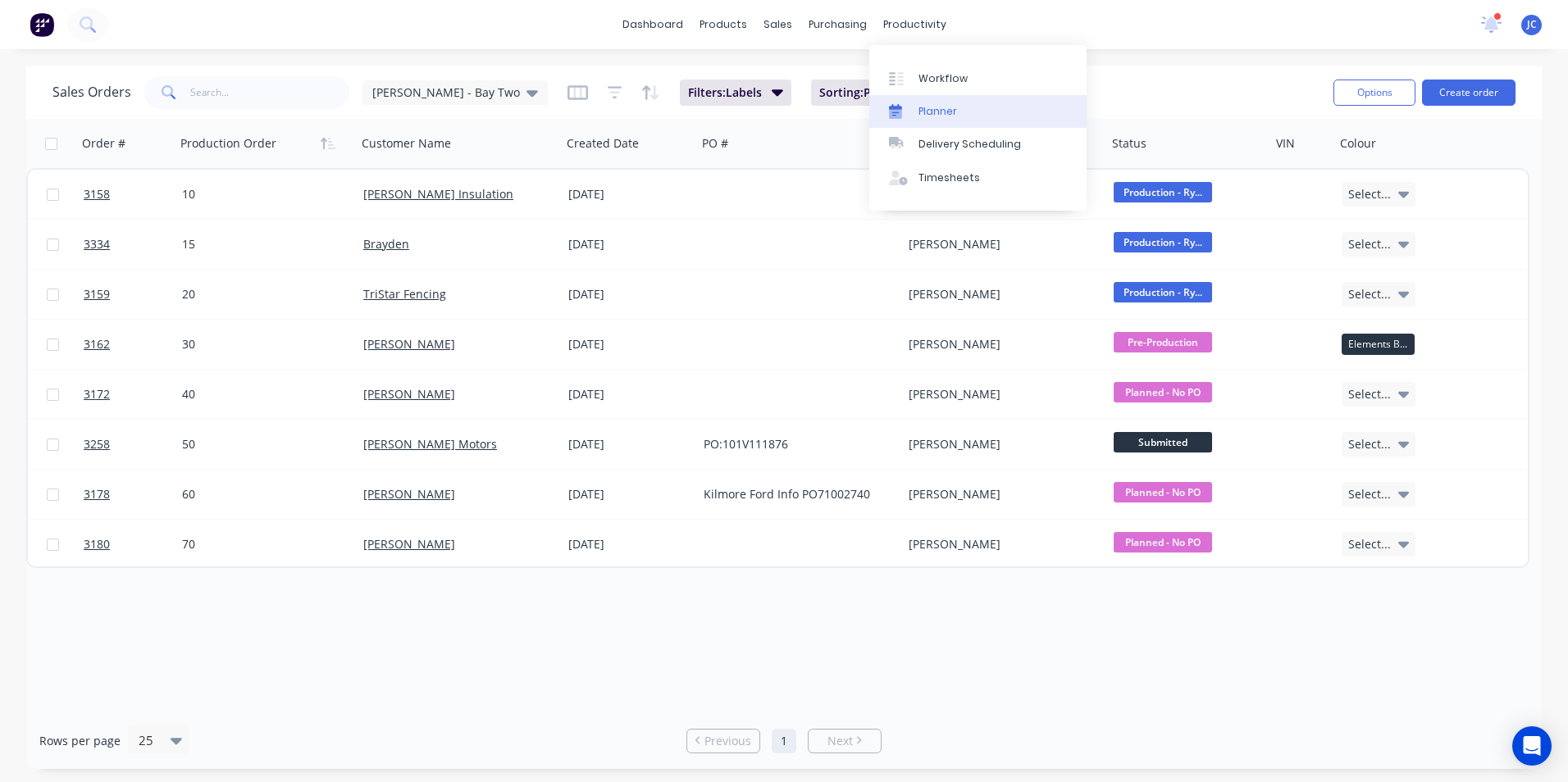
click at [928, 106] on div "Planner" at bounding box center [938, 112] width 39 height 15
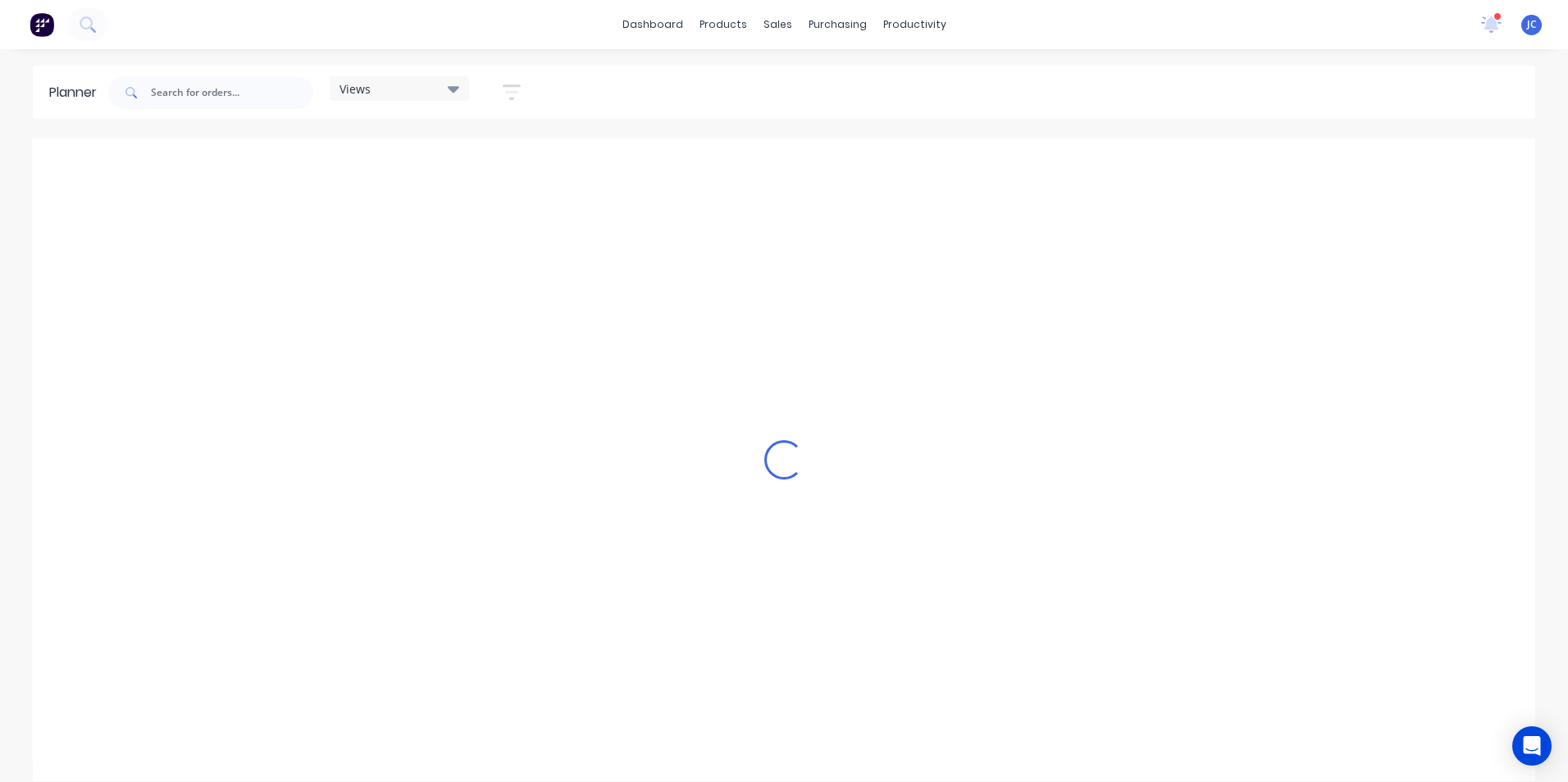
scroll to position [0, 1289]
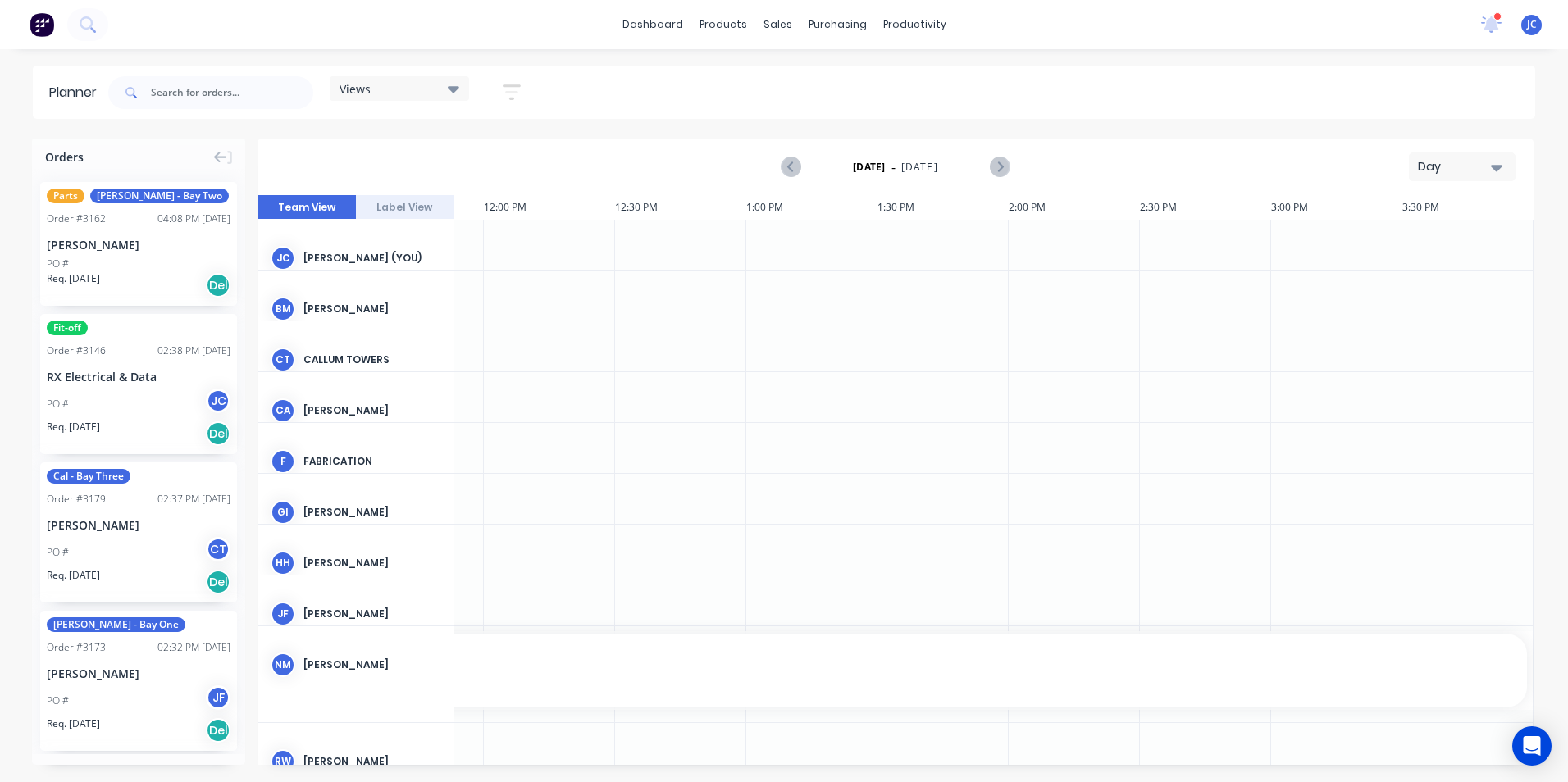
click at [424, 87] on div "Views" at bounding box center [399, 89] width 120 height 15
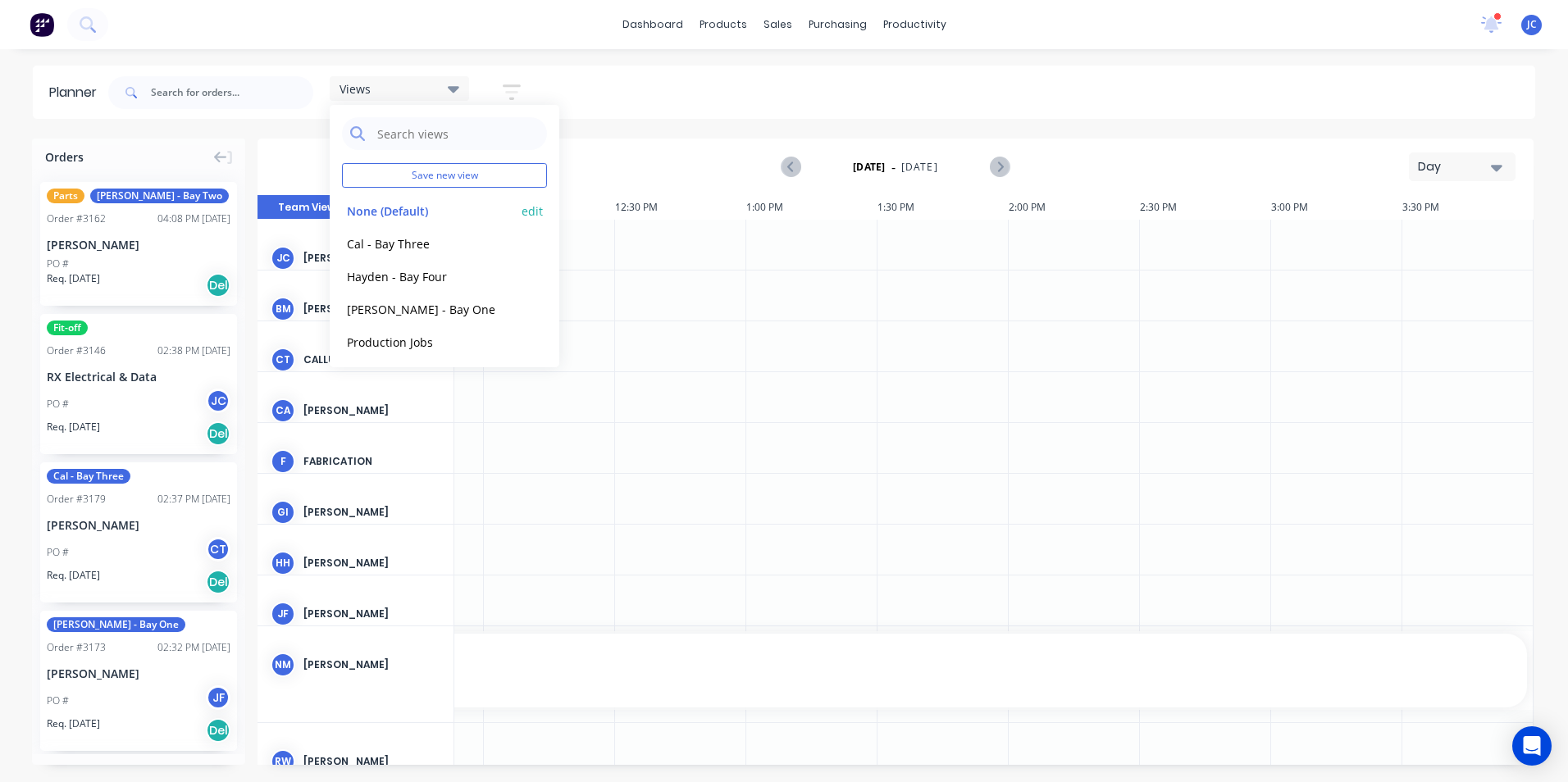
click at [400, 217] on button "None (Default)" at bounding box center [429, 210] width 175 height 18
click at [1249, 148] on div "Invalid date - Invalid date Day" at bounding box center [896, 167] width 1273 height 54
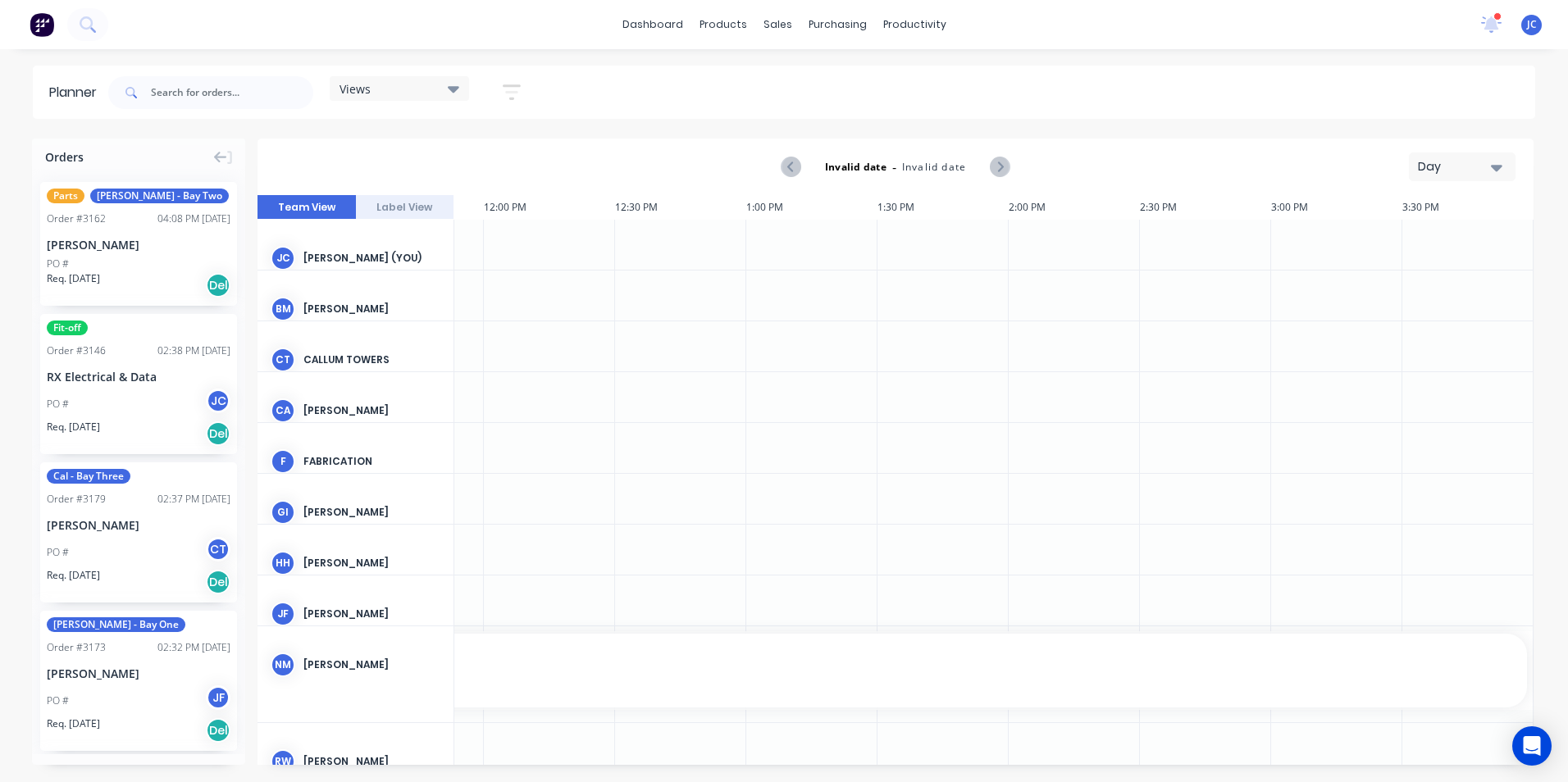
click at [1440, 162] on div "Day" at bounding box center [1456, 167] width 76 height 18
click at [1429, 281] on div "Month" at bounding box center [1432, 276] width 162 height 33
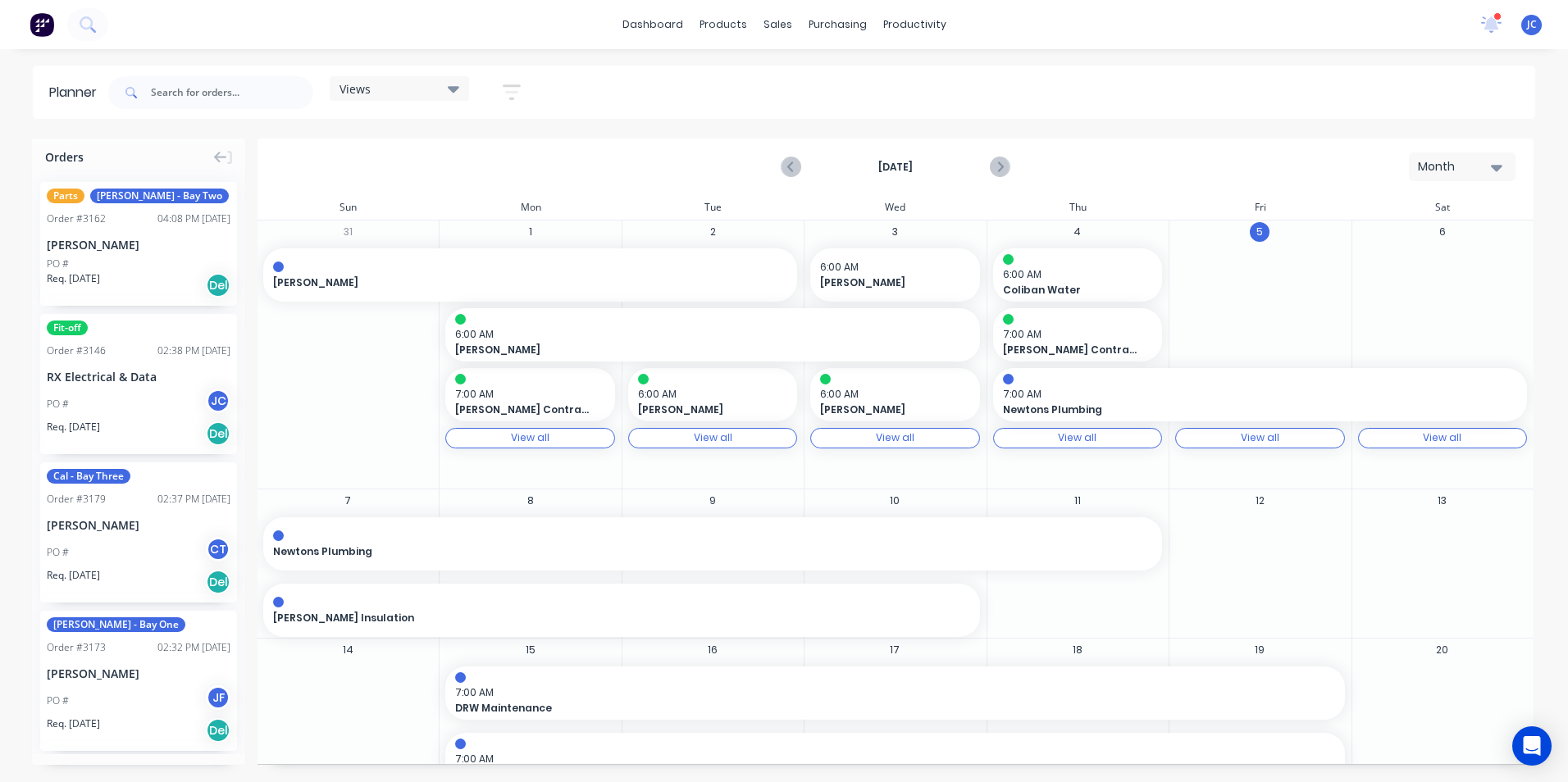
click at [1111, 444] on div "View all View all" at bounding box center [1077, 438] width 169 height 20
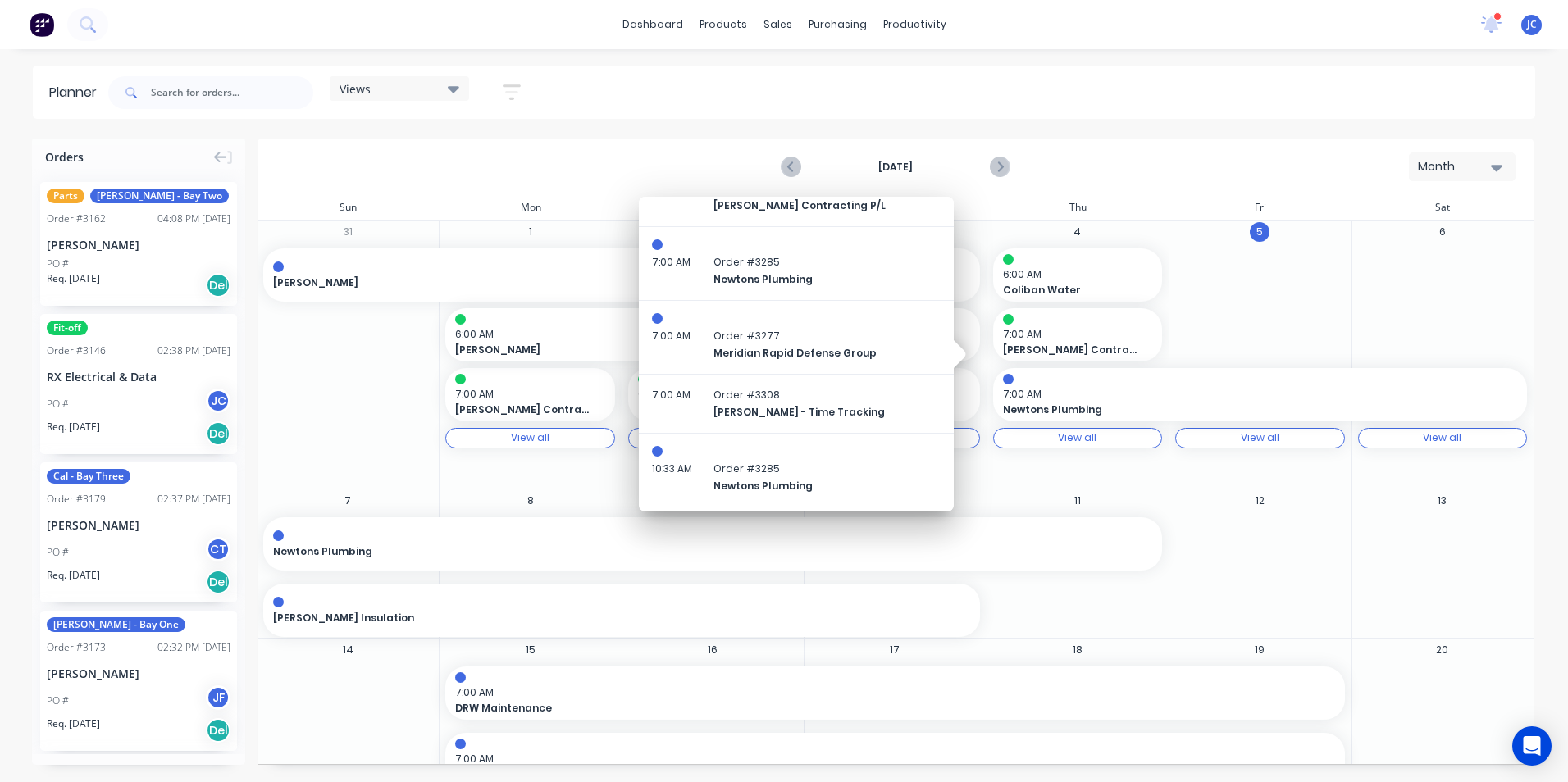
scroll to position [0, 0]
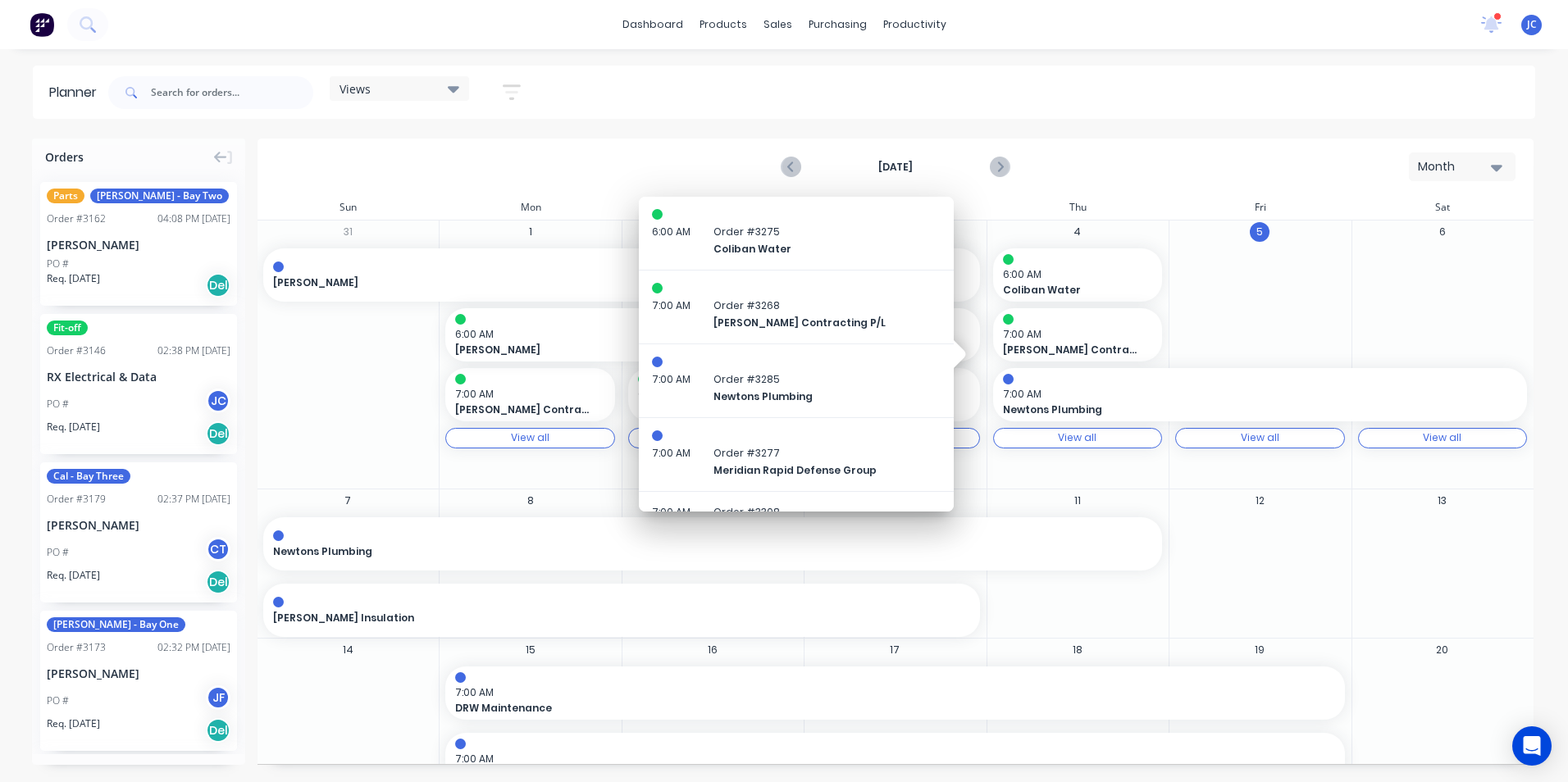
click at [1003, 463] on div "4 6:00 AM Coliban Water 7:00 AM [PERSON_NAME] Contracting P/L 7:00 AM Newtons P…" at bounding box center [1077, 354] width 182 height 268
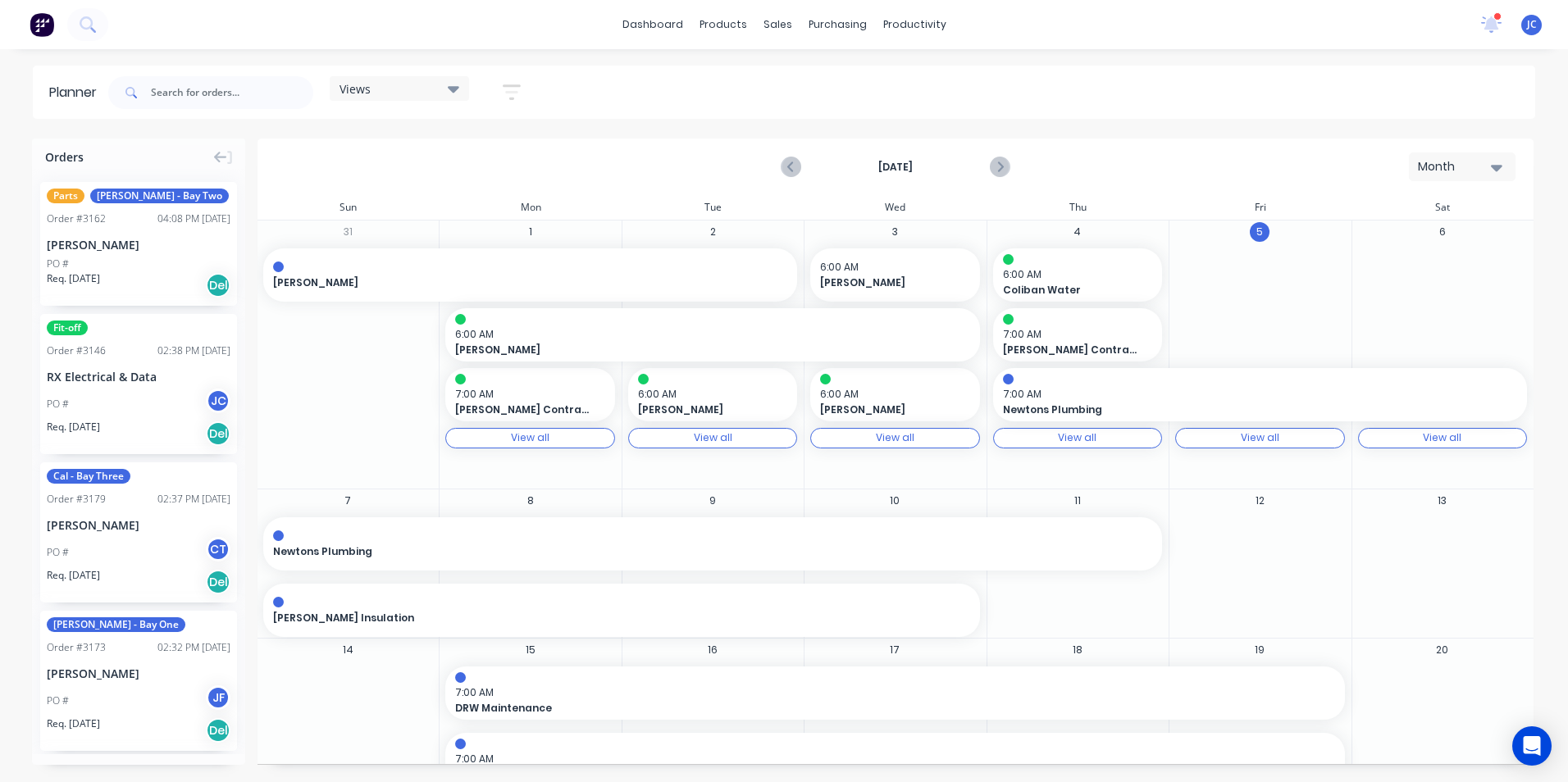
click at [417, 94] on div "Views" at bounding box center [399, 89] width 120 height 15
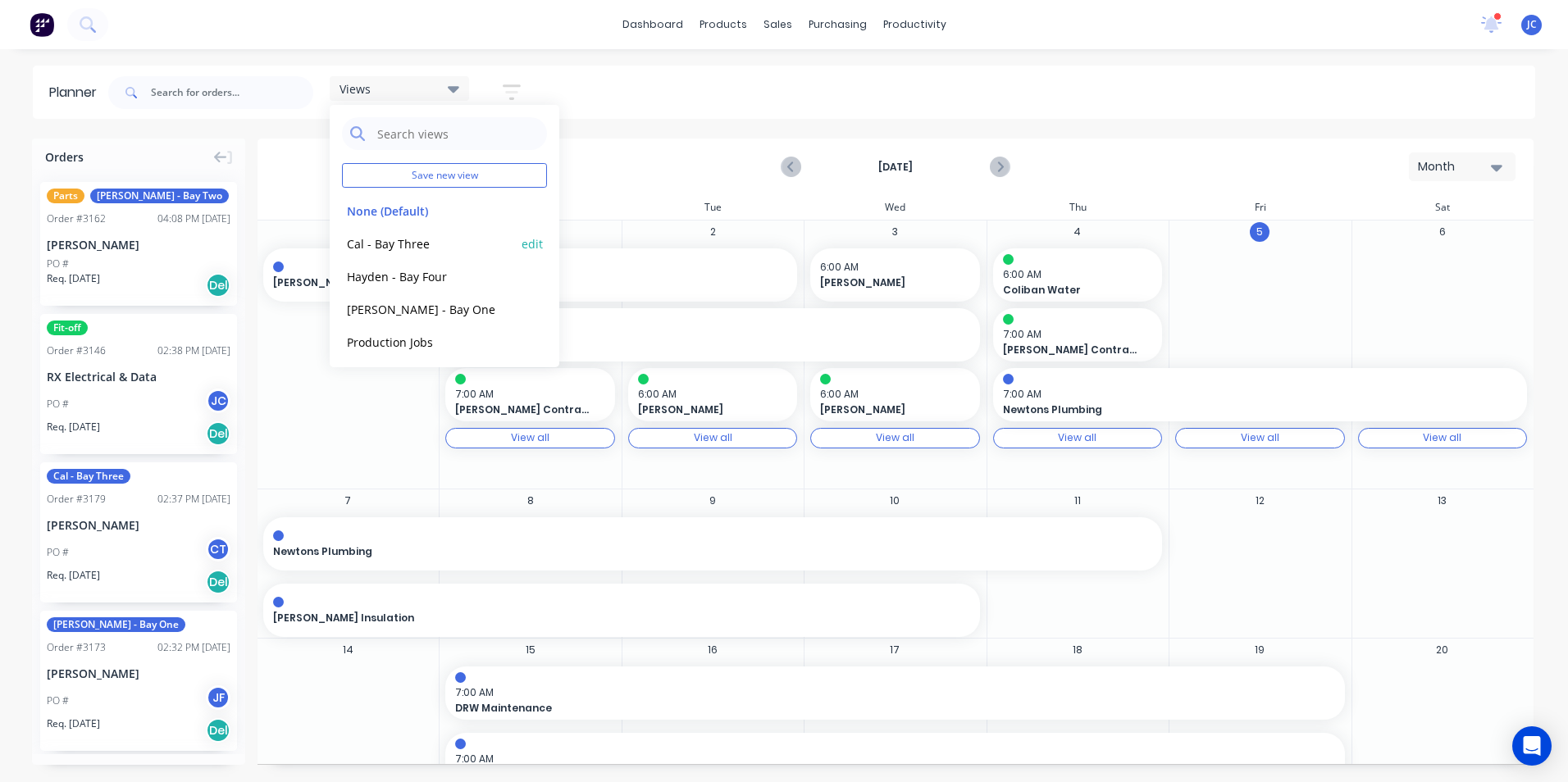
click at [420, 237] on button "Cal - Bay Three" at bounding box center [429, 242] width 175 height 18
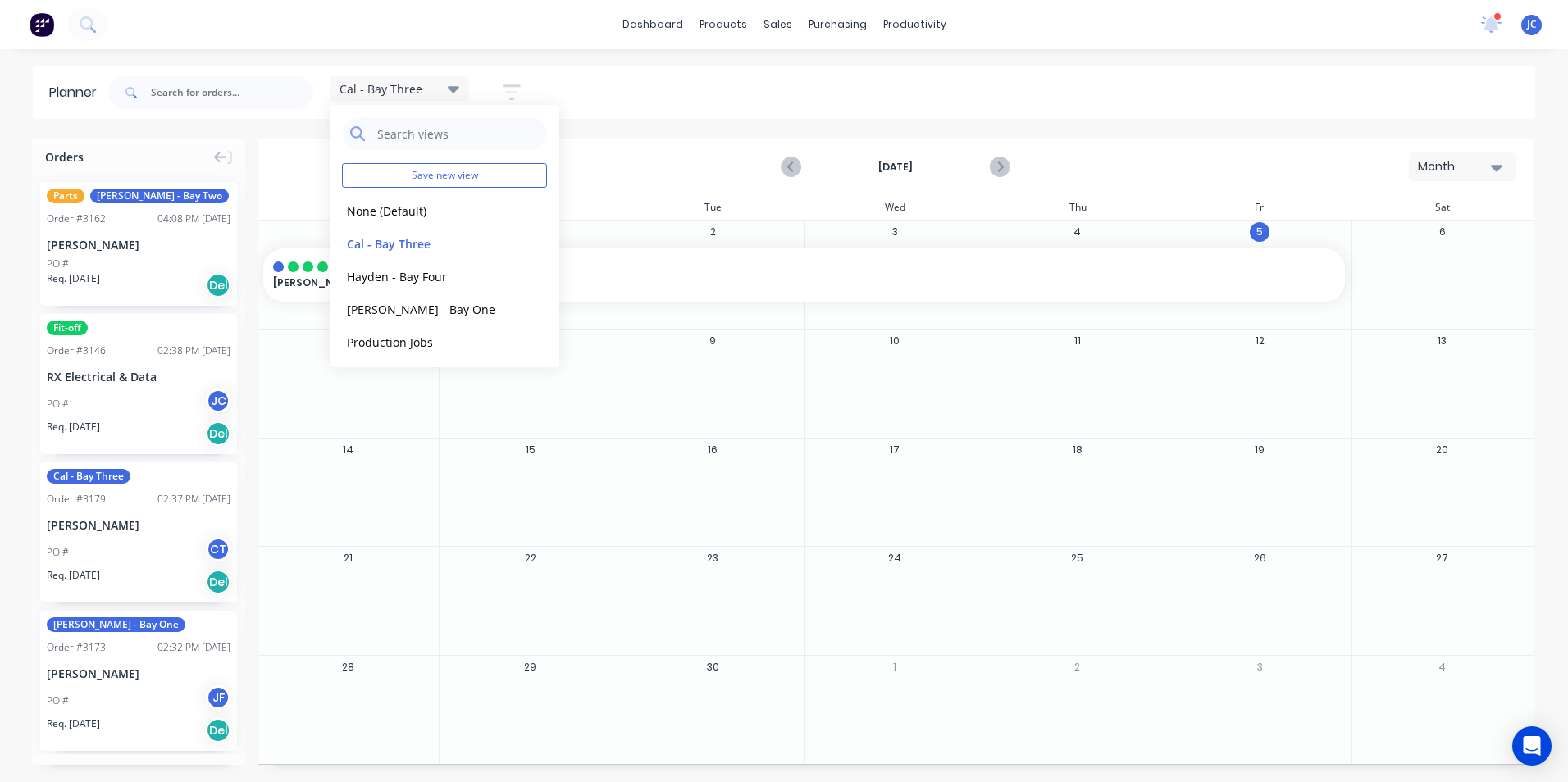
click at [874, 418] on div "10" at bounding box center [894, 383] width 182 height 108
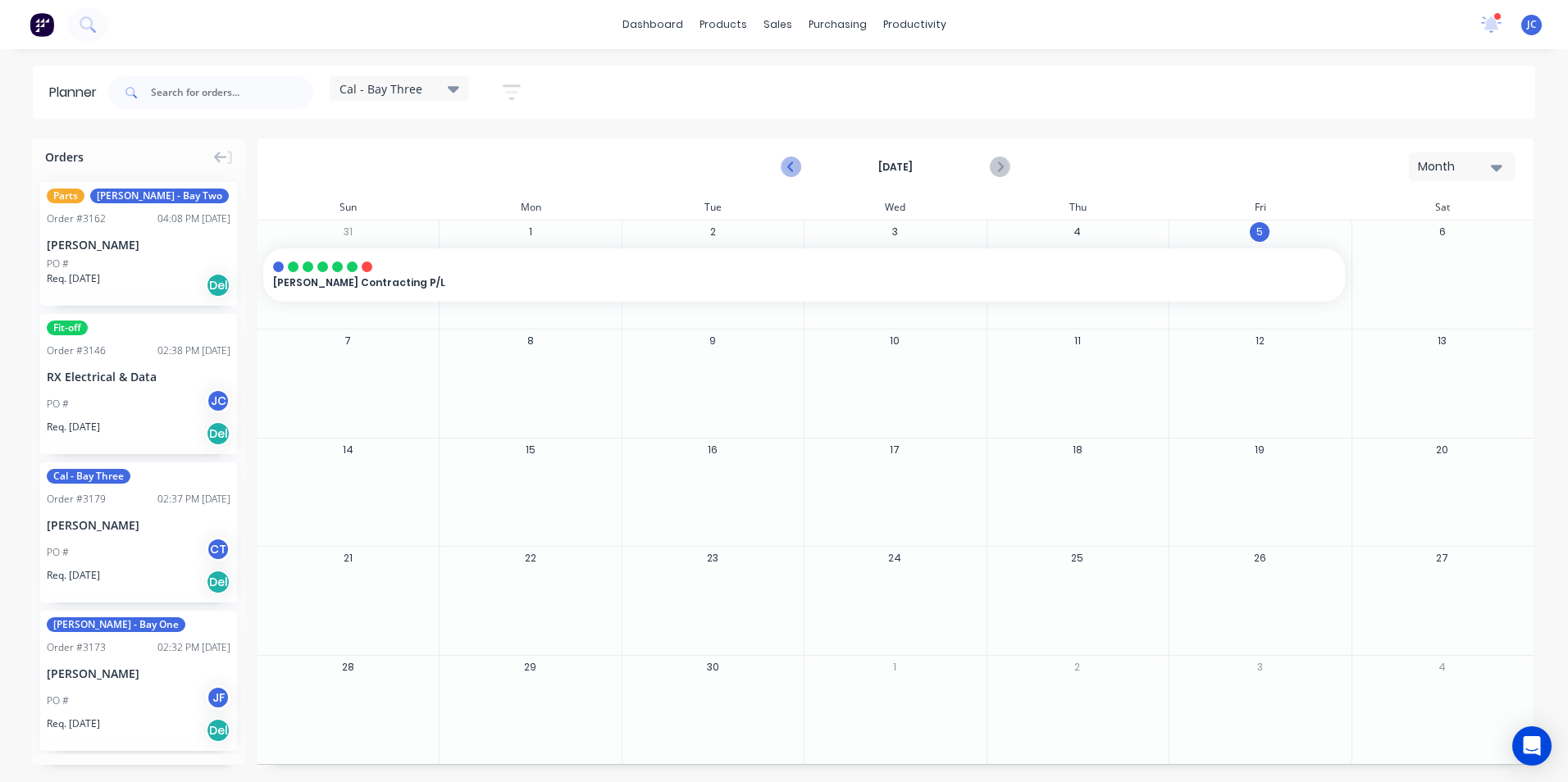
click at [794, 160] on icon "Previous page" at bounding box center [792, 167] width 19 height 19
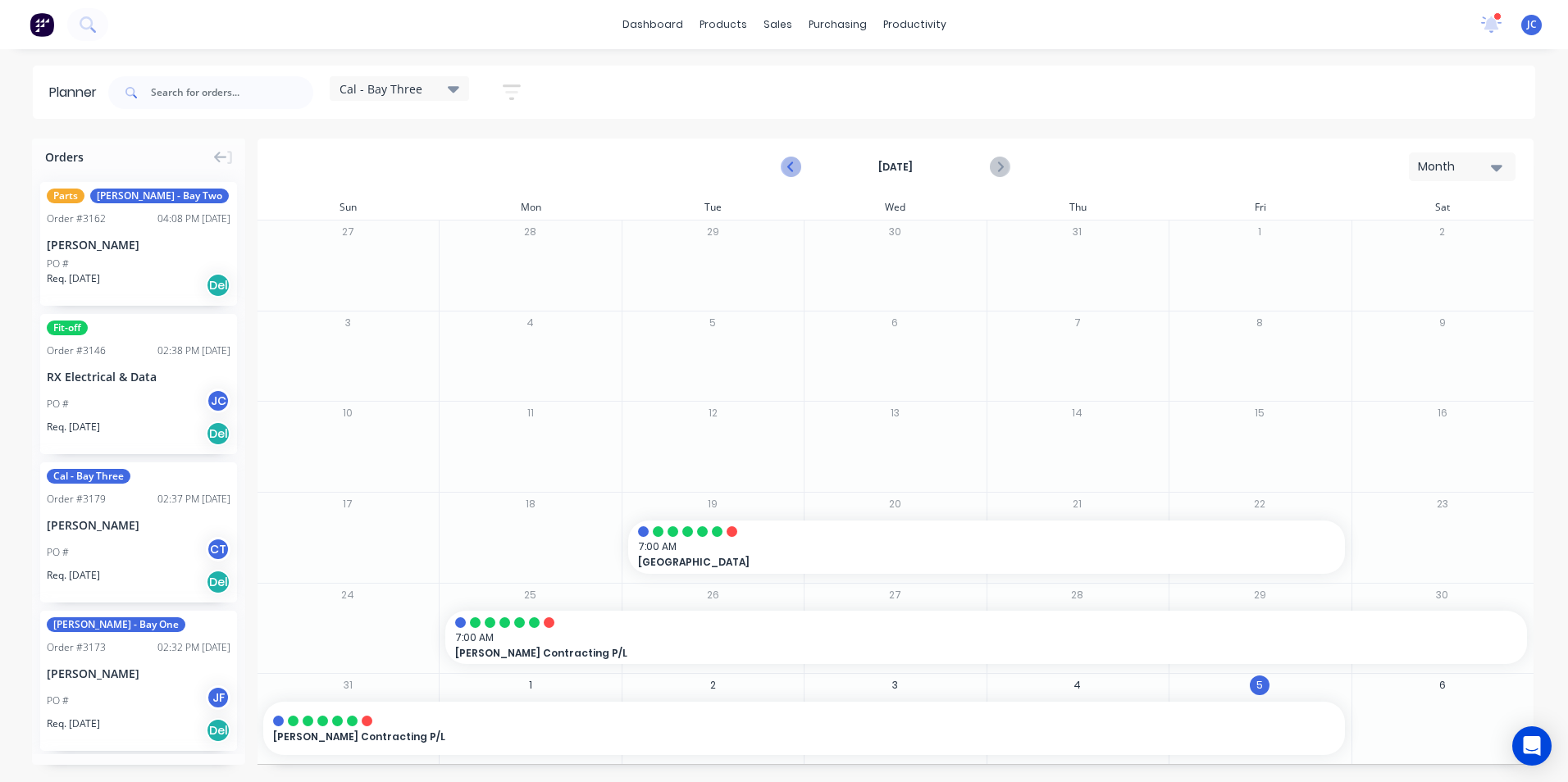
click at [794, 160] on icon "Previous page" at bounding box center [792, 167] width 19 height 19
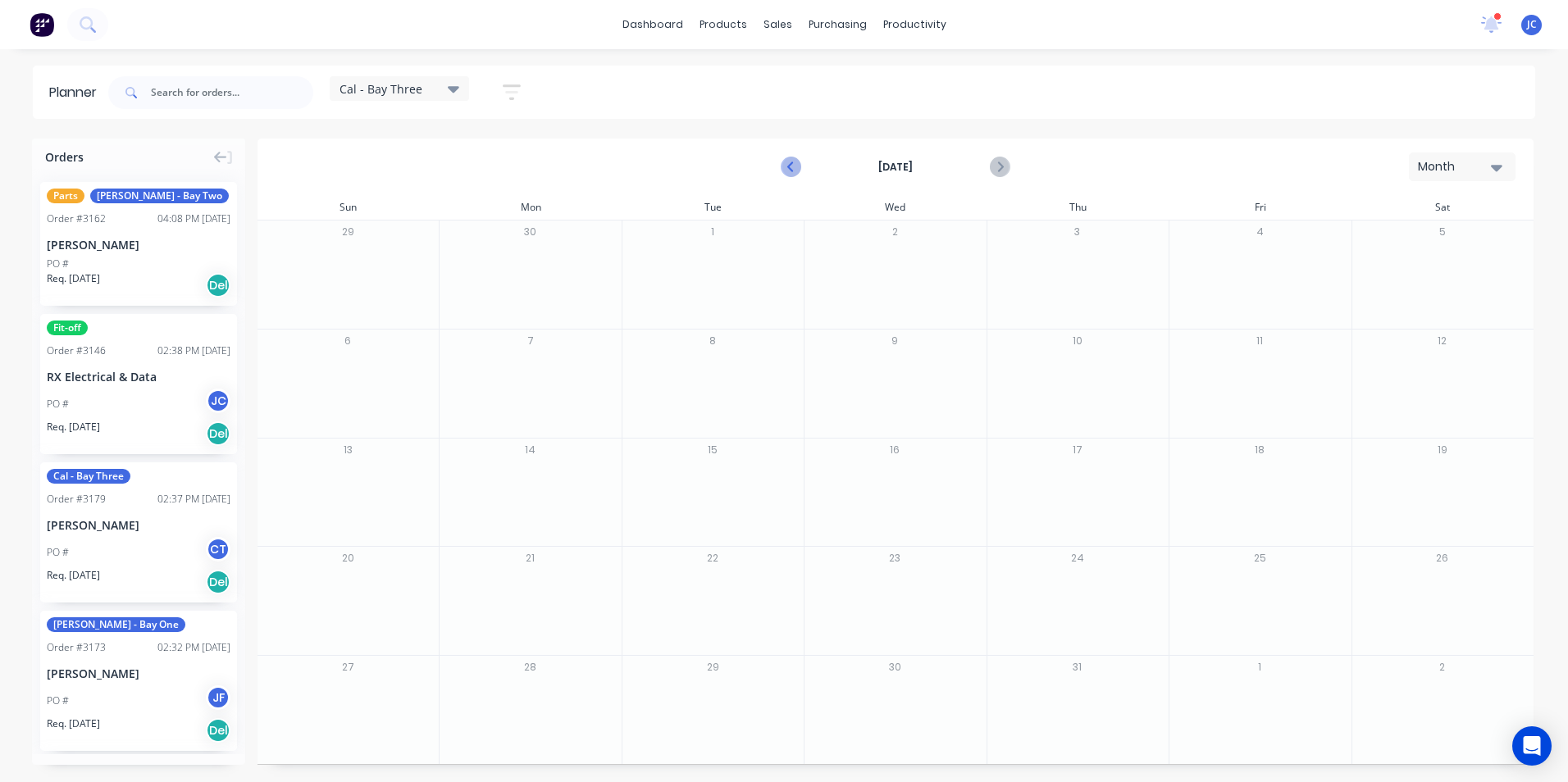
click at [795, 169] on icon "Previous page" at bounding box center [792, 167] width 19 height 19
click at [1007, 167] on icon "Next page" at bounding box center [999, 167] width 19 height 19
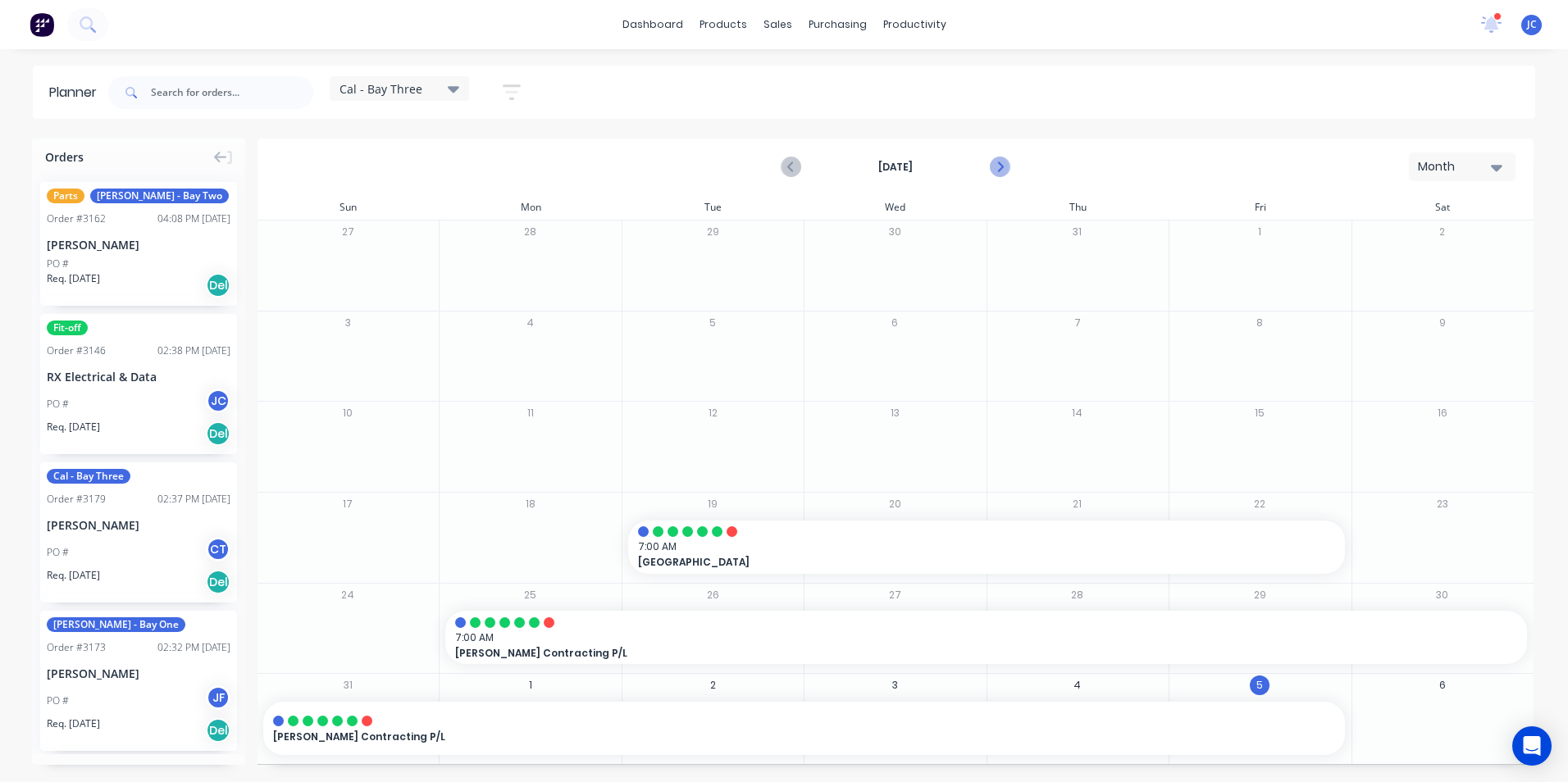
click at [1007, 167] on icon "Next page" at bounding box center [999, 167] width 19 height 19
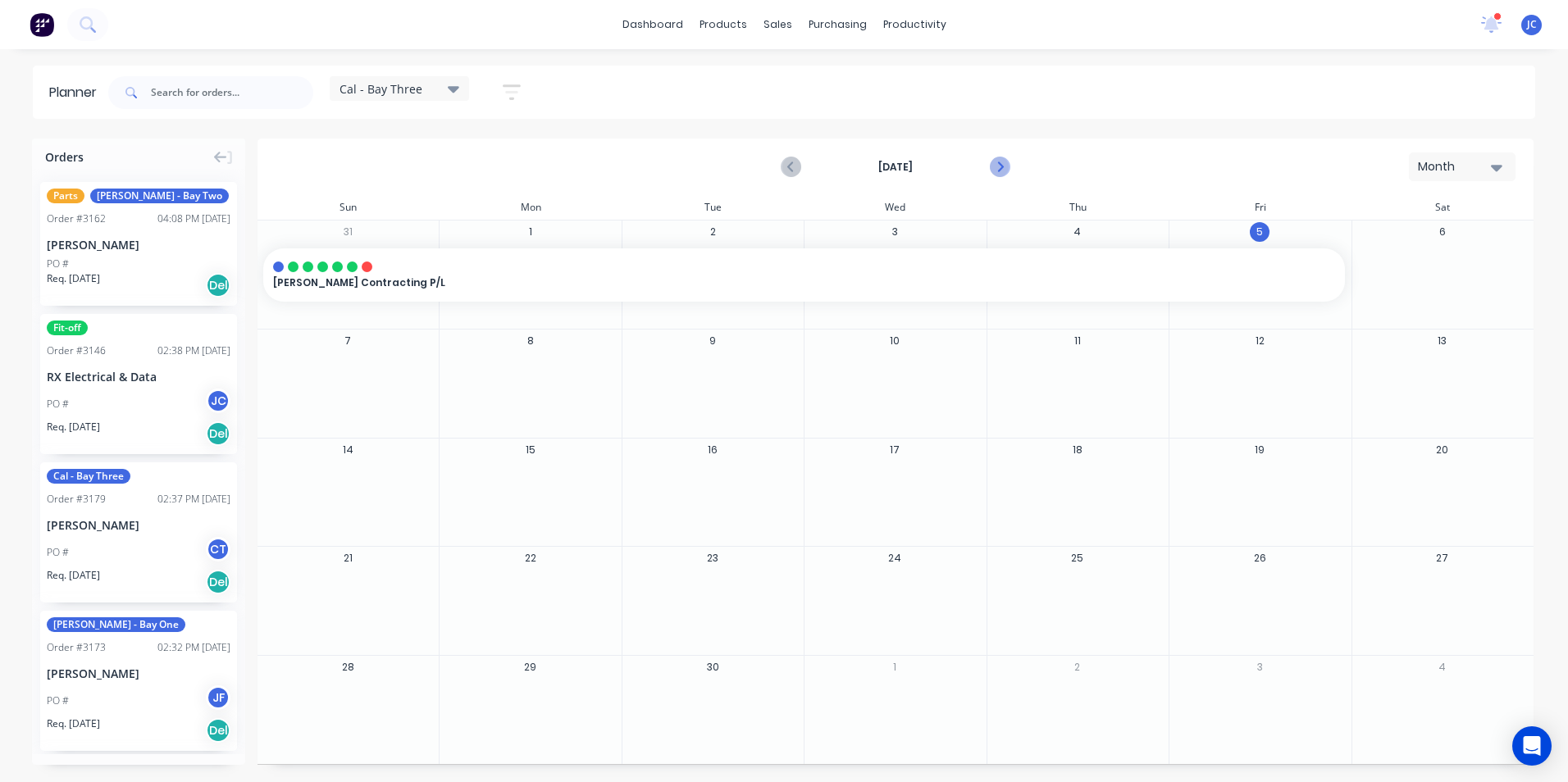
click at [1007, 167] on icon "Next page" at bounding box center [999, 167] width 19 height 19
click at [787, 167] on icon "Previous page" at bounding box center [792, 167] width 19 height 19
click at [412, 91] on span "Cal - Bay Three" at bounding box center [380, 89] width 83 height 18
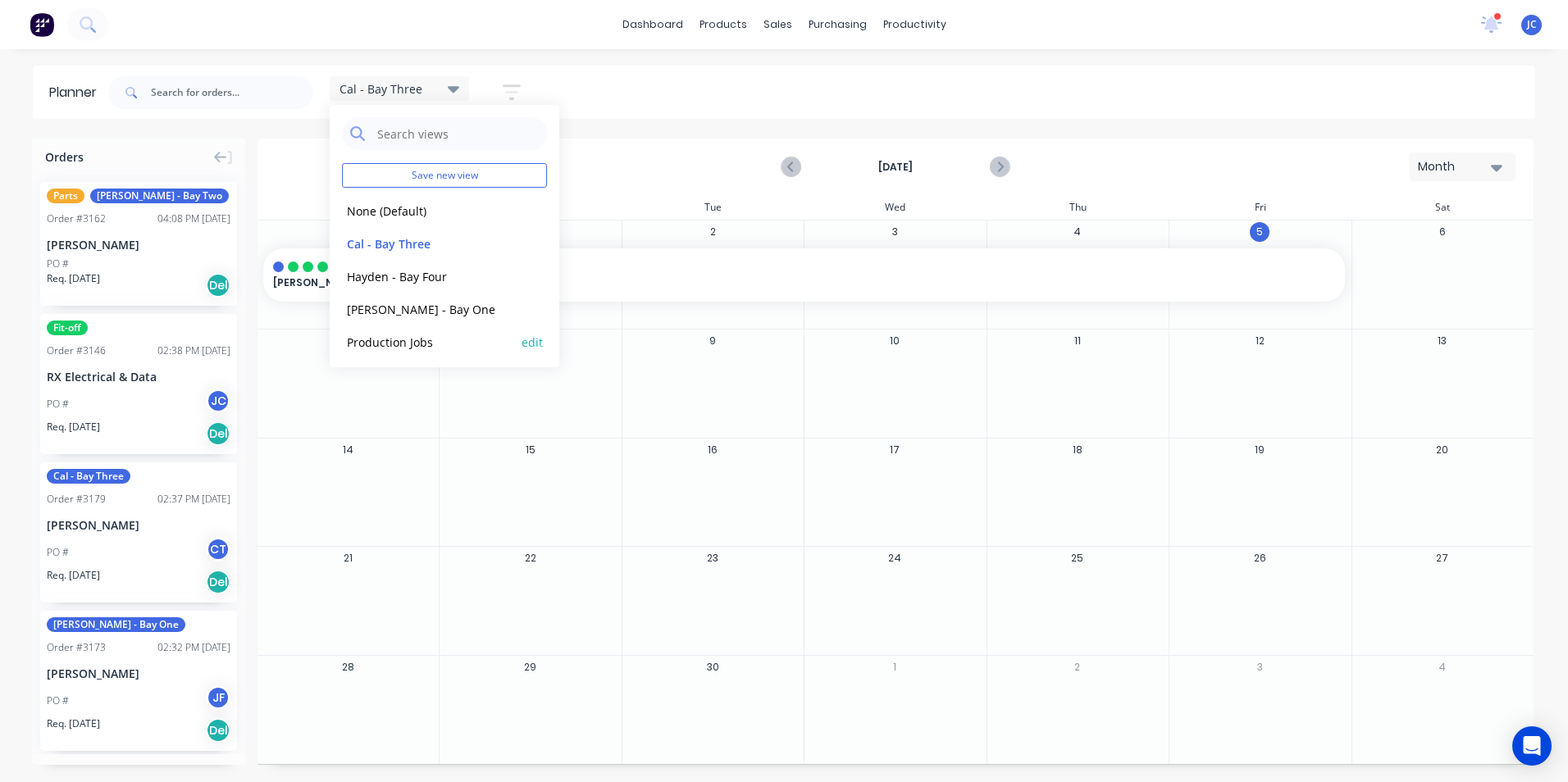
click at [436, 342] on button "Production Jobs" at bounding box center [429, 341] width 175 height 18
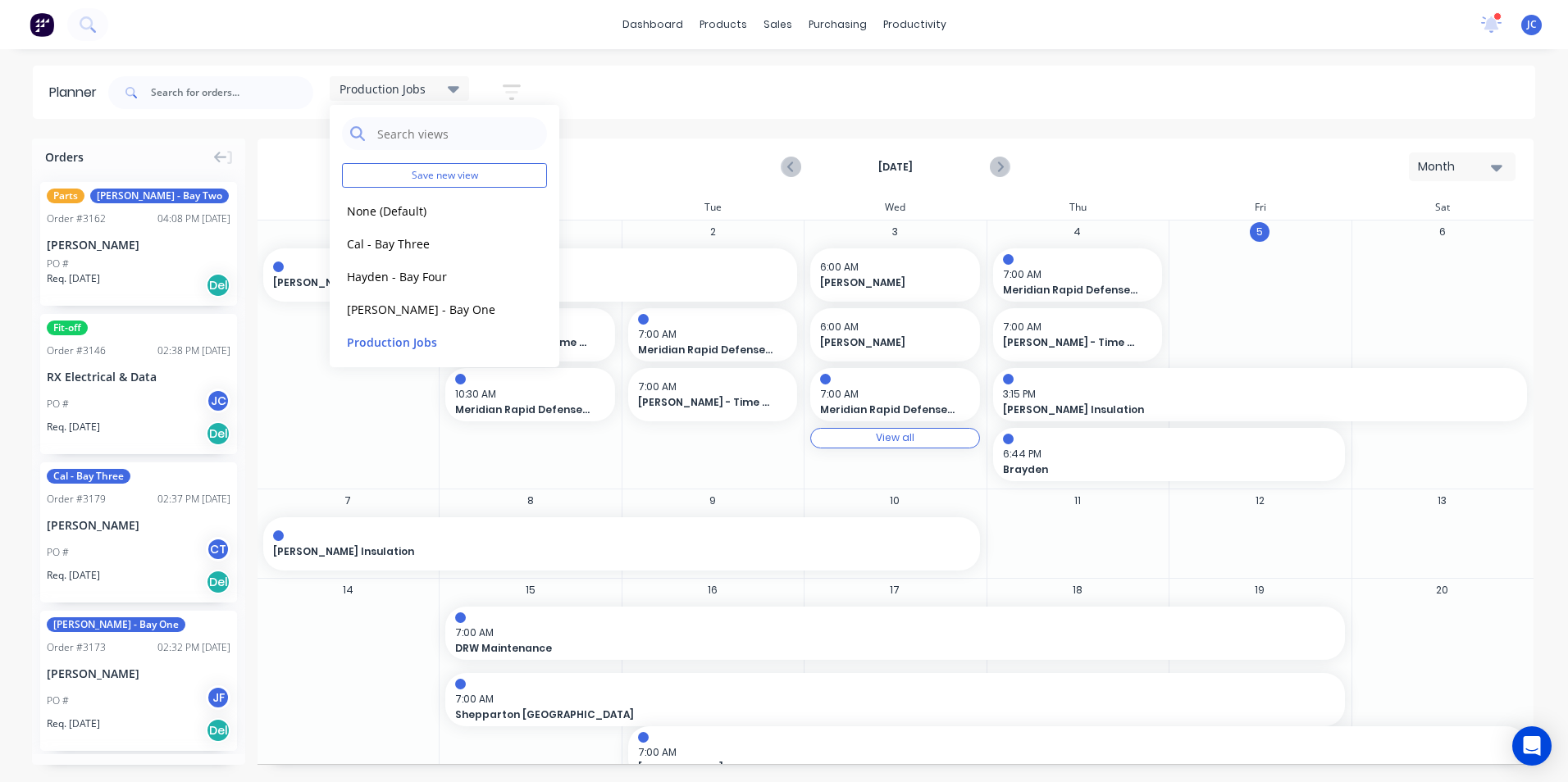
click at [1295, 330] on div at bounding box center [1259, 368] width 182 height 239
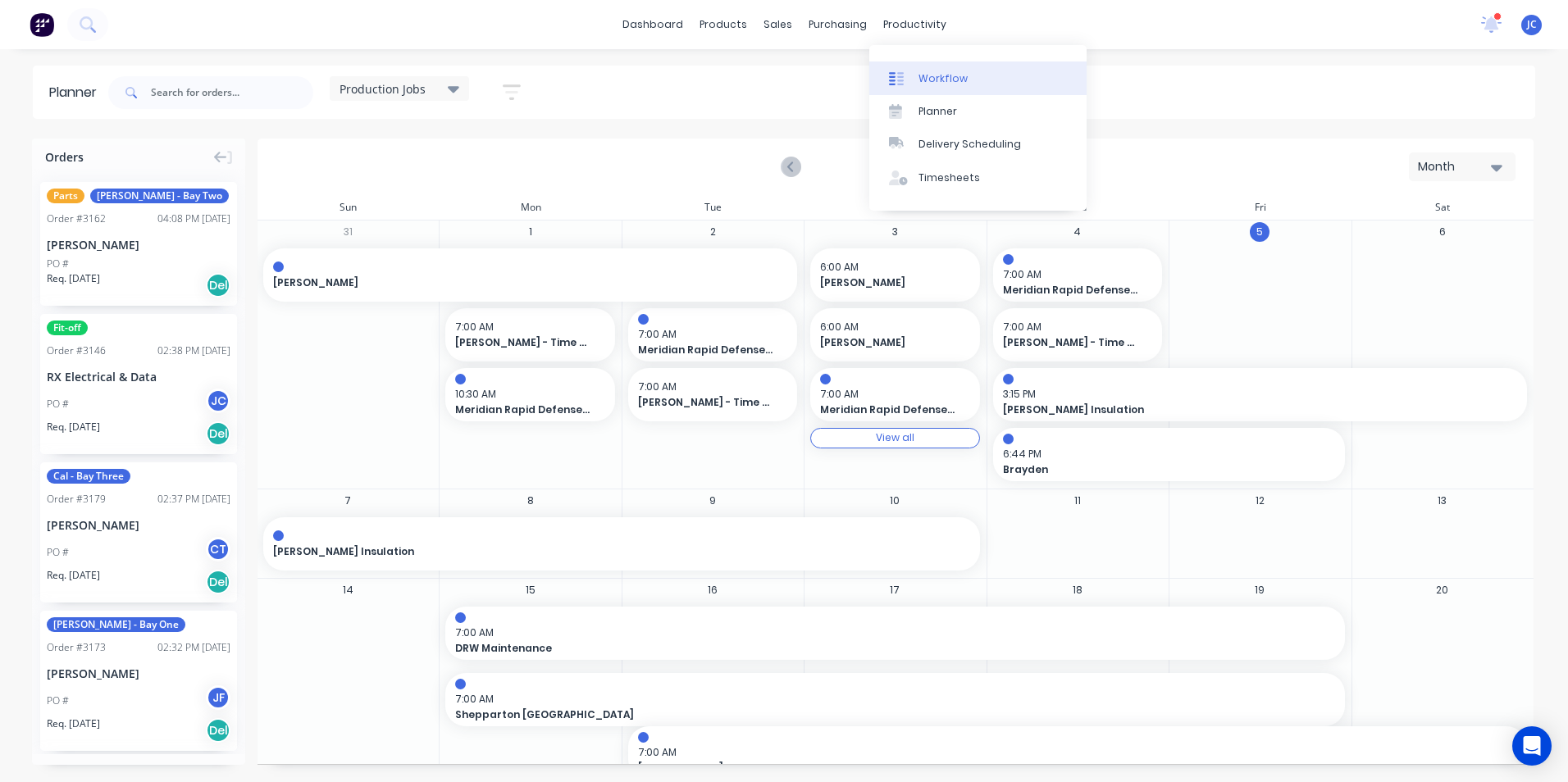
click at [936, 76] on div "Workflow" at bounding box center [943, 79] width 50 height 15
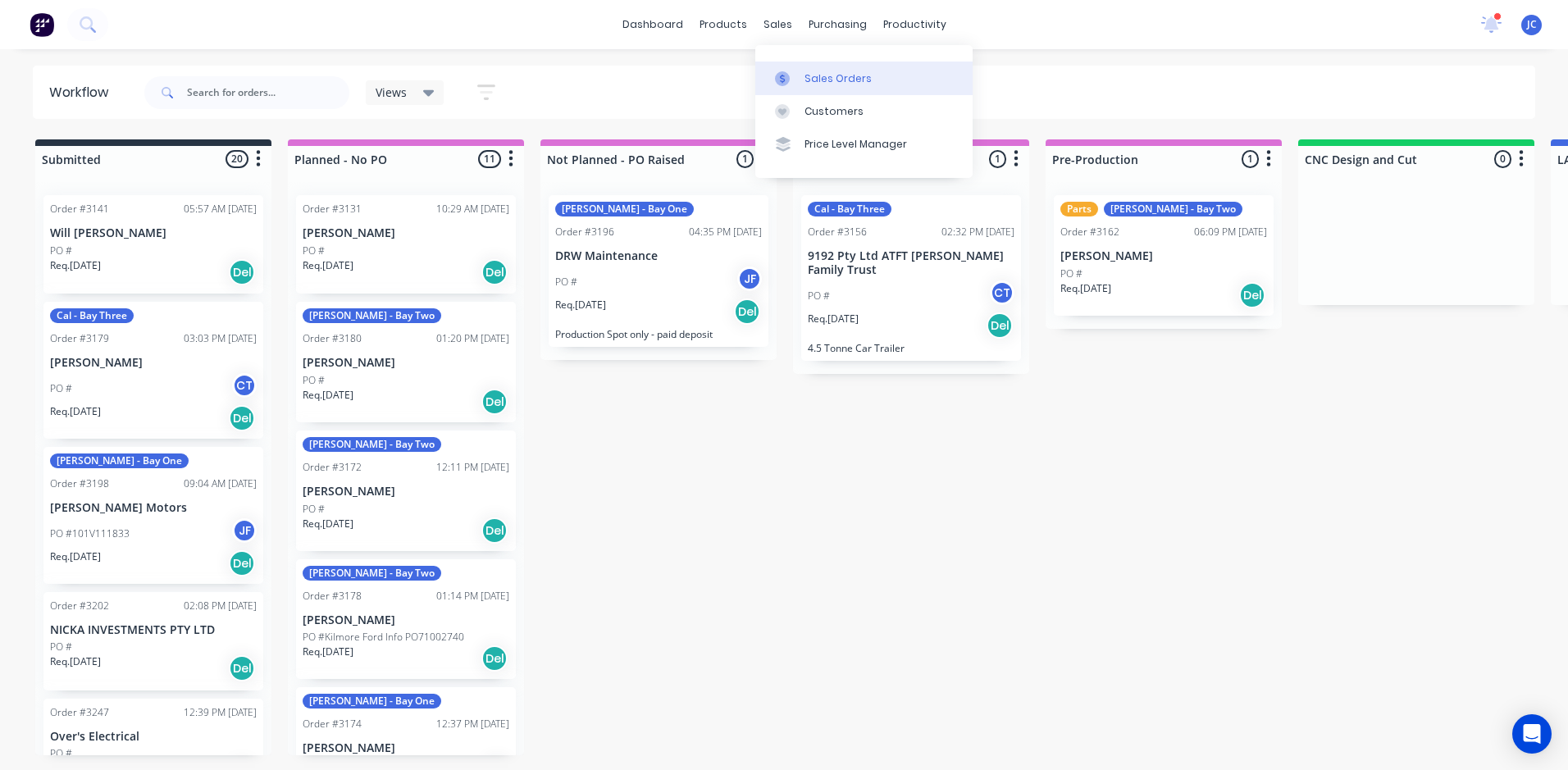
click at [799, 80] on div at bounding box center [787, 79] width 24 height 15
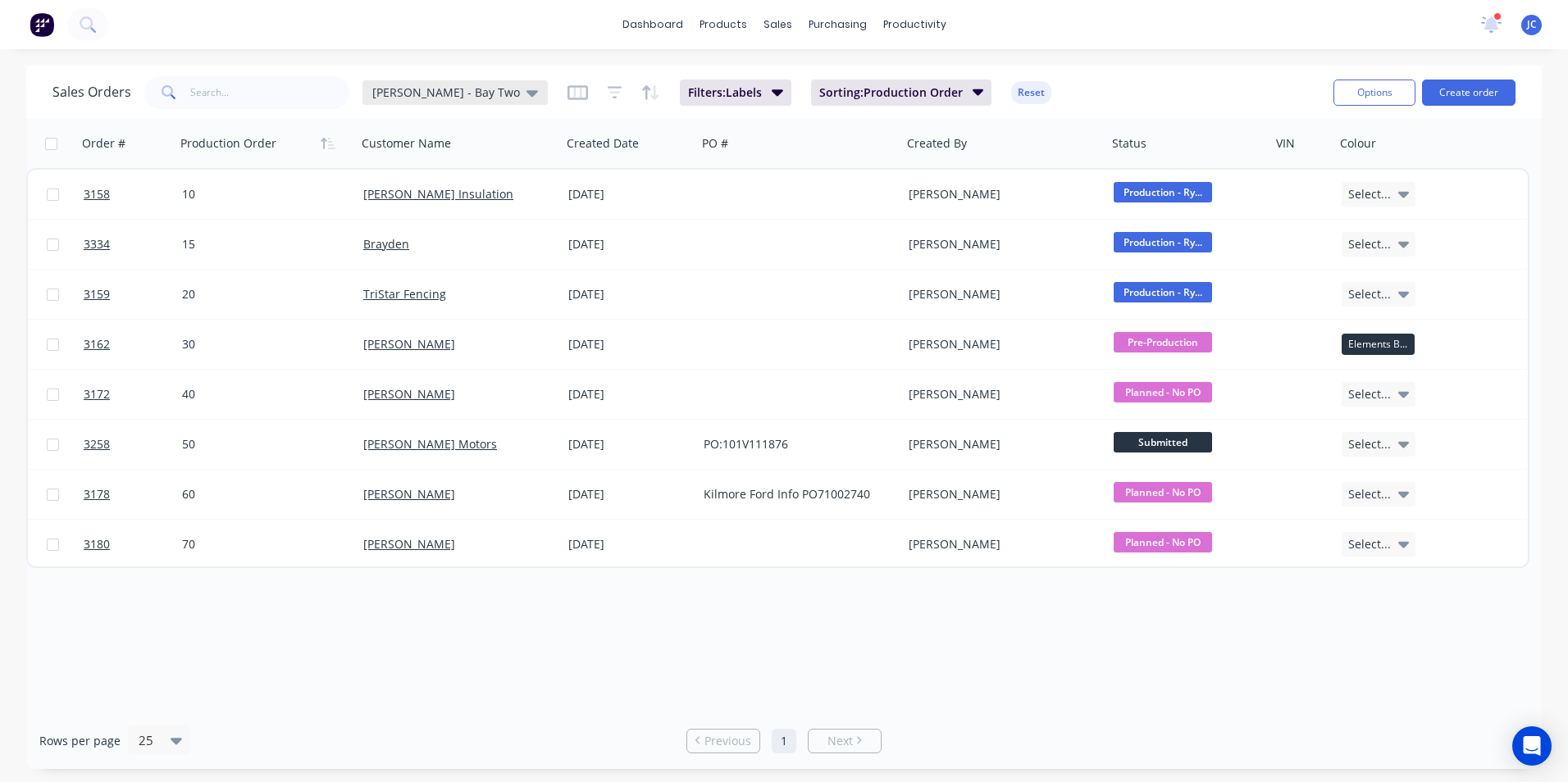
click at [526, 88] on icon at bounding box center [532, 92] width 12 height 18
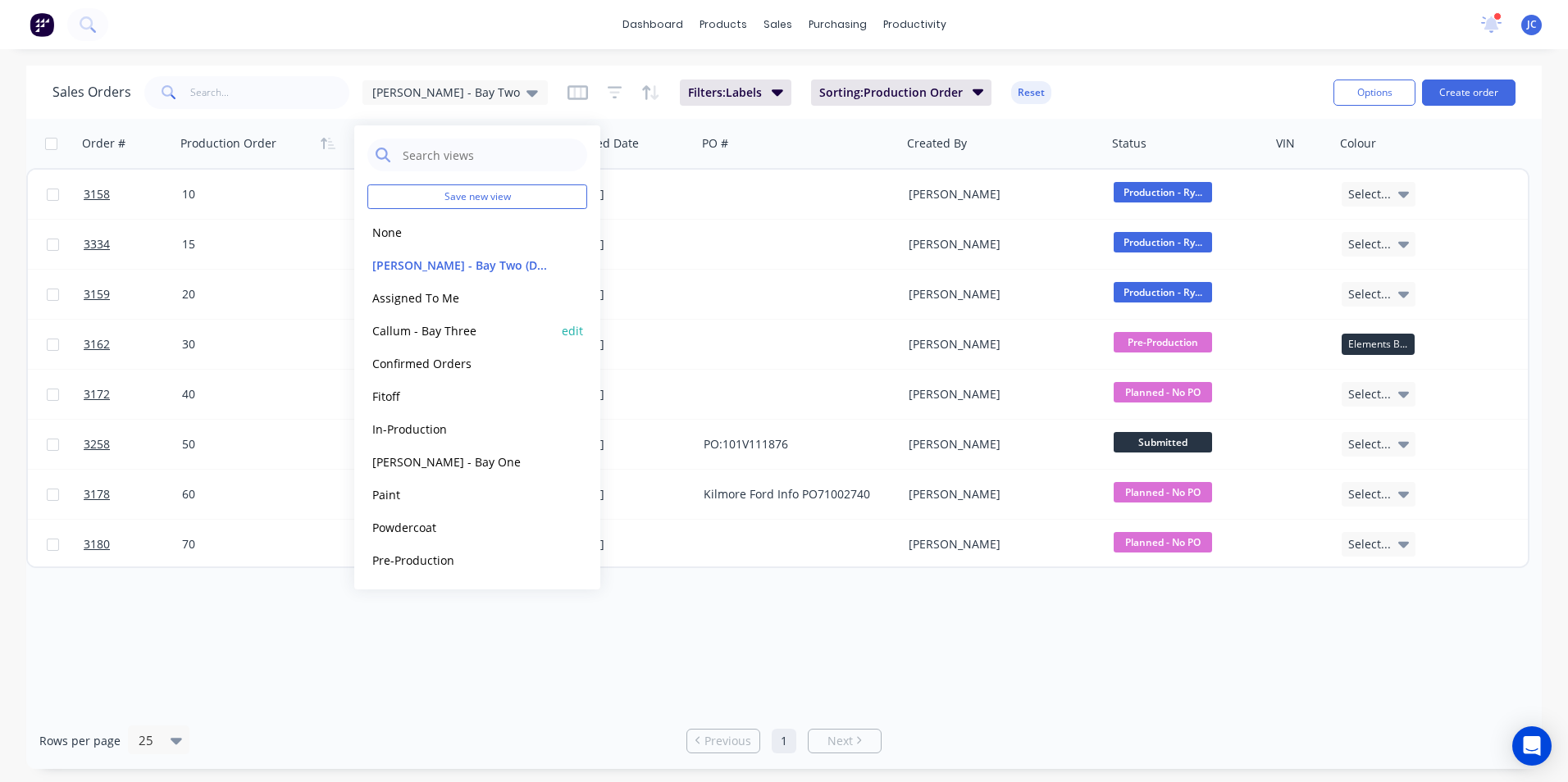
click at [473, 341] on div "Callum - Bay Three edit" at bounding box center [478, 330] width 220 height 33
click at [463, 332] on button "Callum - Bay Three" at bounding box center [461, 331] width 187 height 18
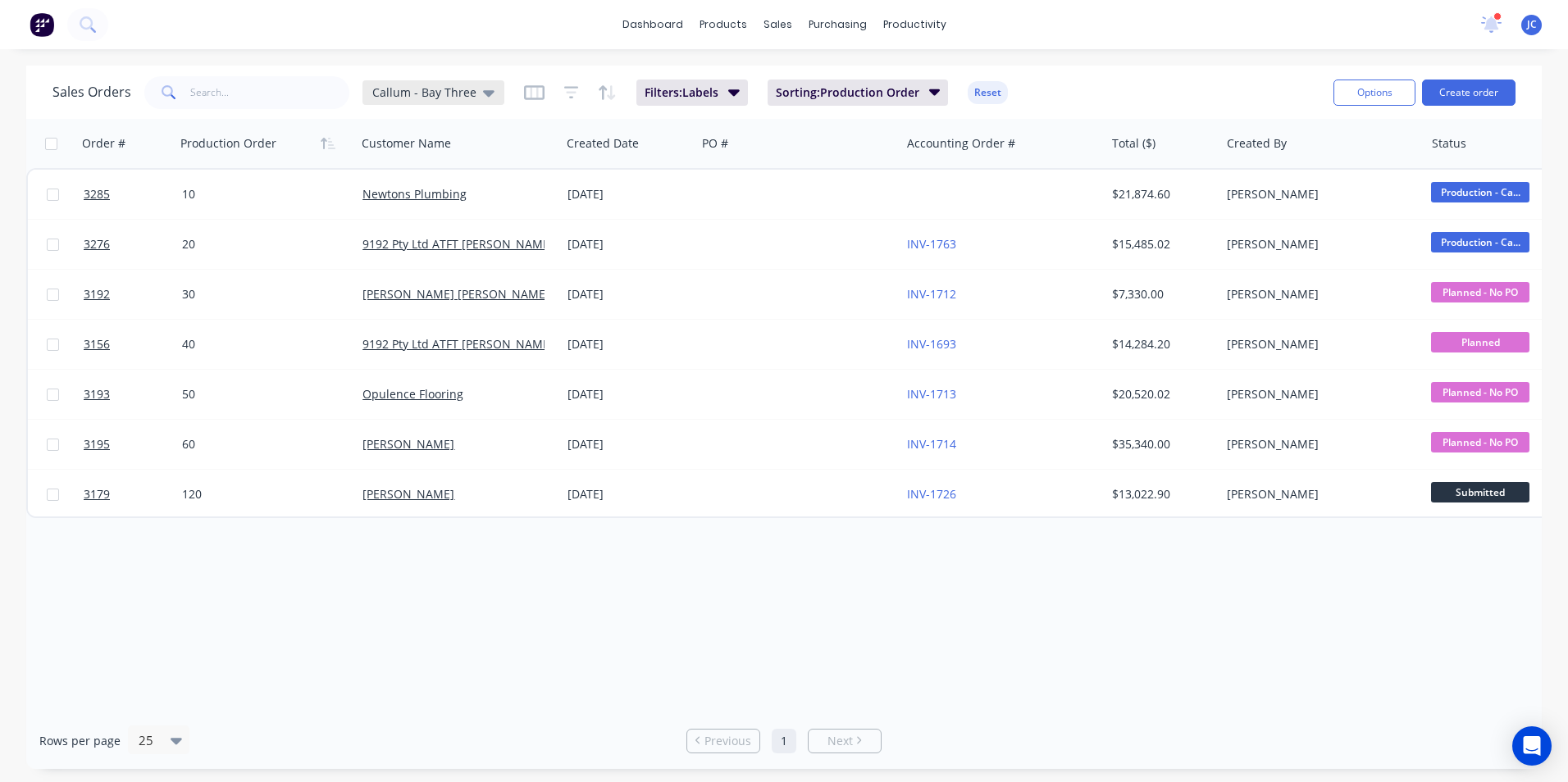
click at [454, 82] on div "Callum - Bay Three" at bounding box center [433, 92] width 142 height 24
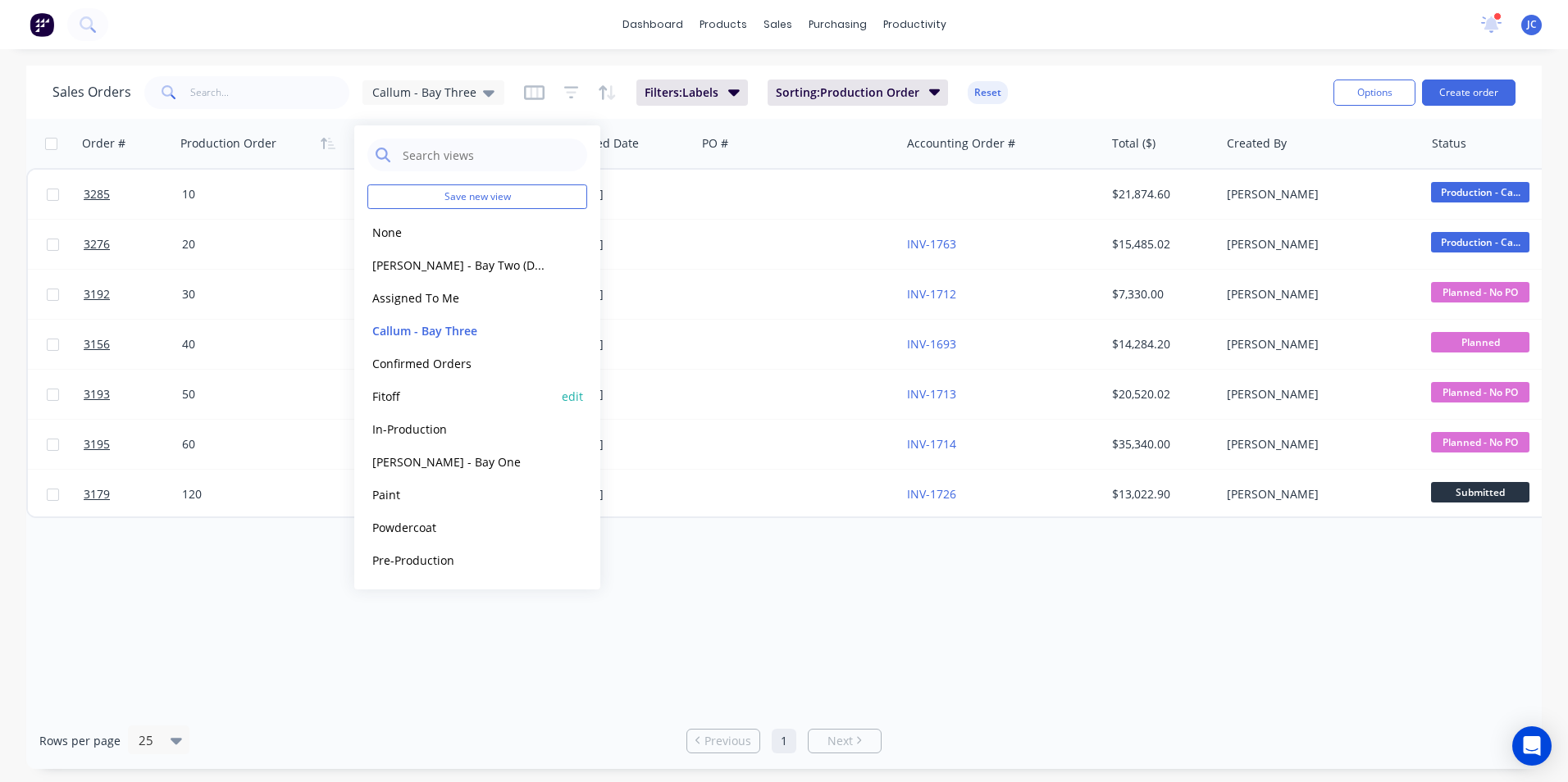
click at [424, 399] on button "Fitoff" at bounding box center [461, 396] width 187 height 18
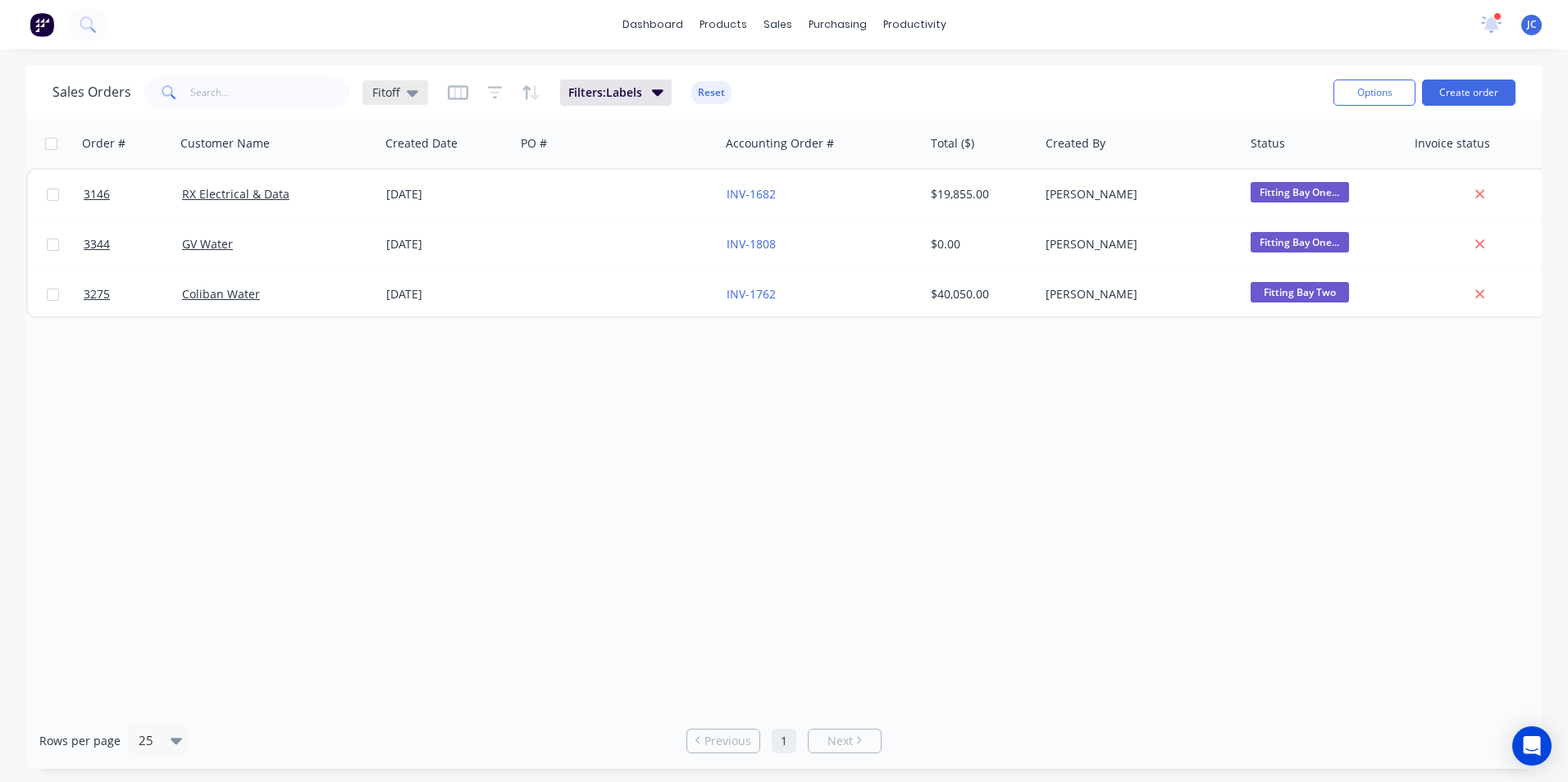
click at [407, 84] on div "Fitoff" at bounding box center [395, 92] width 65 height 24
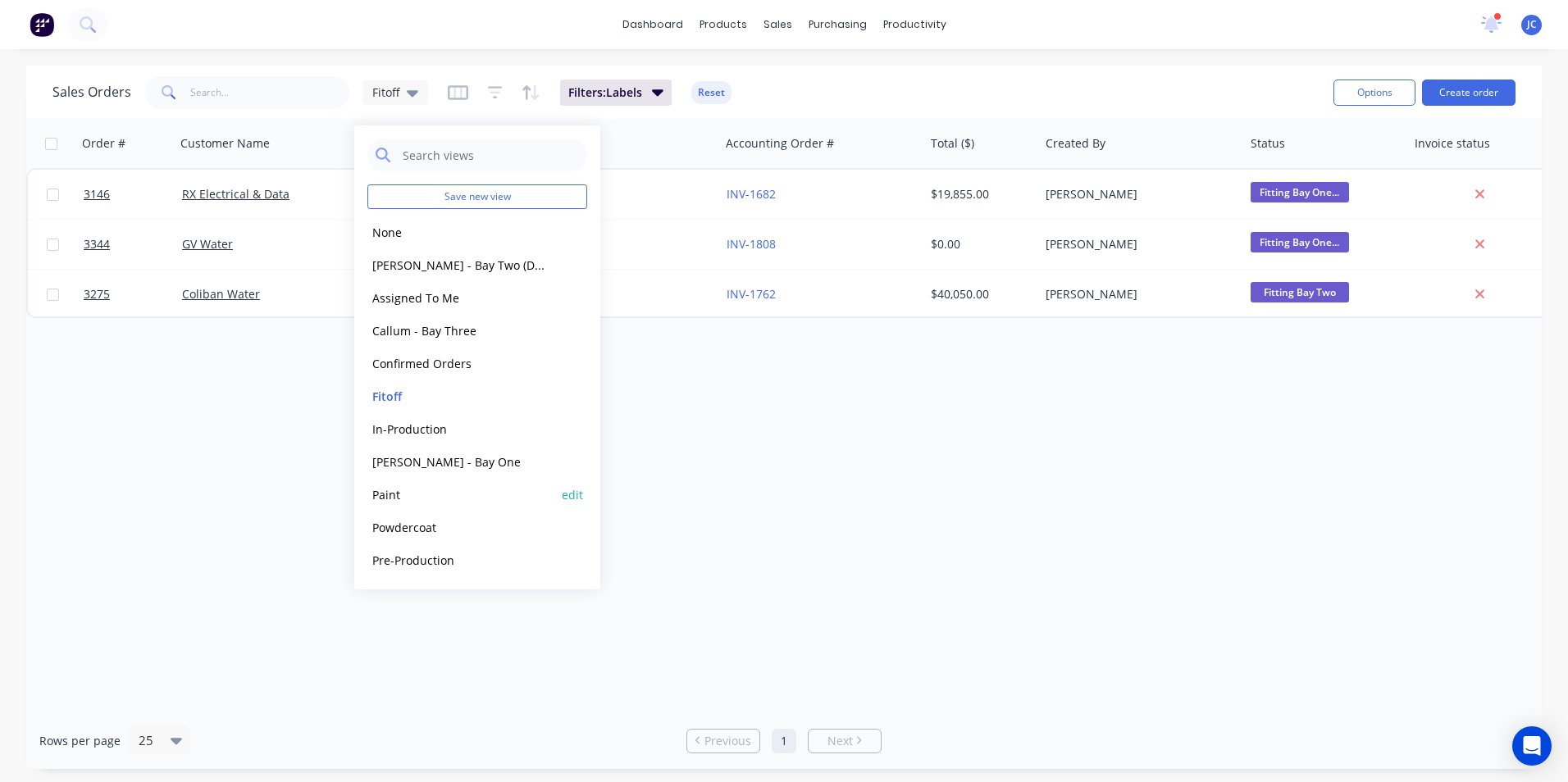
click at [381, 490] on button "Paint" at bounding box center [461, 494] width 187 height 18
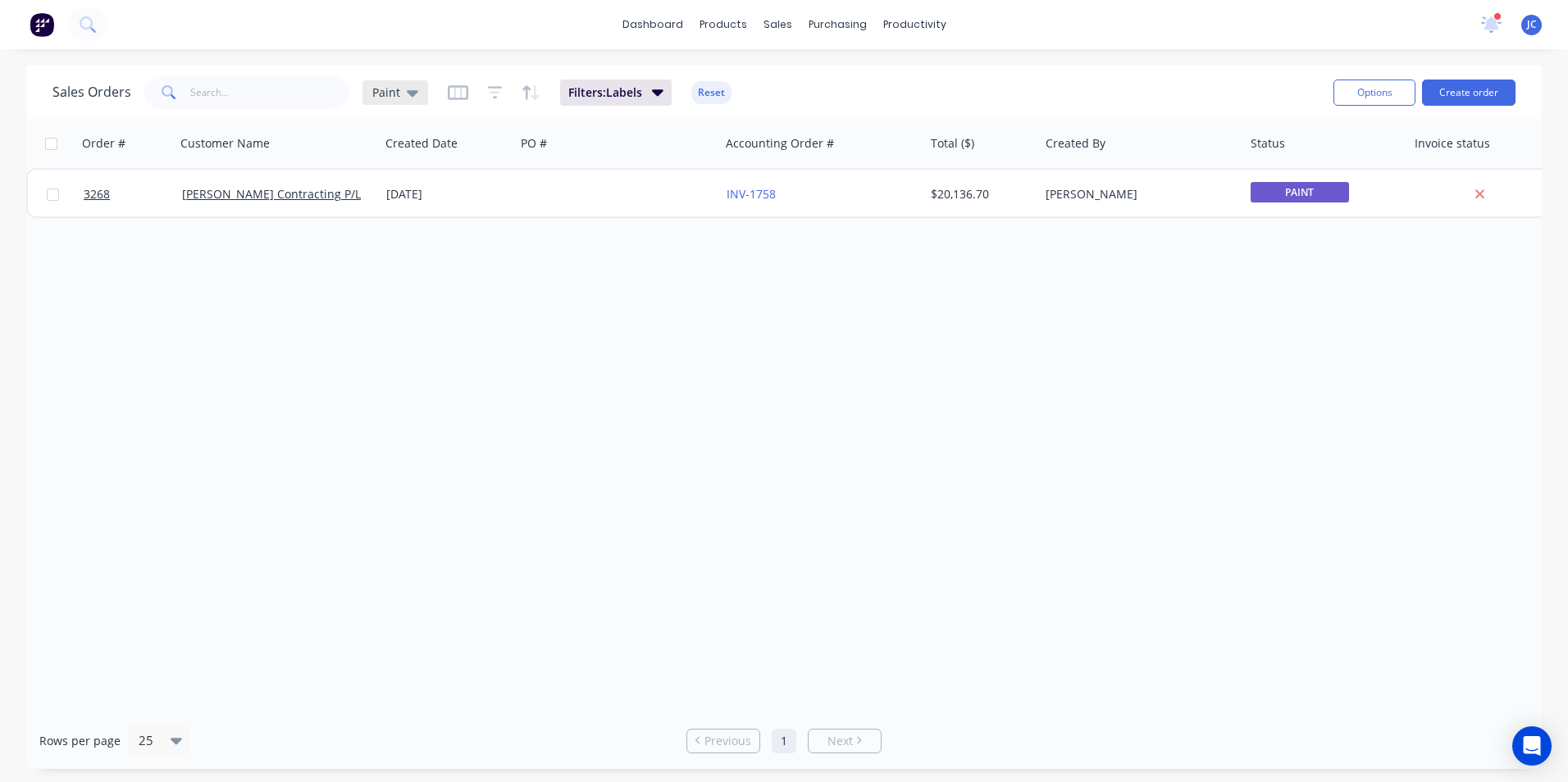
drag, startPoint x: 415, startPoint y: 86, endPoint x: 397, endPoint y: 109, distance: 29.2
click at [413, 84] on div "Paint" at bounding box center [395, 92] width 65 height 24
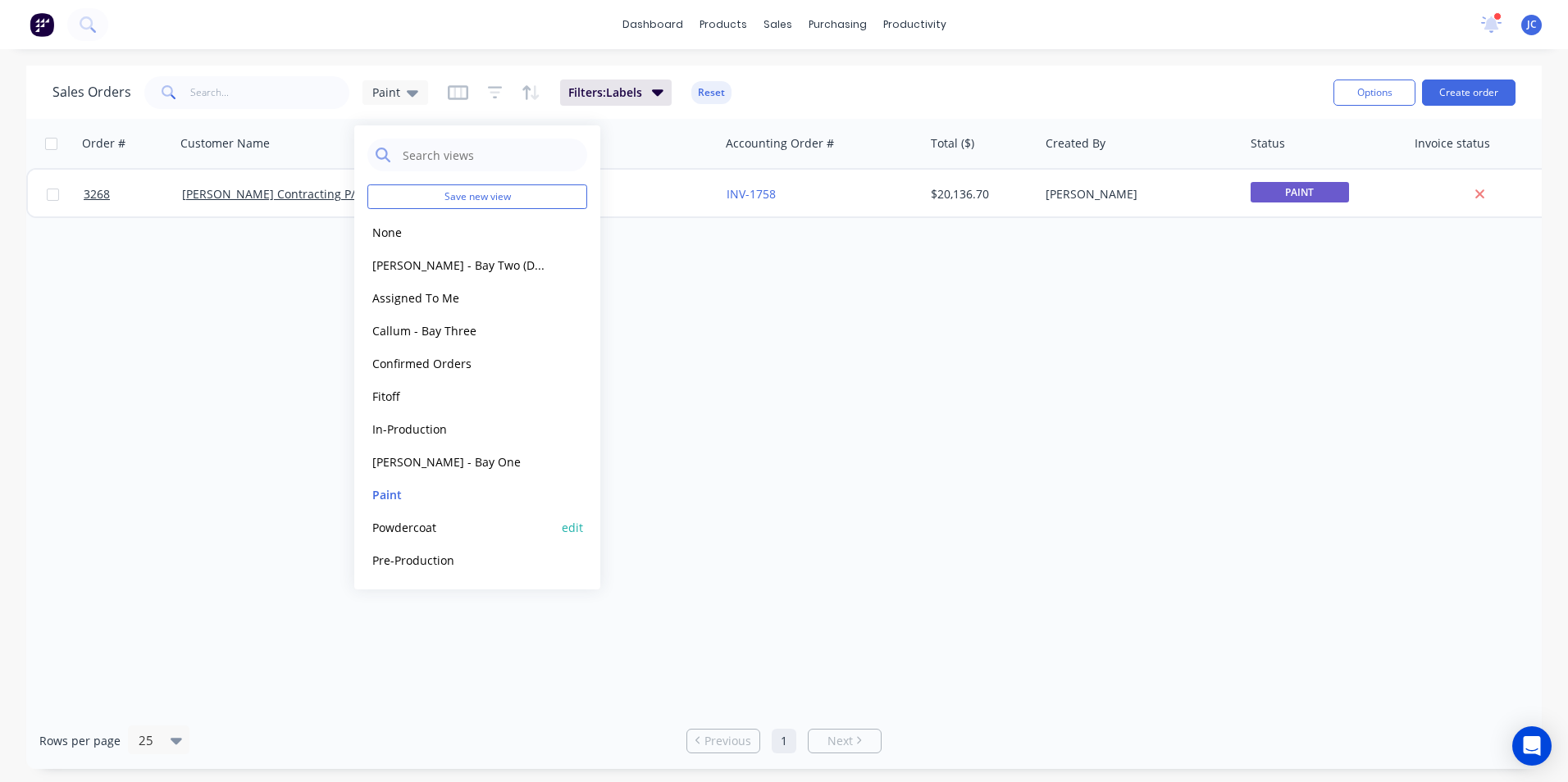
click at [417, 527] on button "Powdercoat" at bounding box center [461, 527] width 187 height 18
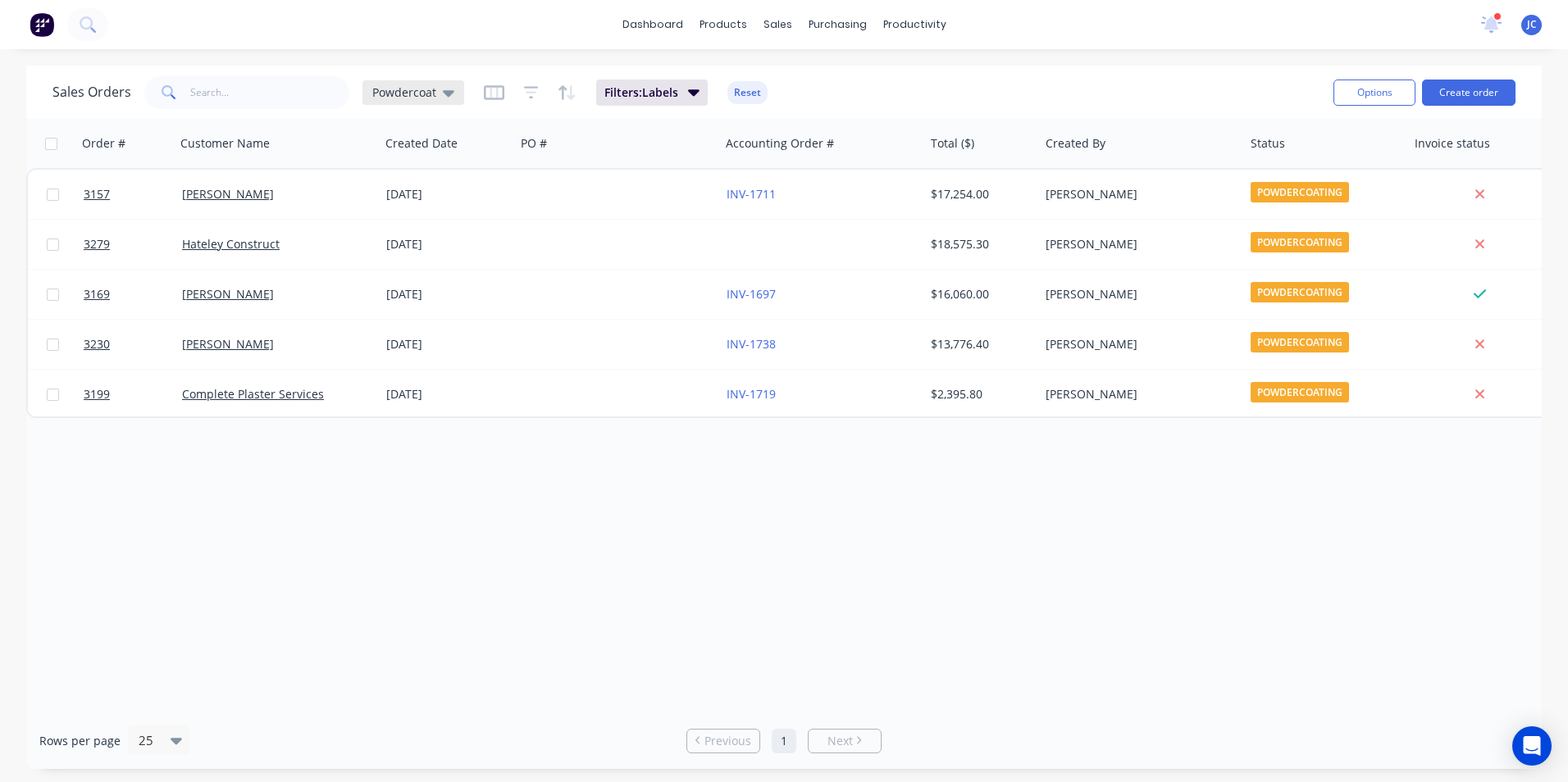
click at [416, 93] on span "Powdercoat" at bounding box center [405, 92] width 64 height 18
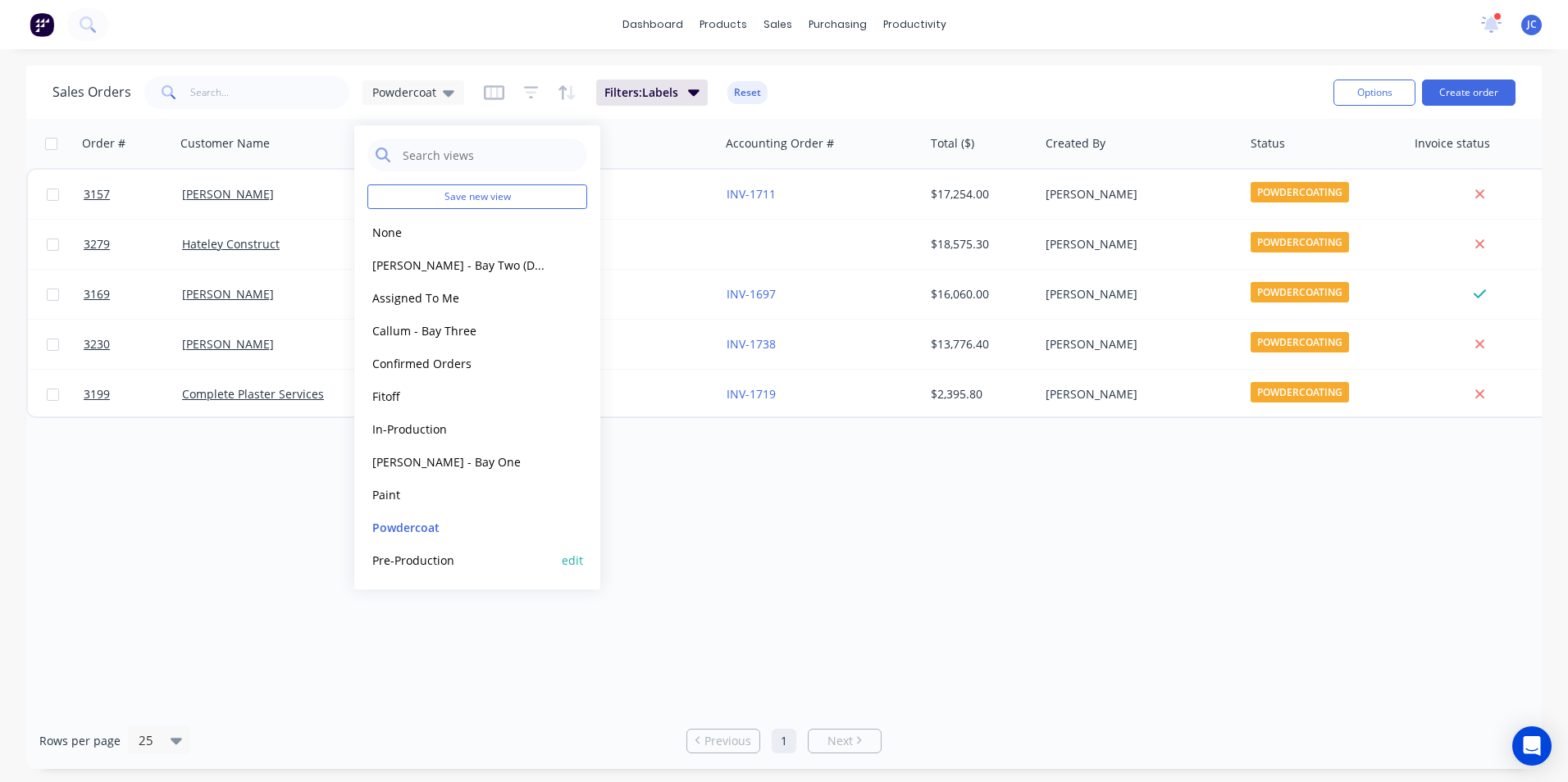
click at [428, 554] on button "Pre-Production" at bounding box center [461, 560] width 187 height 18
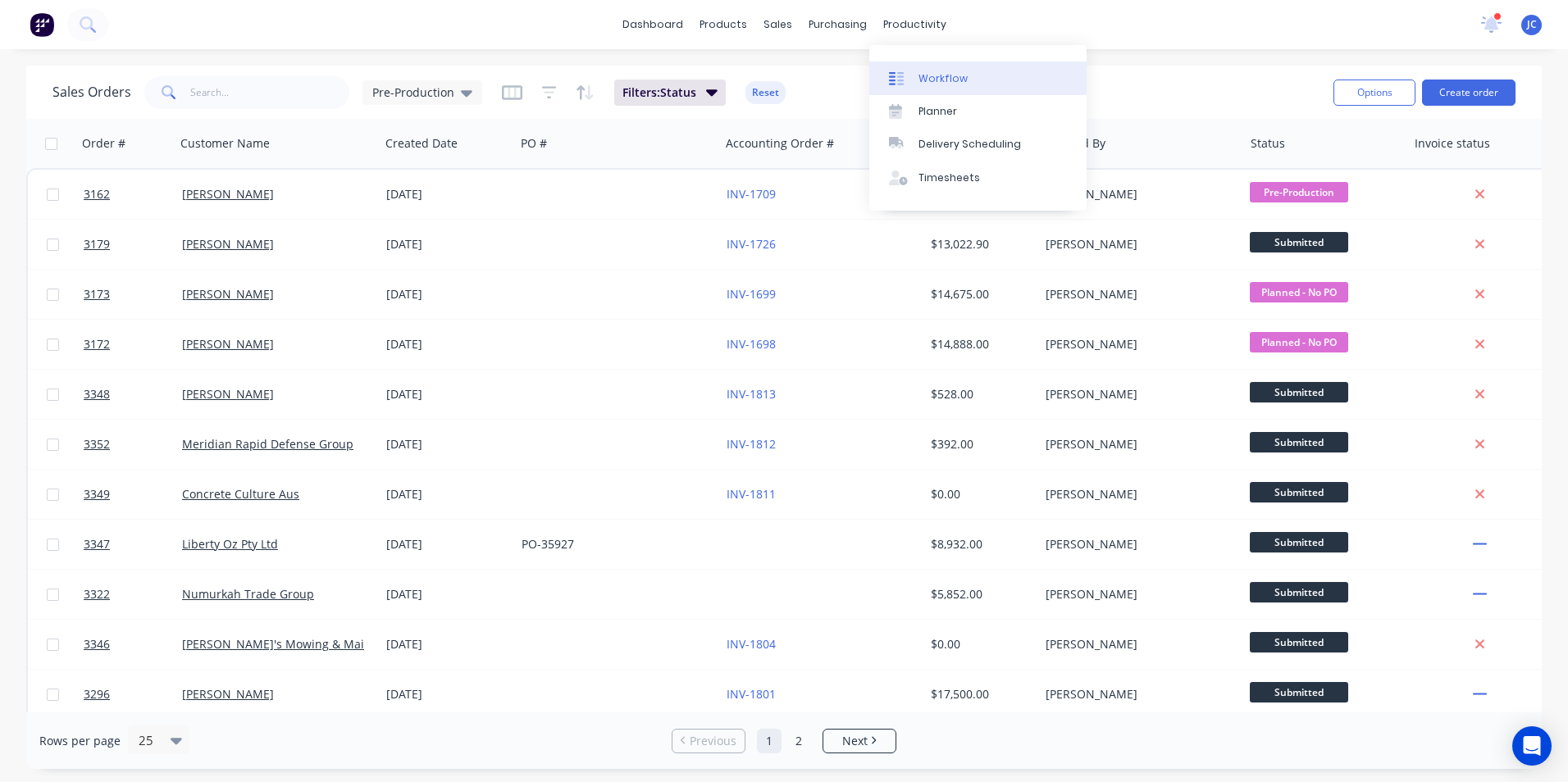
click at [943, 86] on div "Workflow" at bounding box center [943, 79] width 50 height 15
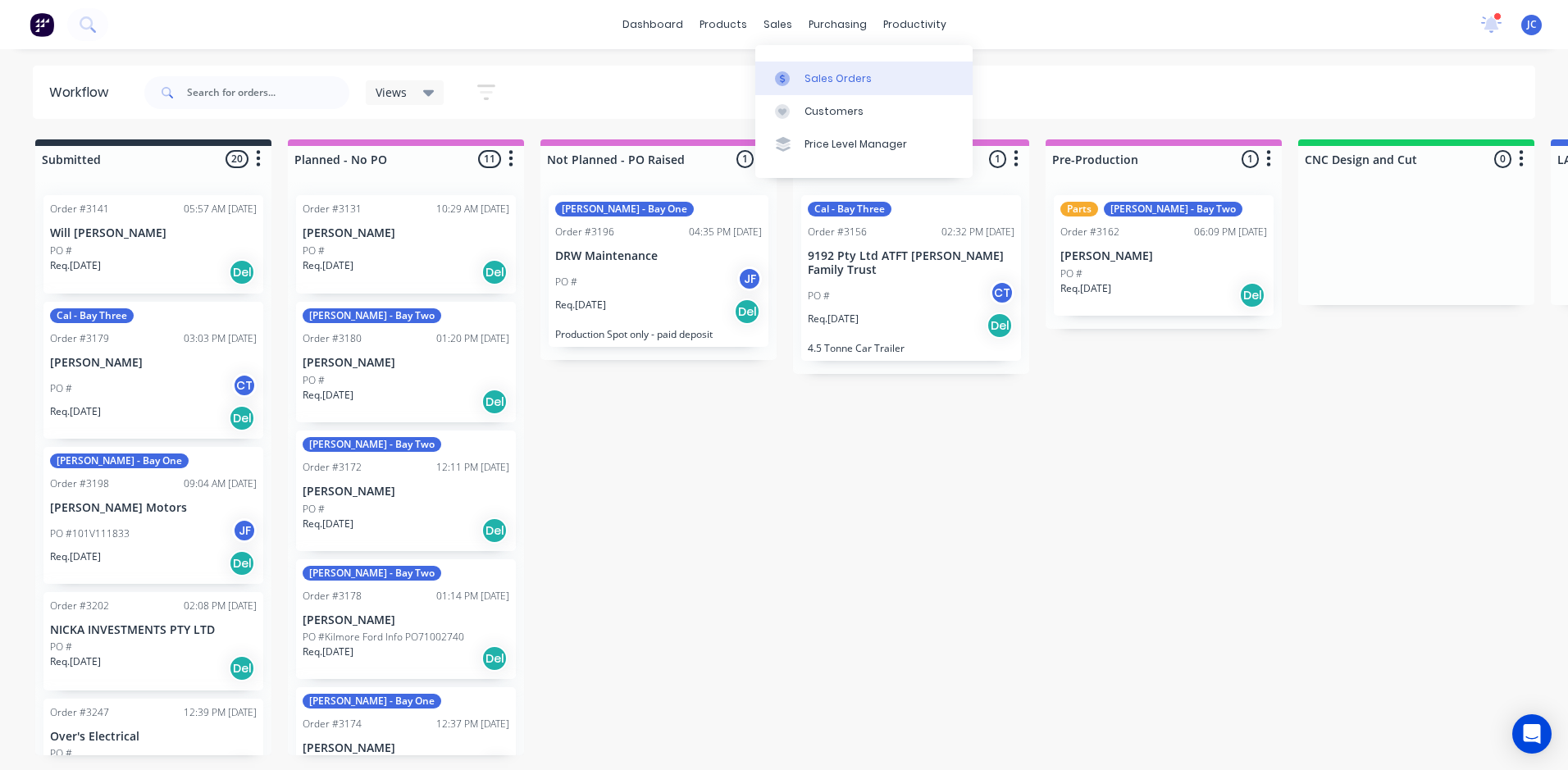
click at [802, 76] on link "Sales Orders" at bounding box center [864, 77] width 217 height 33
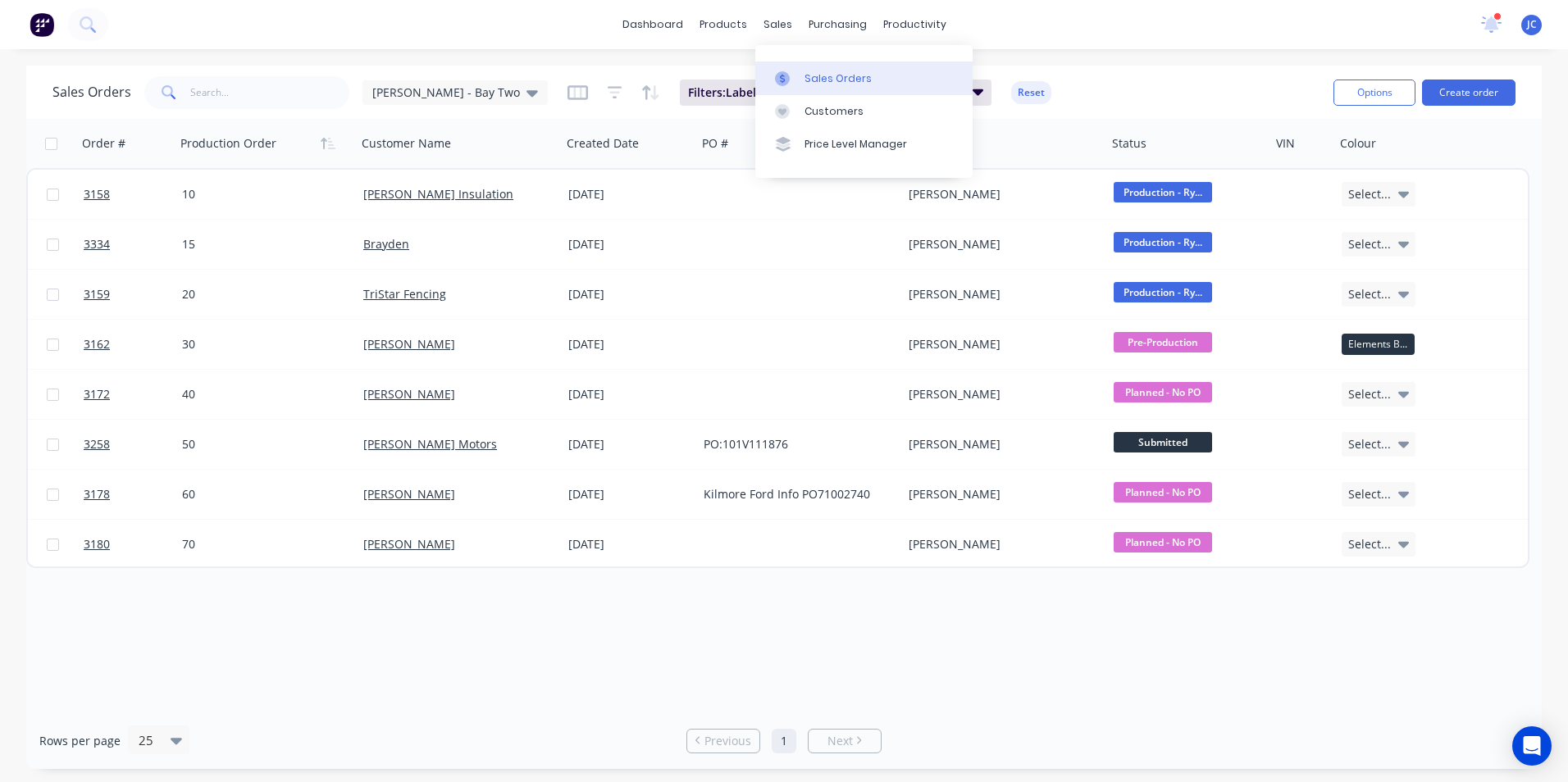
click at [805, 71] on div "Sales Orders" at bounding box center [838, 79] width 67 height 15
click at [814, 85] on div "Sales Orders" at bounding box center [838, 79] width 67 height 15
